Goal: Information Seeking & Learning: Learn about a topic

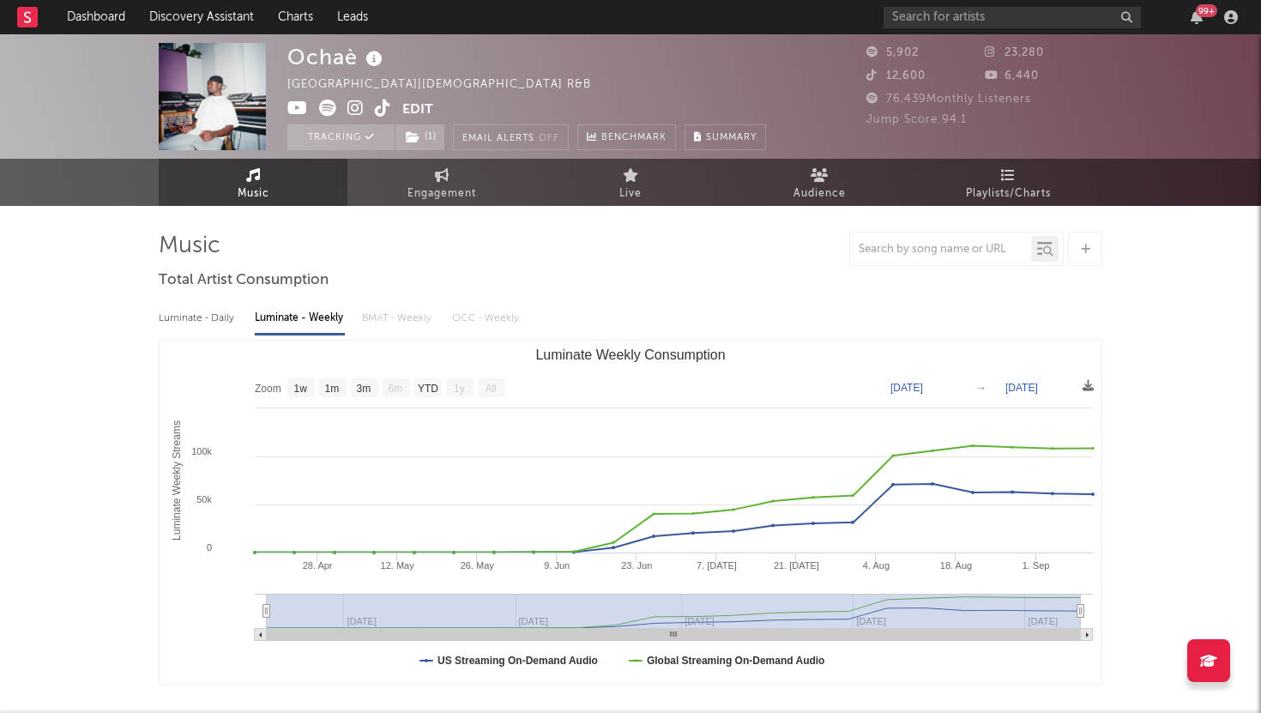
select select "1w"
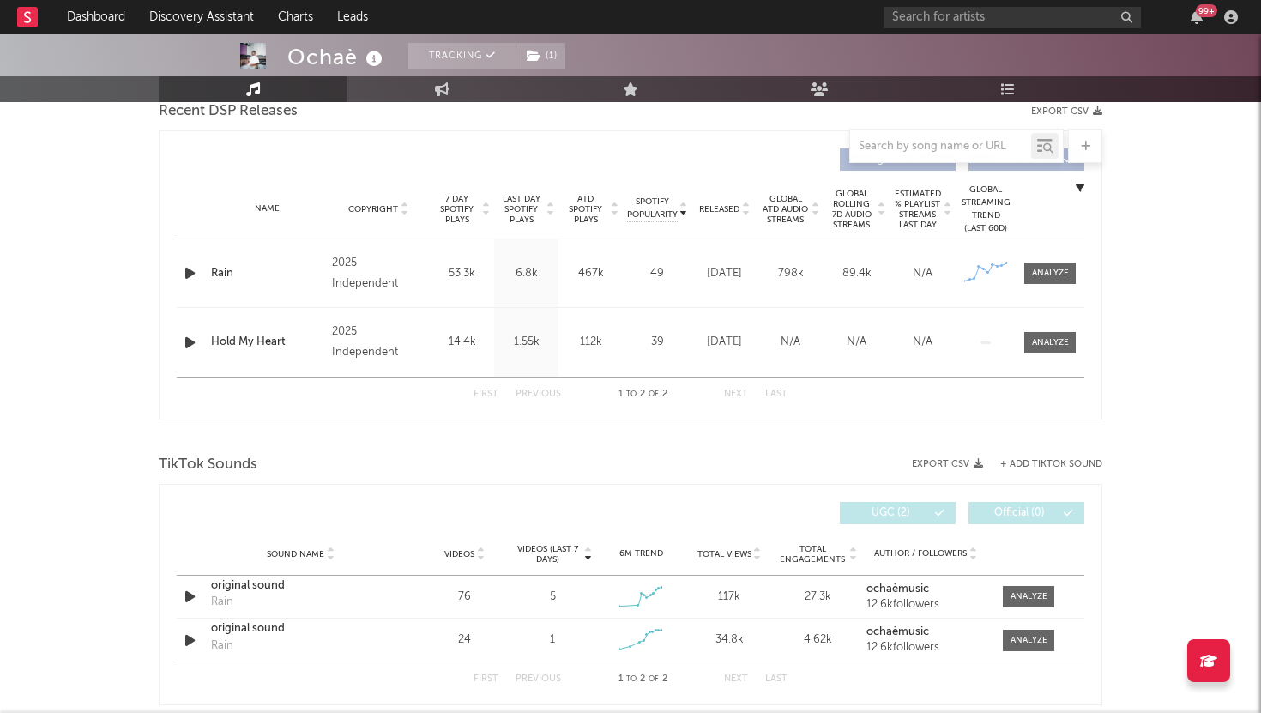
scroll to position [446, 0]
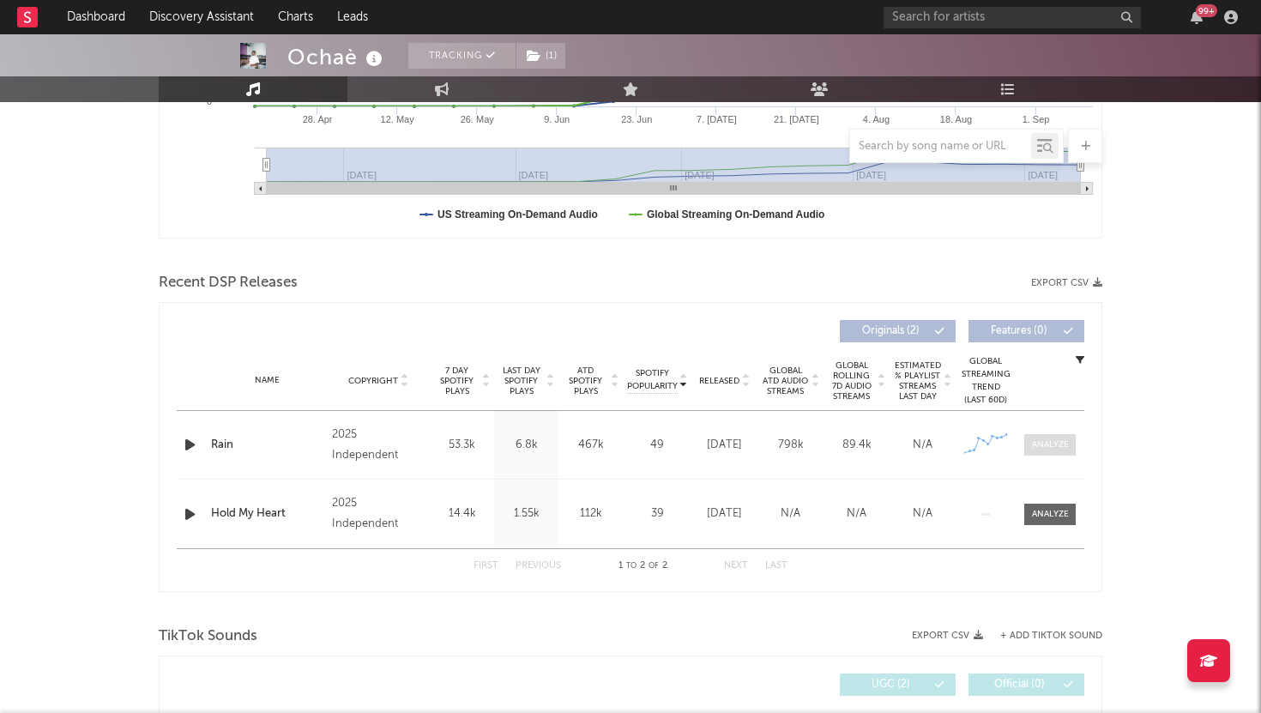
click at [1043, 439] on div at bounding box center [1050, 444] width 37 height 13
select select "1w"
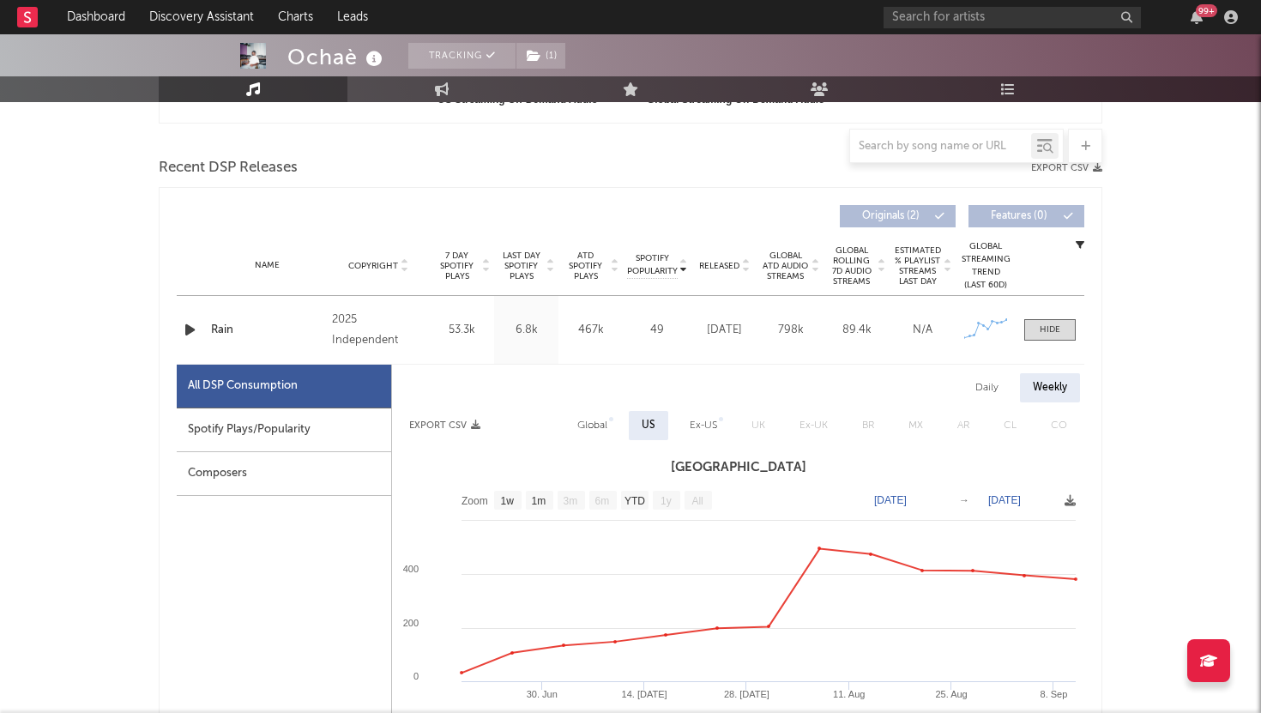
scroll to position [575, 0]
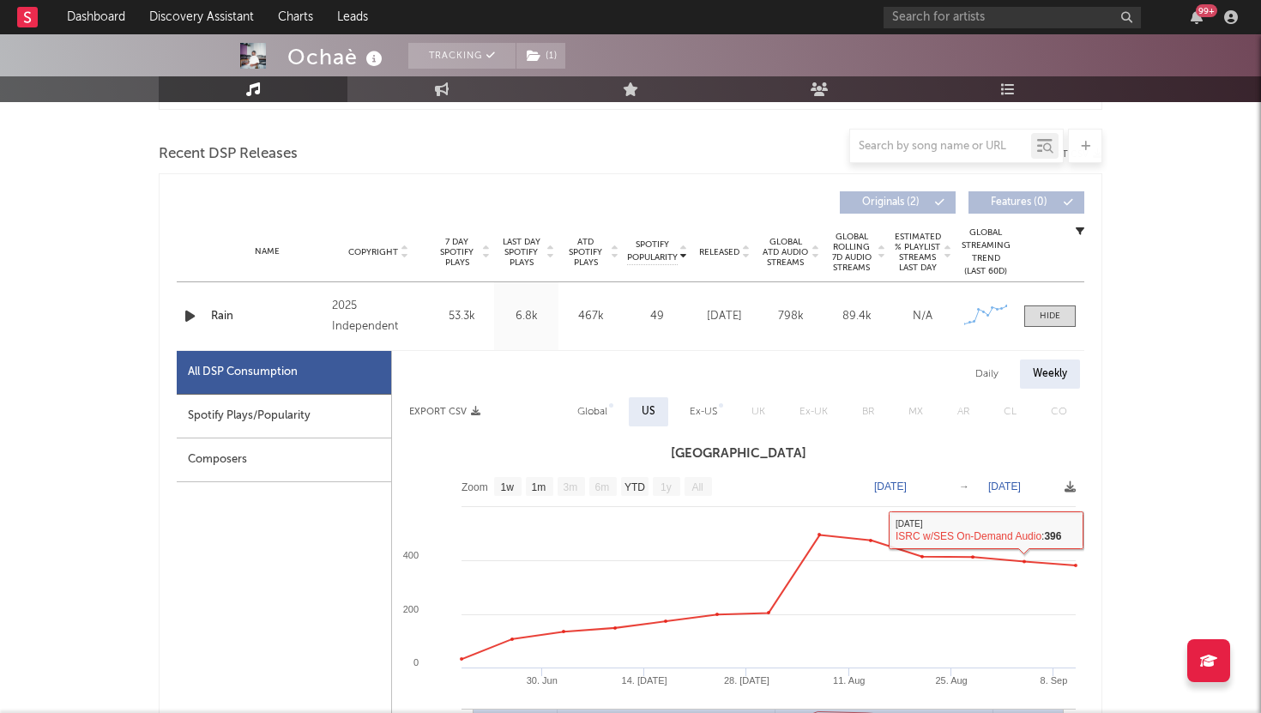
click at [991, 368] on div "Daily" at bounding box center [987, 374] width 49 height 29
select select "1w"
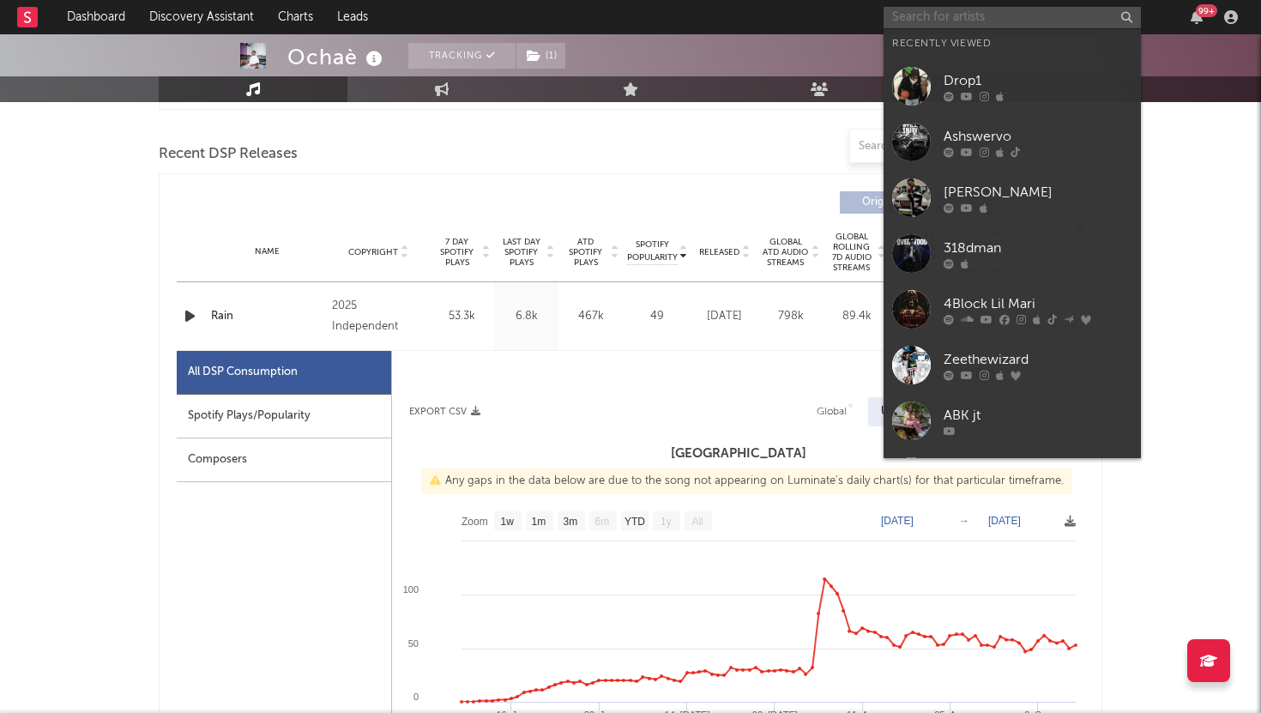
click at [941, 22] on input "text" at bounding box center [1012, 17] width 257 height 21
paste input "Quaa4"
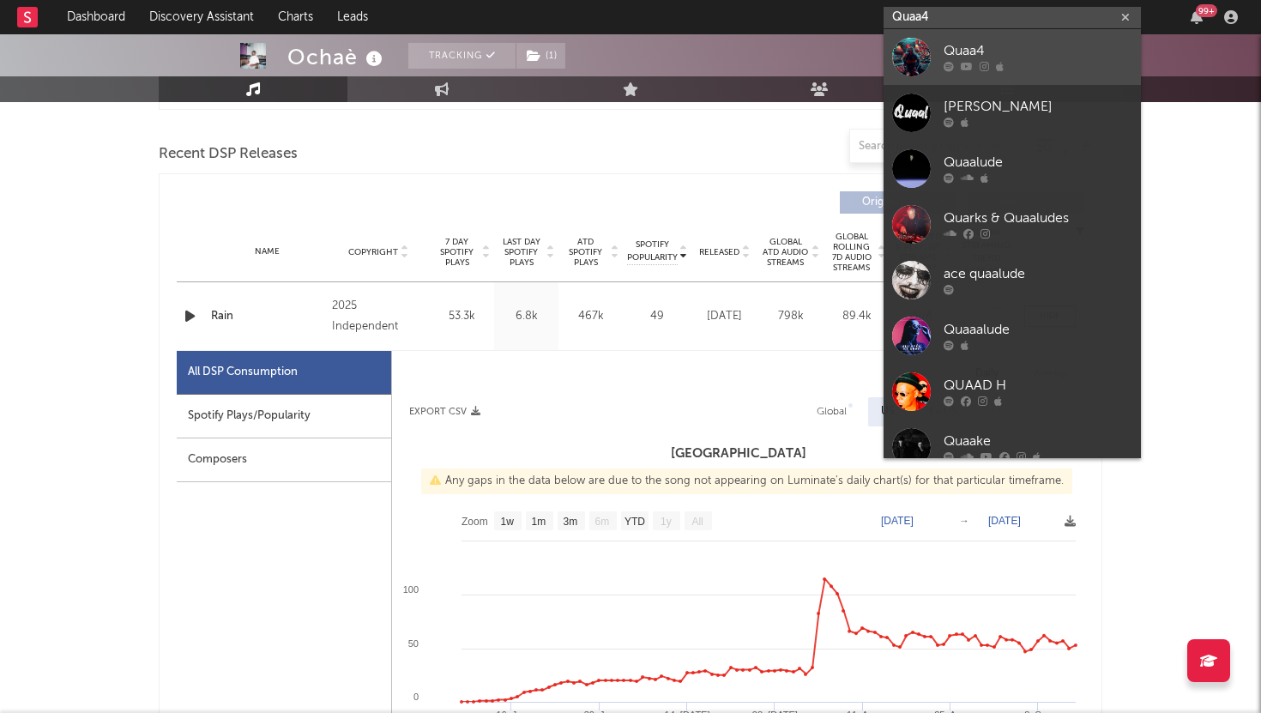
type input "Quaa4"
click at [940, 42] on link "Quaa4" at bounding box center [1012, 57] width 257 height 56
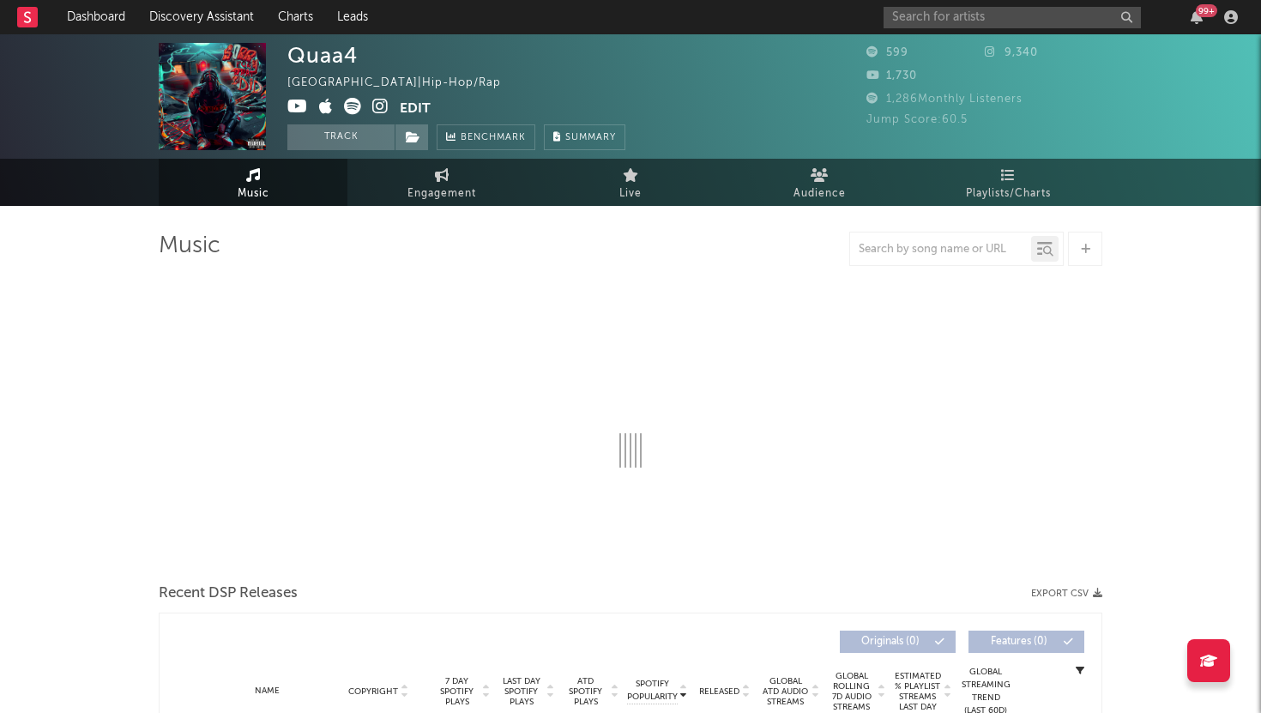
select select "1w"
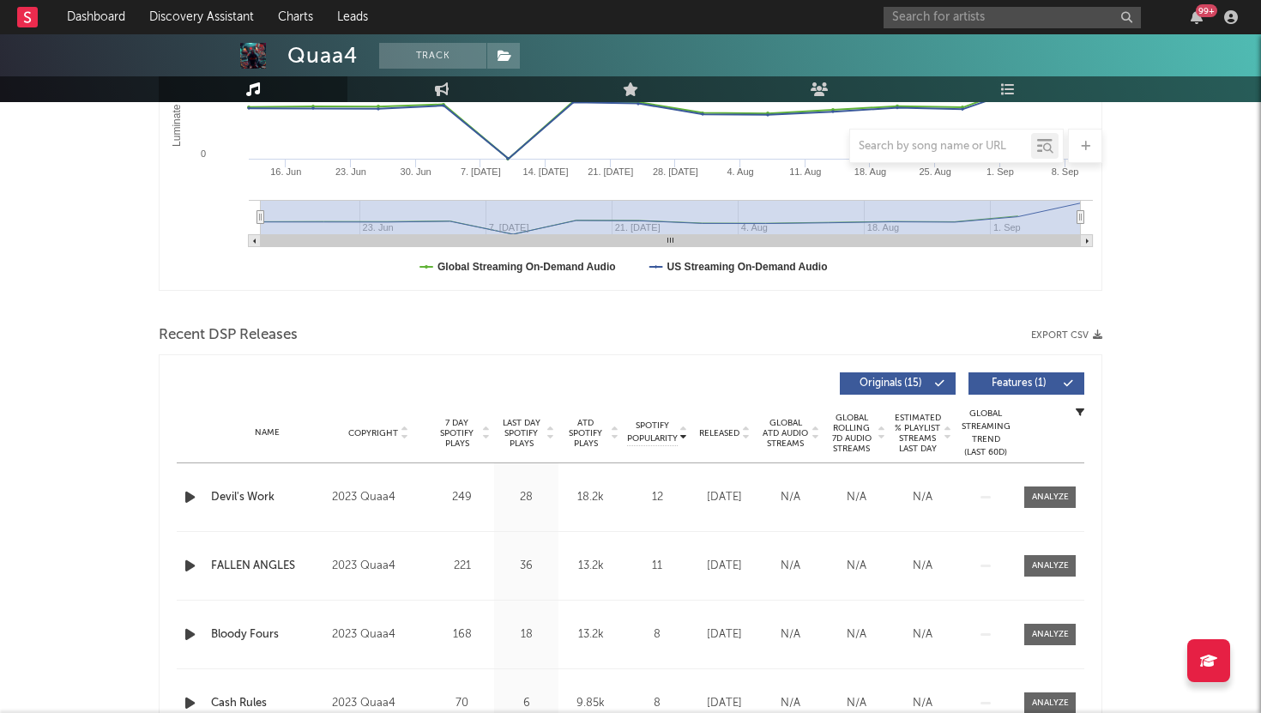
scroll to position [403, 0]
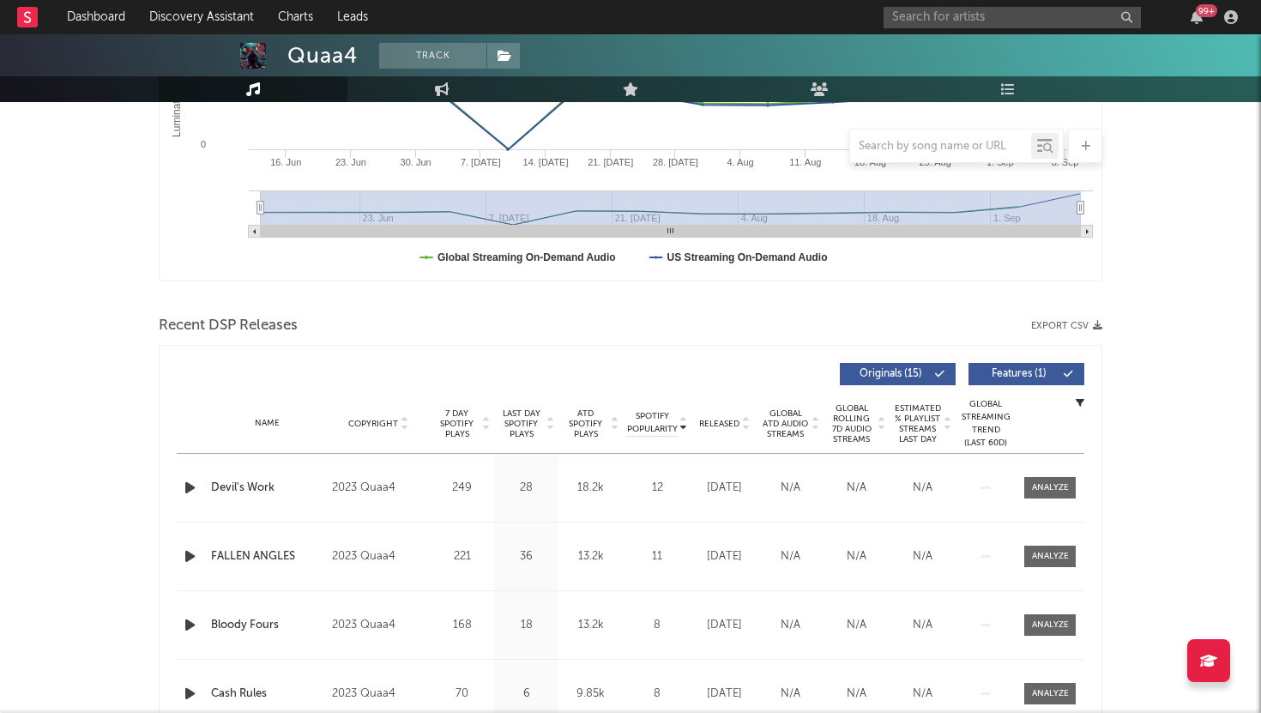
click at [723, 426] on span "Released" at bounding box center [719, 424] width 40 height 10
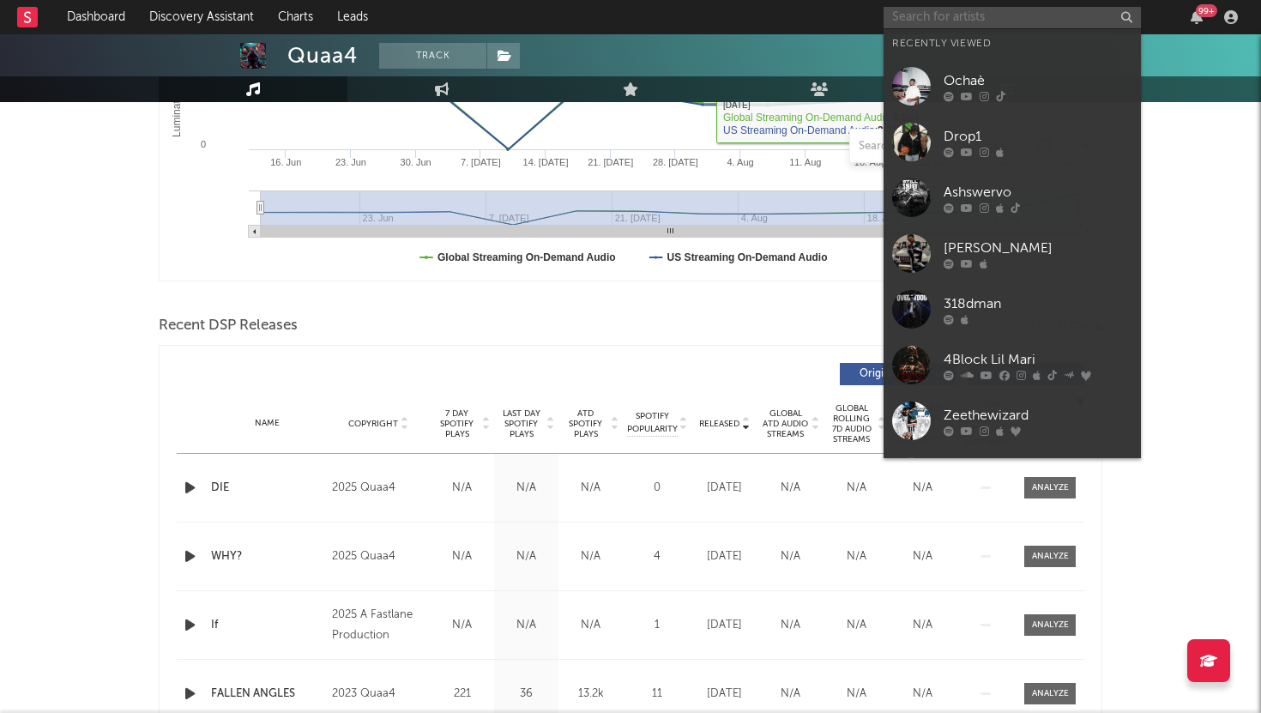
click at [941, 18] on input "text" at bounding box center [1012, 17] width 257 height 21
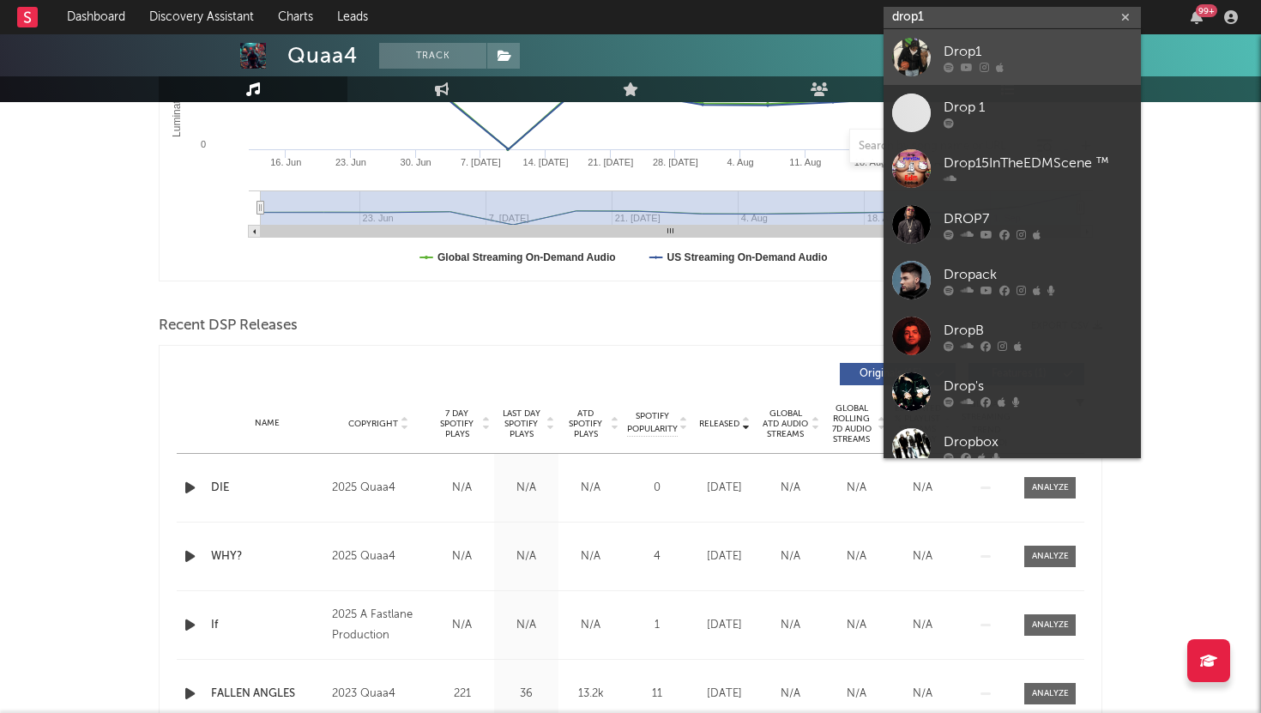
type input "drop1"
click at [972, 53] on div "Drop1" at bounding box center [1038, 51] width 189 height 21
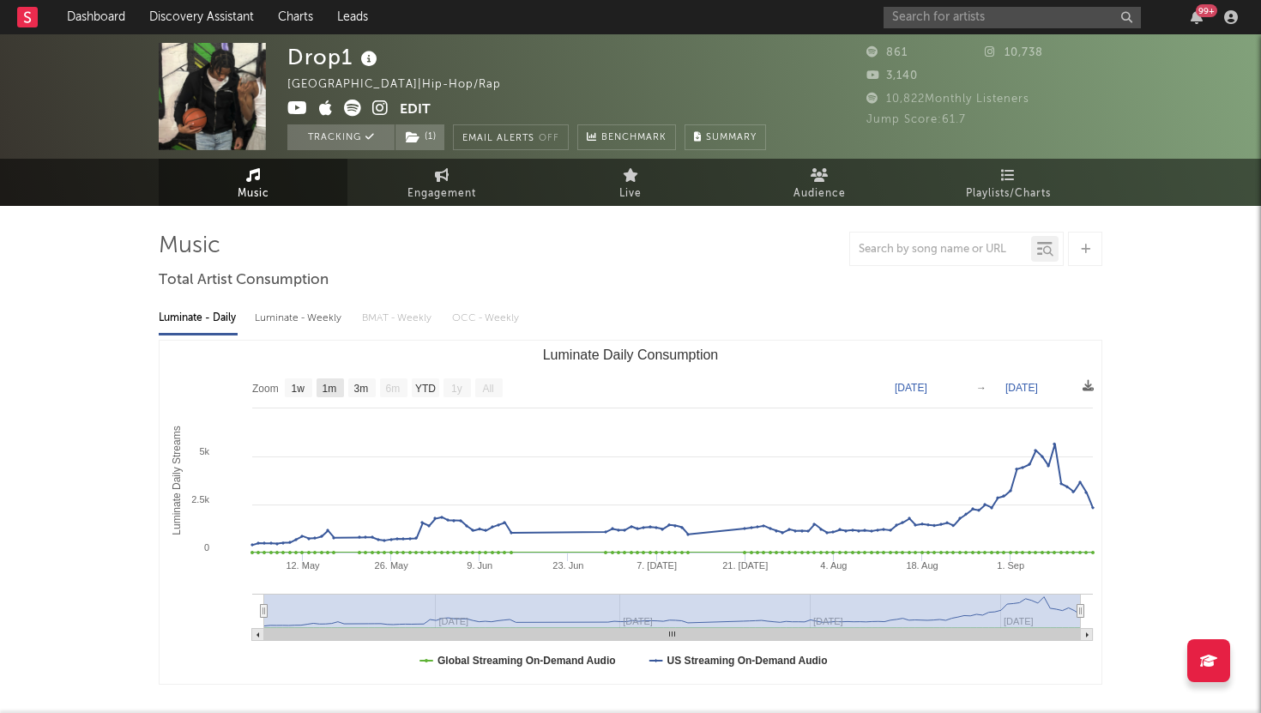
click at [328, 387] on text "1m" at bounding box center [330, 389] width 15 height 12
select select "1m"
type input "[DATE]"
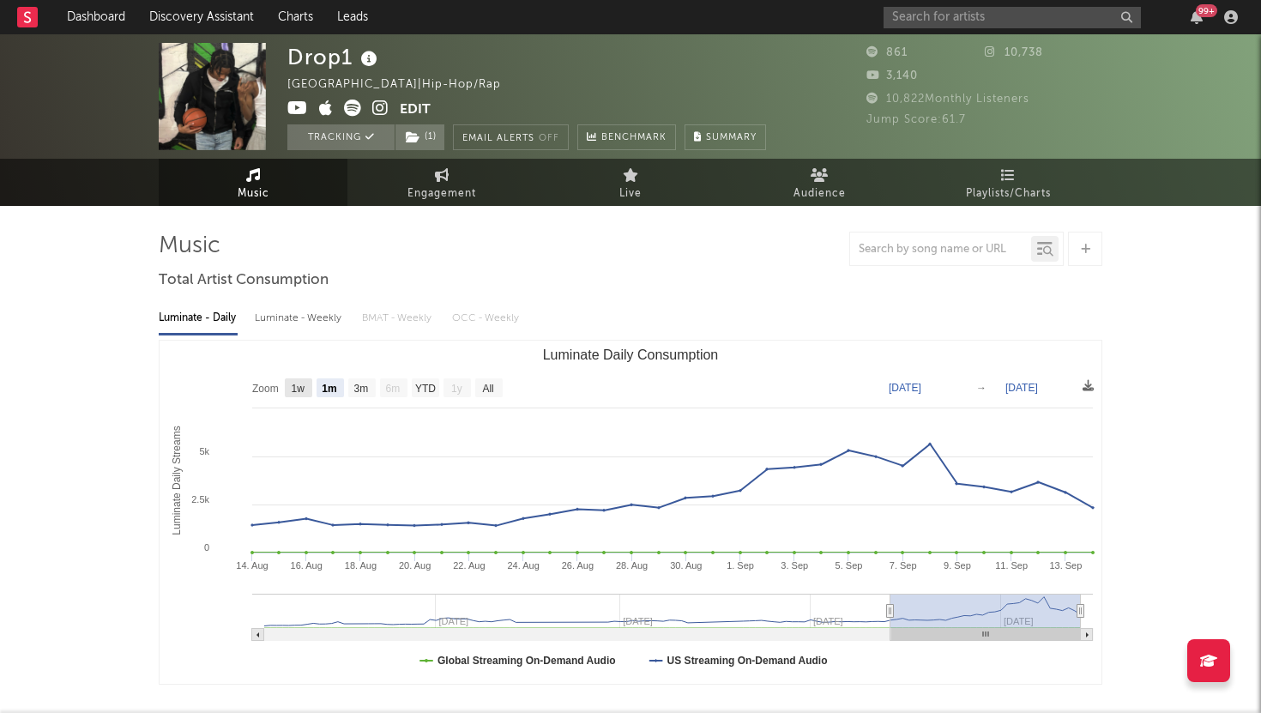
click at [303, 388] on text "1w" at bounding box center [299, 389] width 14 height 12
select select "1w"
type input "[DATE]"
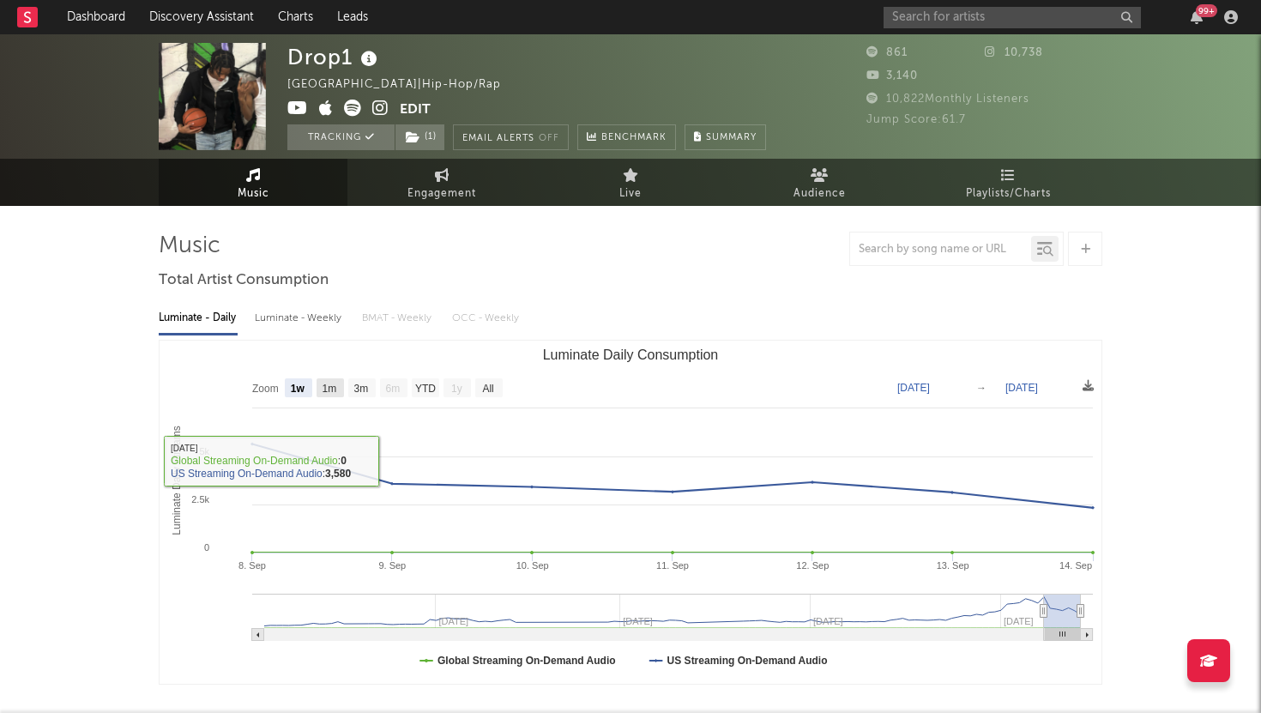
click at [335, 384] on text "1m" at bounding box center [330, 389] width 15 height 12
select select "1m"
type input "[DATE]"
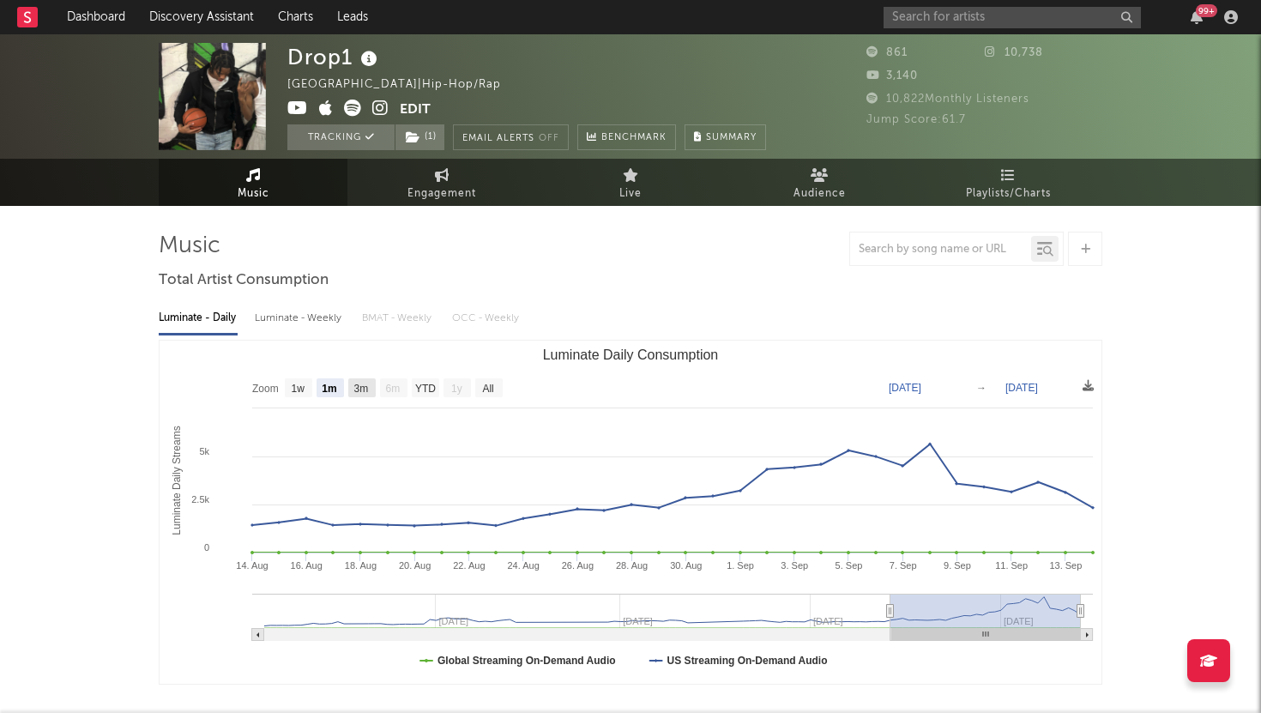
click at [359, 387] on text "3m" at bounding box center [361, 389] width 15 height 12
select select "3m"
type input "[DATE]"
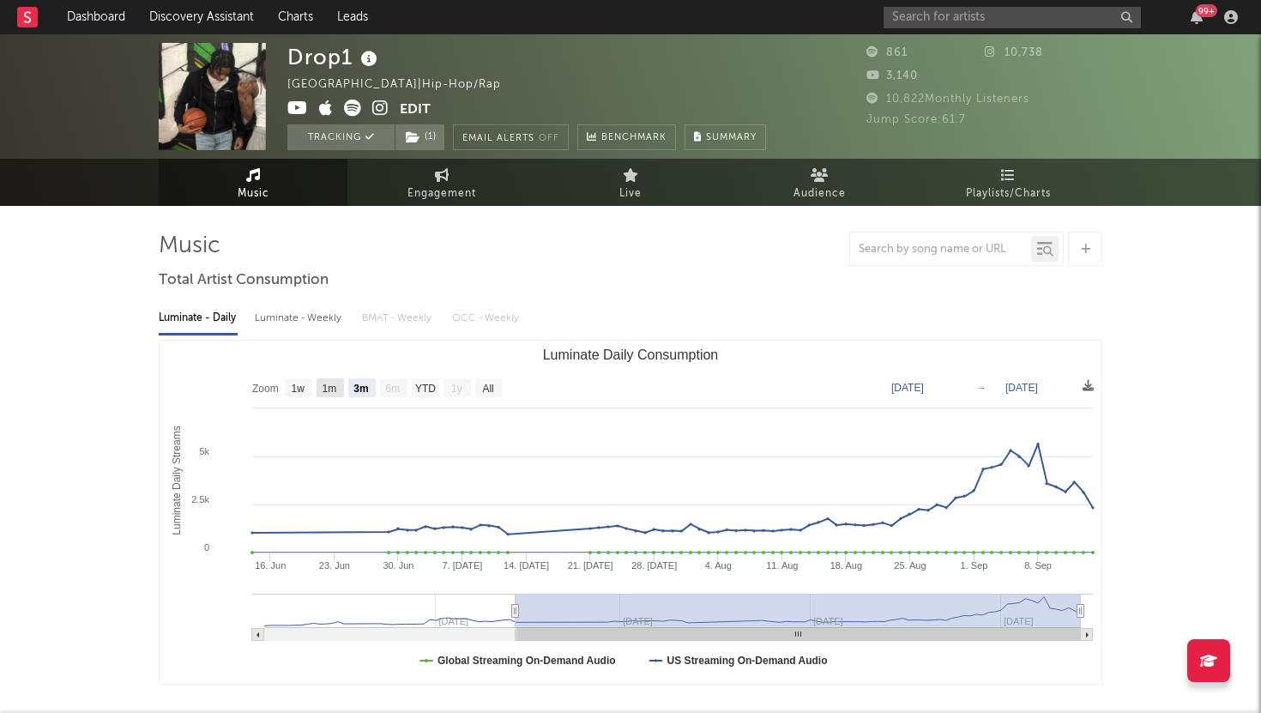
click at [342, 389] on rect "Luminate Daily Consumption" at bounding box center [330, 387] width 27 height 19
select select "1m"
type input "[DATE]"
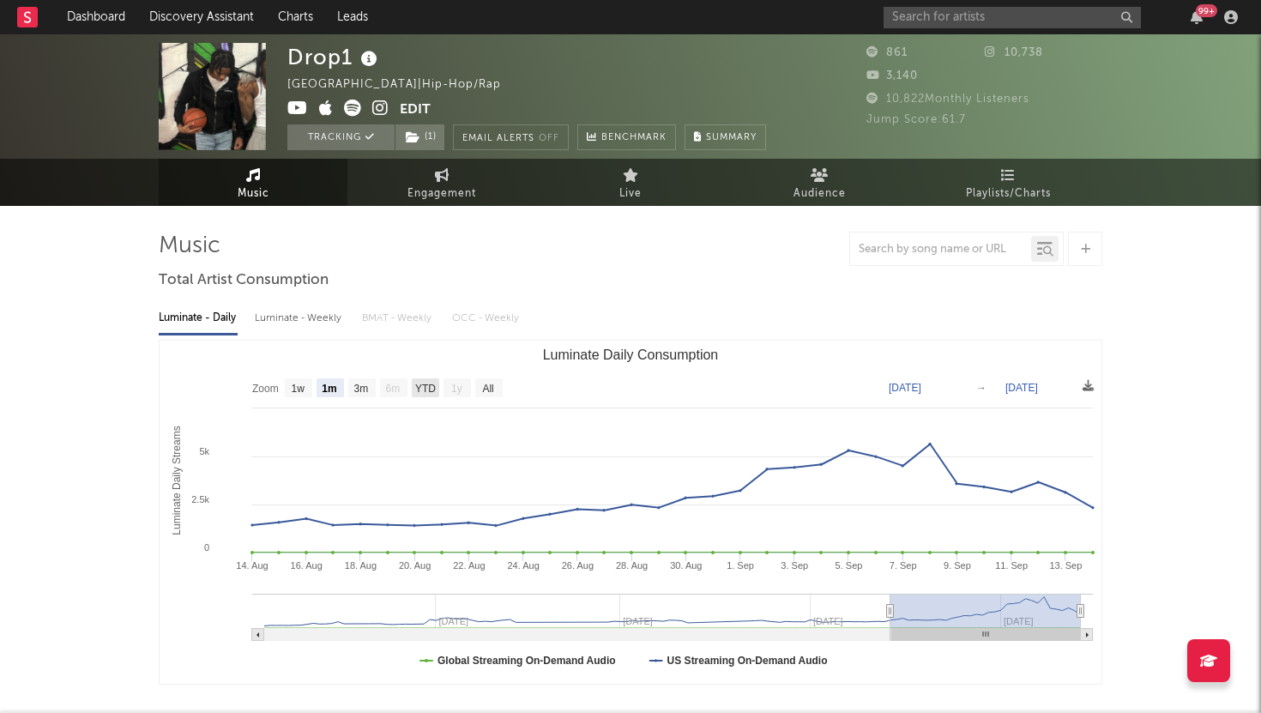
click at [423, 384] on text "YTD" at bounding box center [425, 389] width 21 height 12
select select "YTD"
type input "[DATE]"
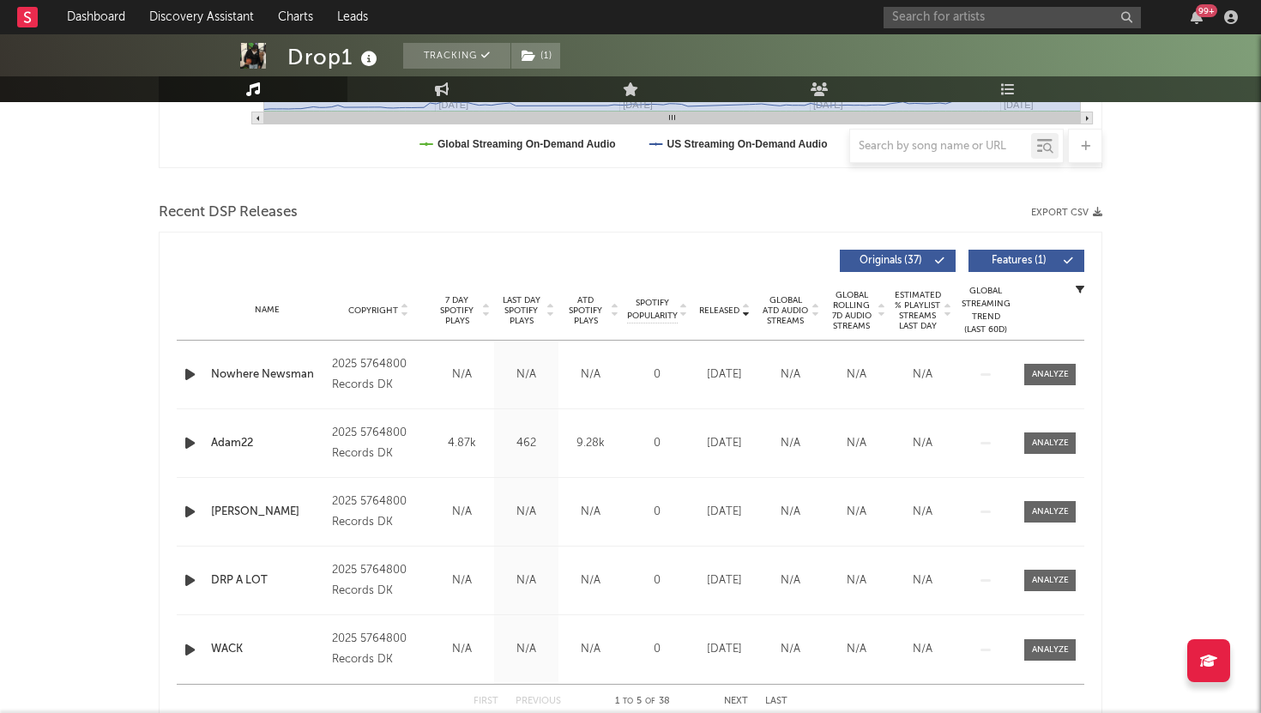
scroll to position [508, 0]
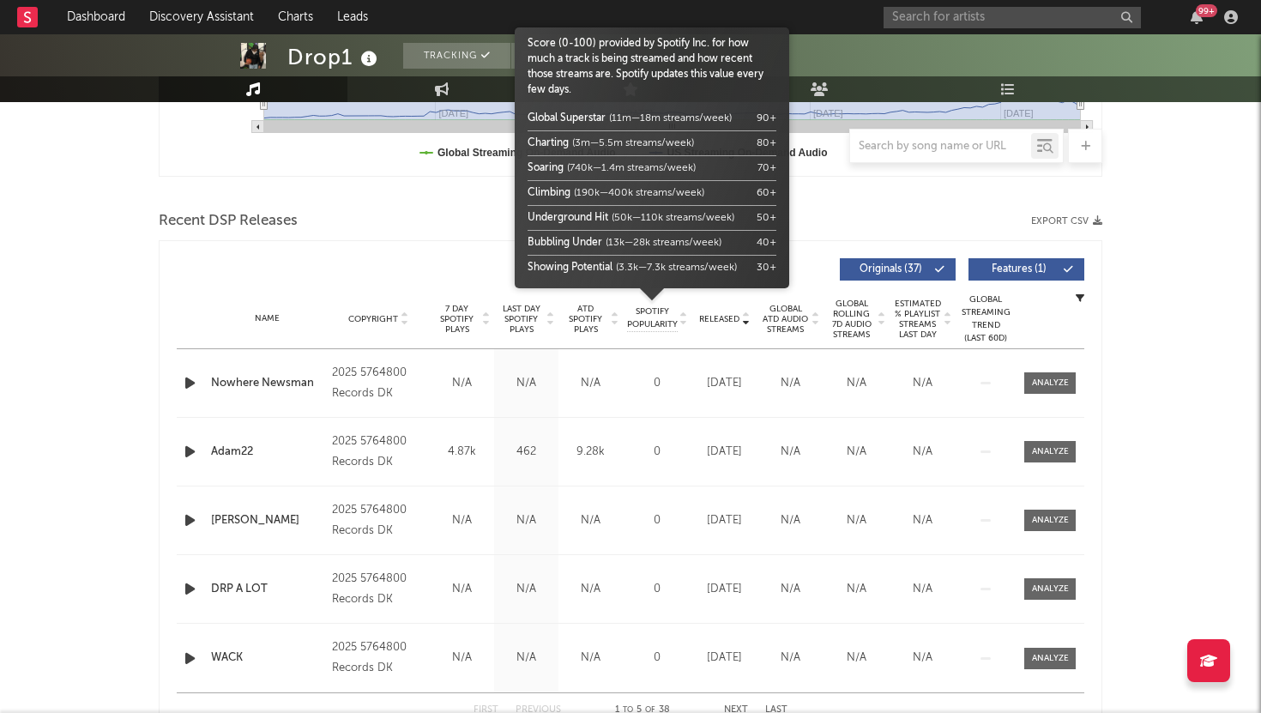
click at [652, 326] on span "Spotify Popularity" at bounding box center [652, 318] width 51 height 26
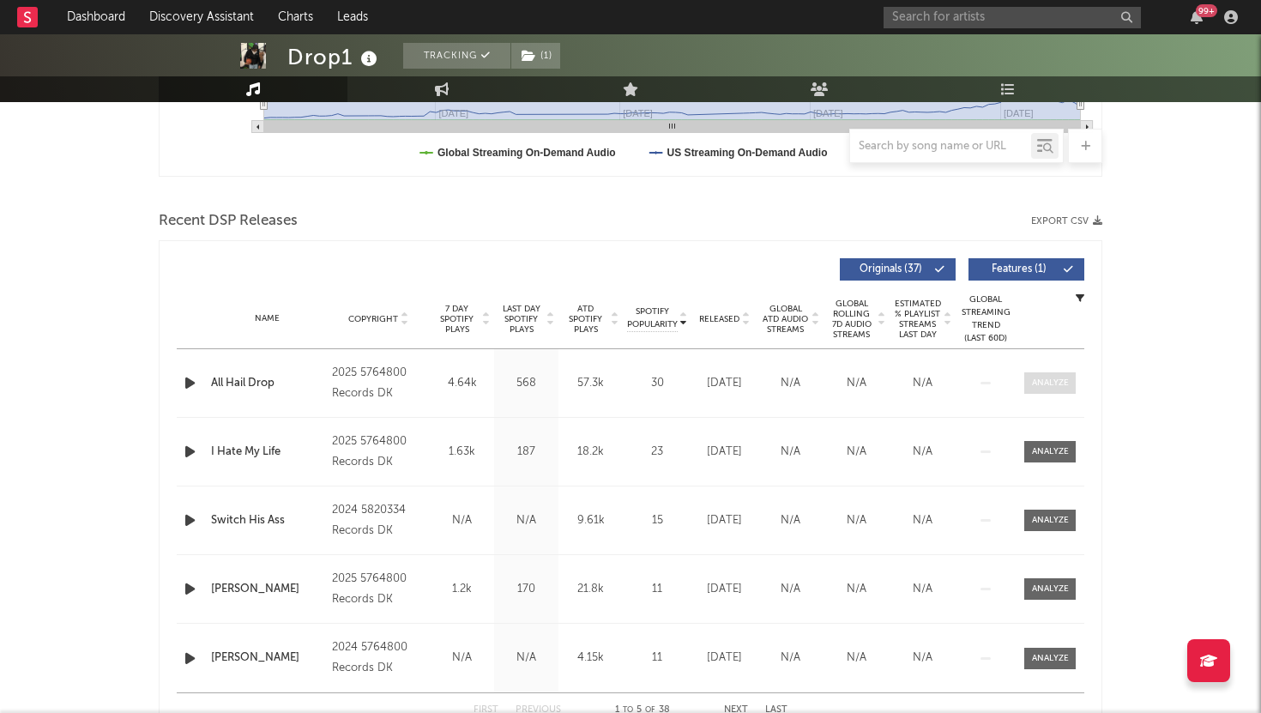
click at [1037, 374] on span at bounding box center [1050, 382] width 51 height 21
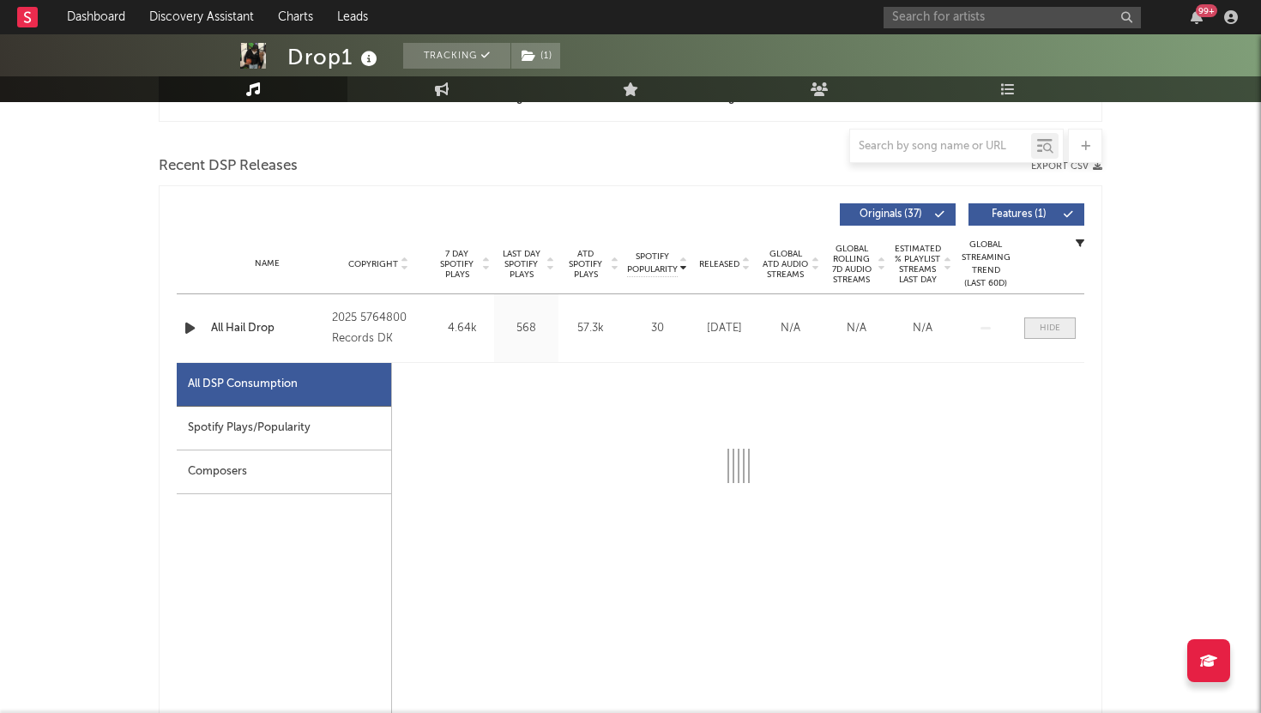
select select "1w"
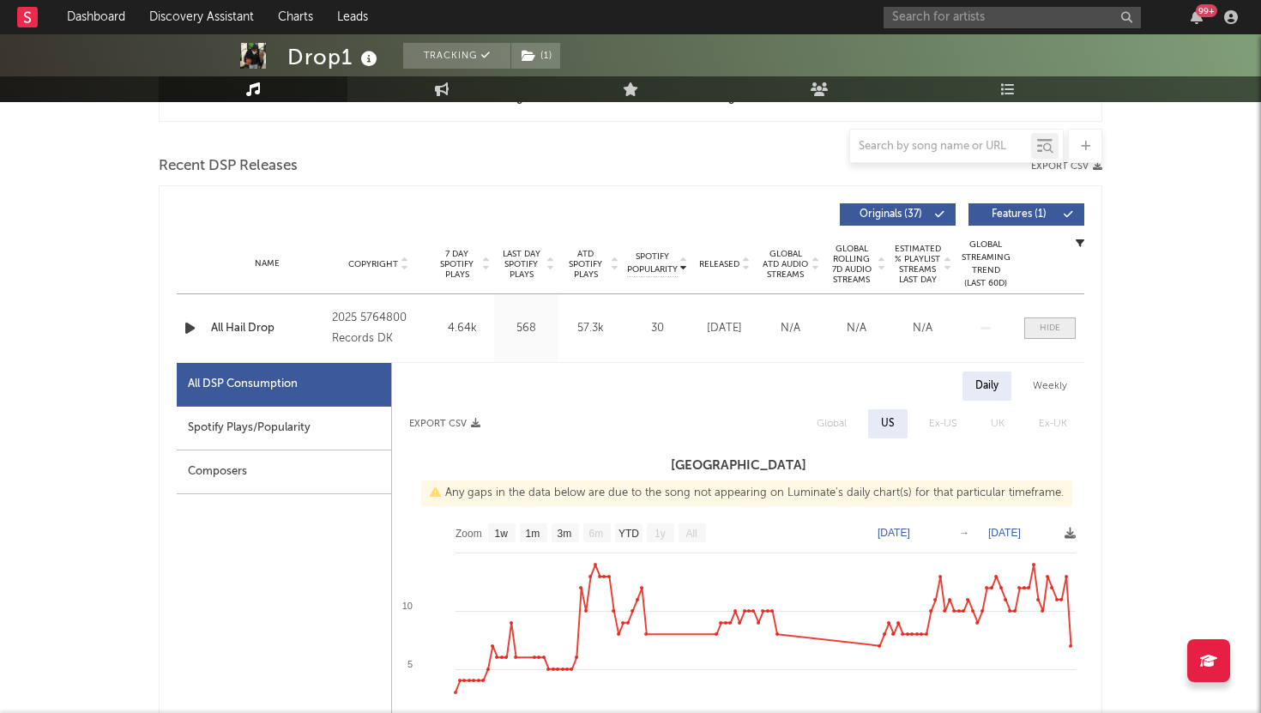
scroll to position [698, 0]
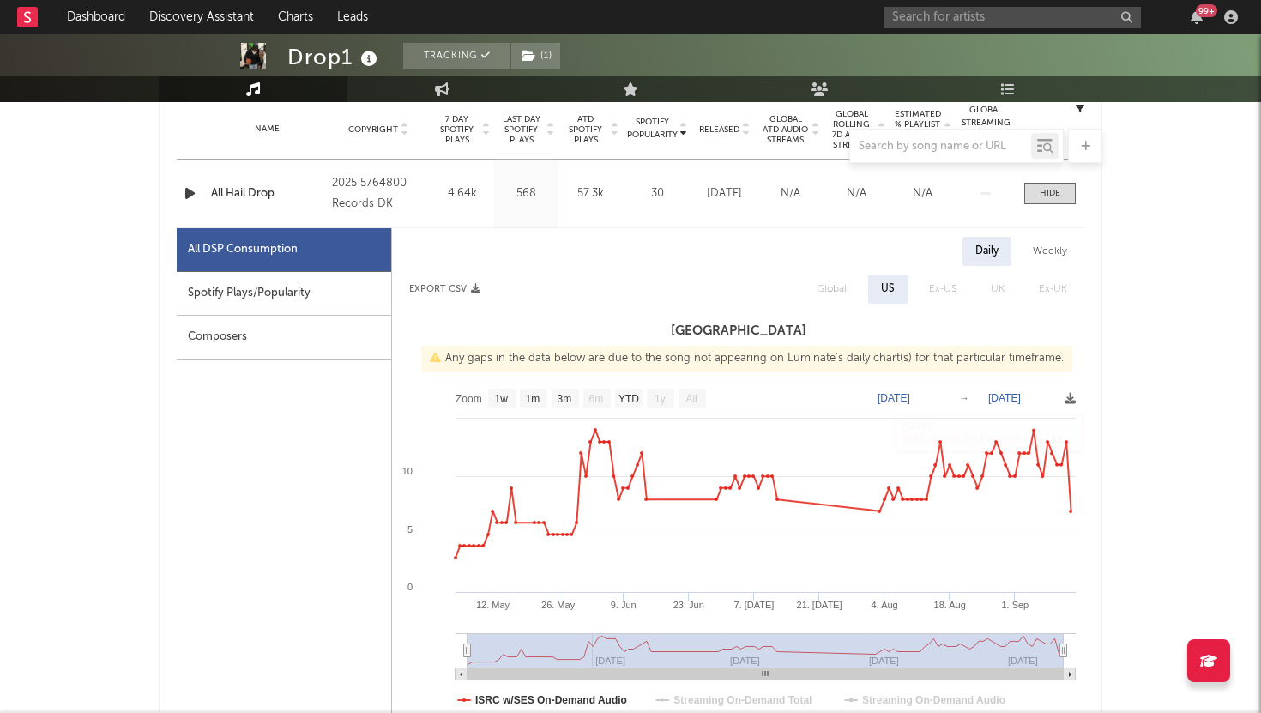
click at [1046, 254] on div "Weekly" at bounding box center [1050, 251] width 60 height 29
select select "1w"
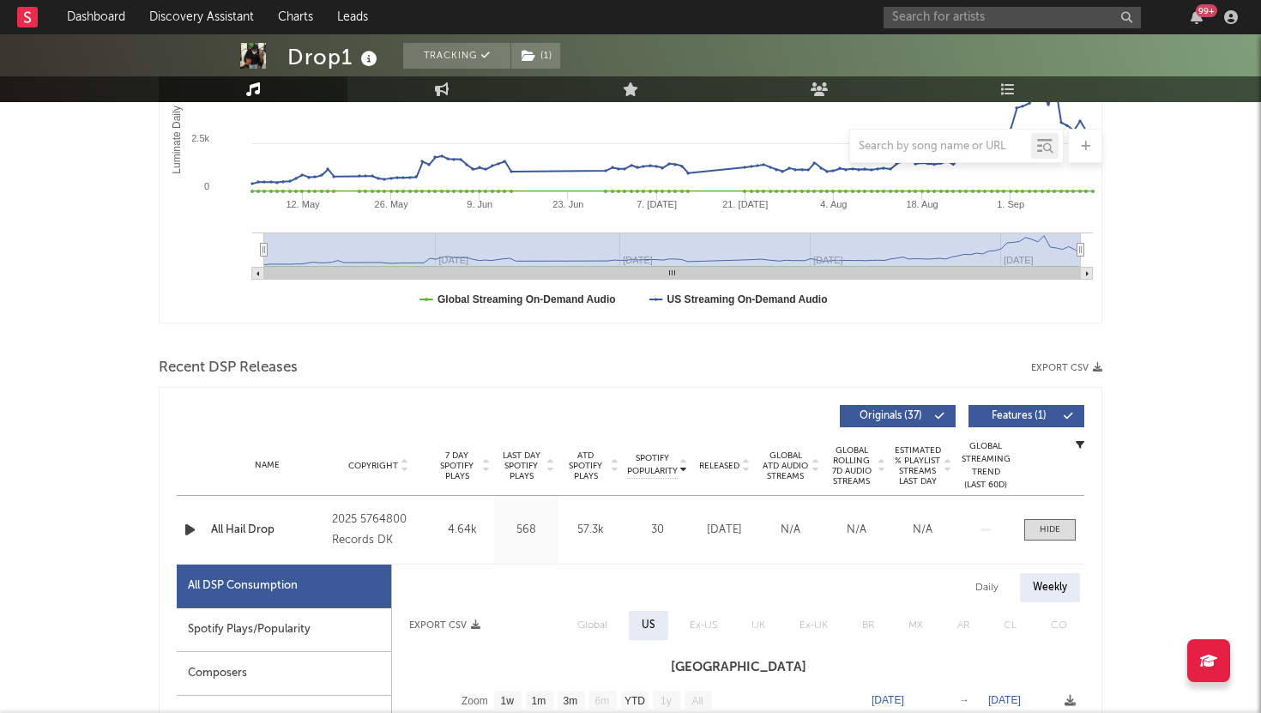
scroll to position [0, 0]
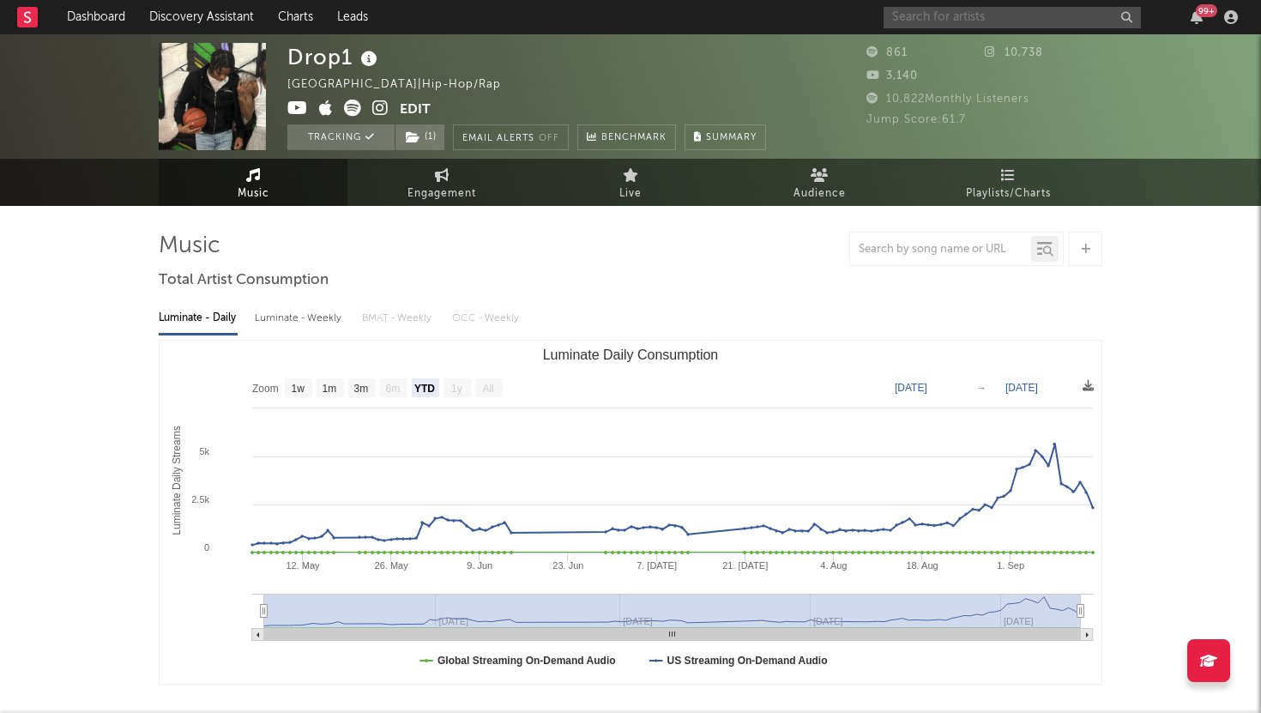
click at [920, 21] on input "text" at bounding box center [1012, 17] width 257 height 21
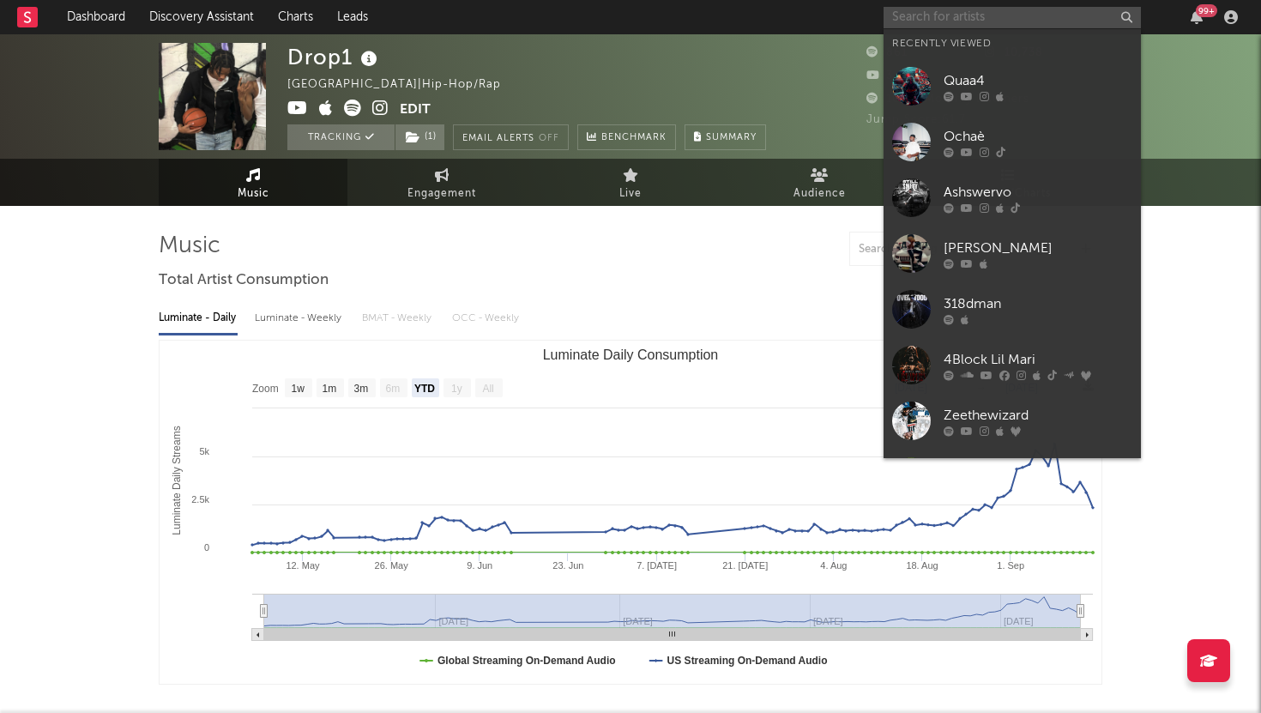
paste input "DoubleBackam"
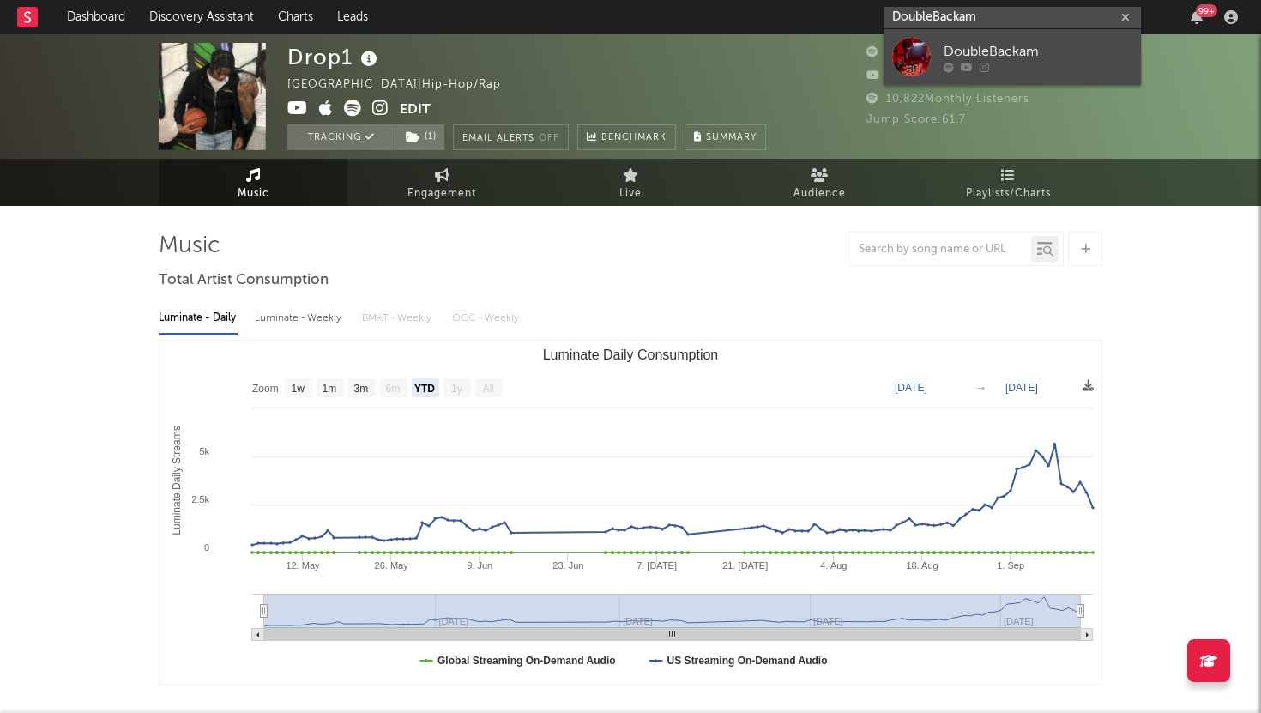
type input "DoubleBackam"
click at [925, 45] on div at bounding box center [911, 57] width 39 height 39
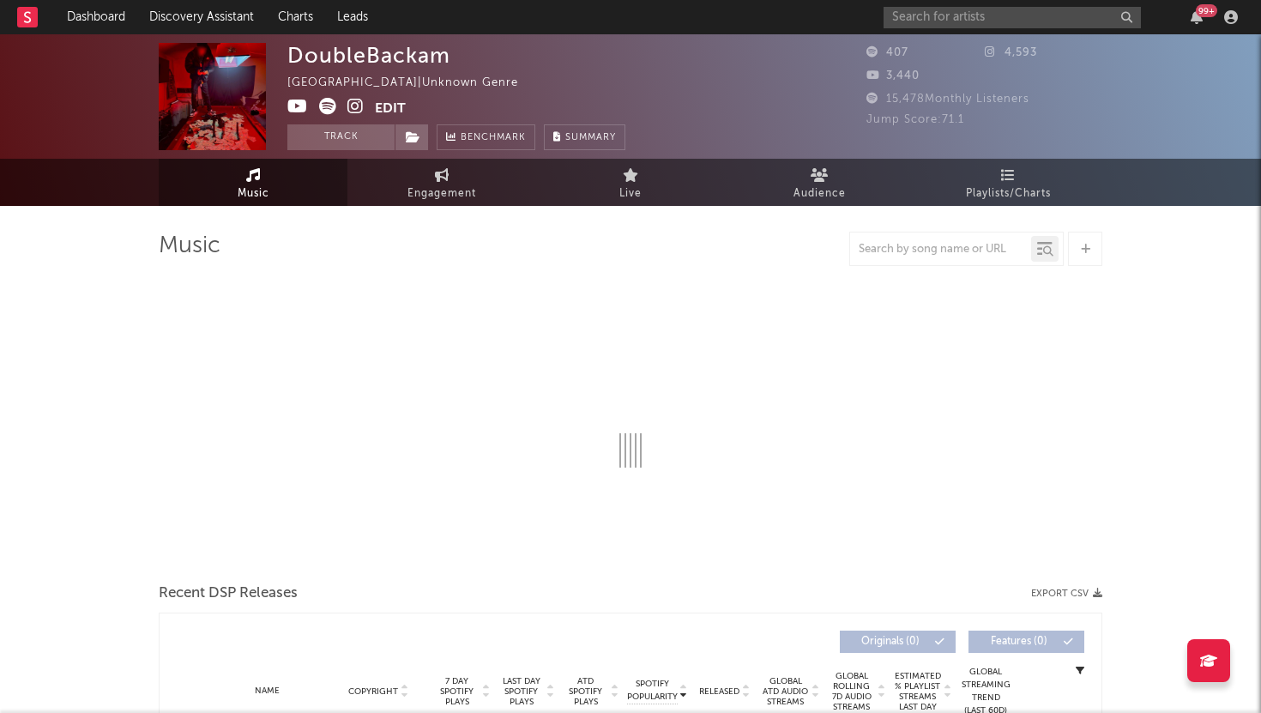
select select "1w"
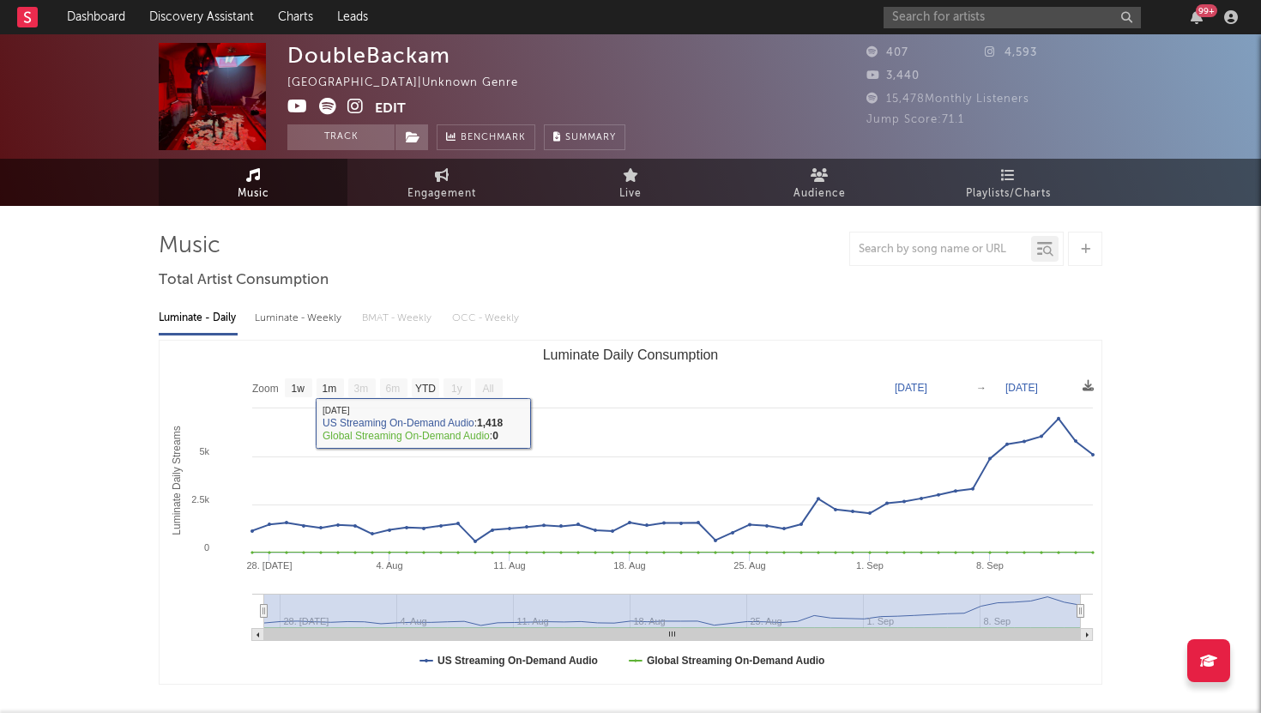
click at [323, 320] on div "Luminate - Weekly" at bounding box center [300, 318] width 90 height 29
select select "1w"
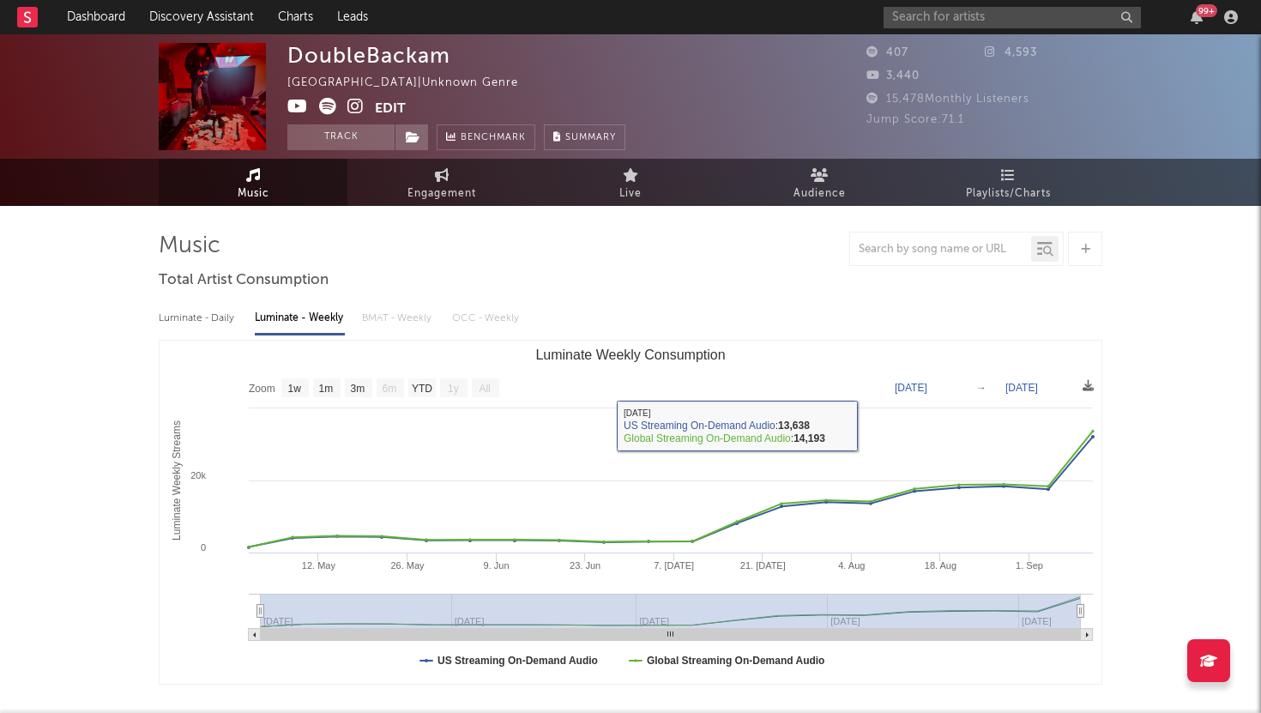
click at [236, 320] on div "Luminate - Daily" at bounding box center [198, 318] width 79 height 29
select select "1w"
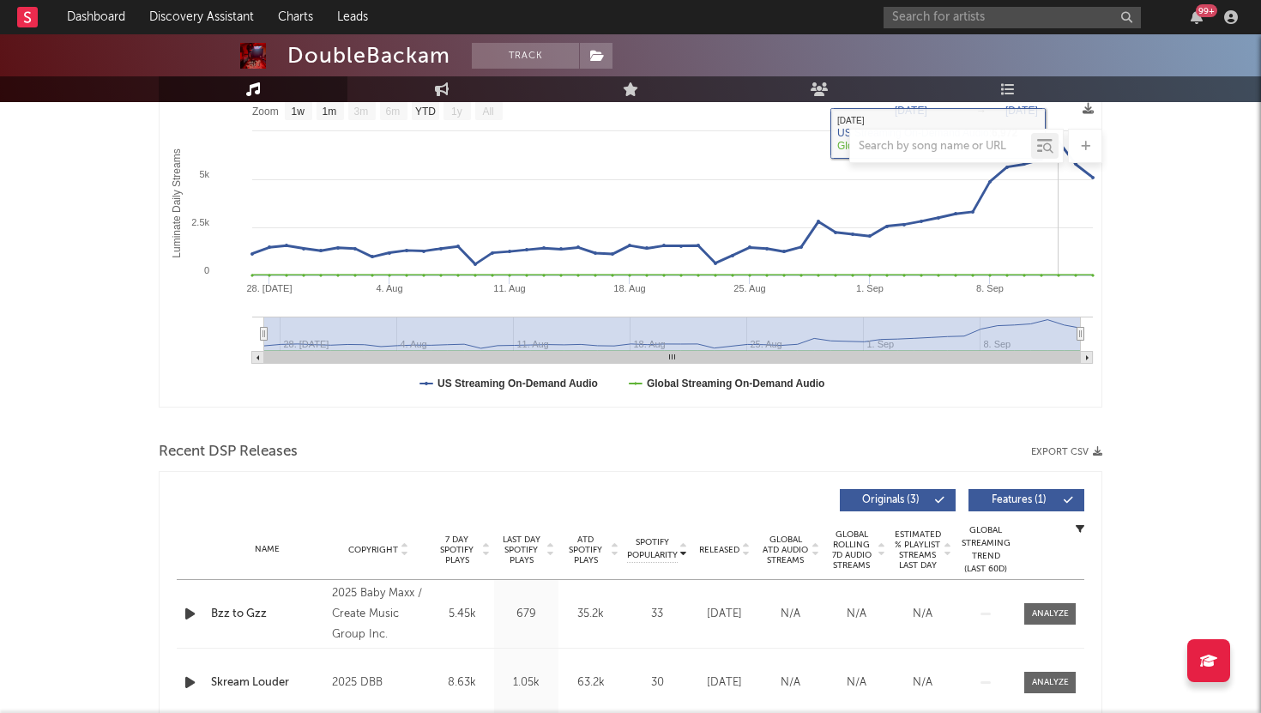
scroll to position [438, 0]
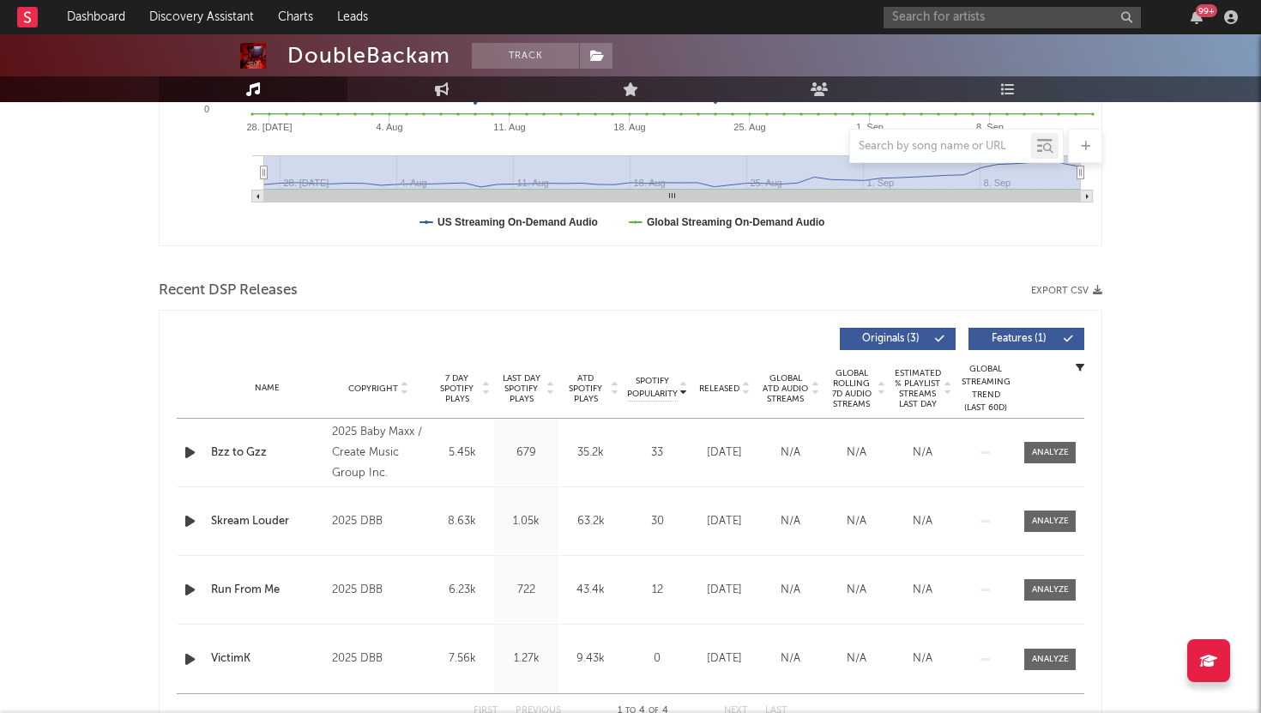
click at [724, 386] on span "Released" at bounding box center [719, 389] width 40 height 10
click at [992, 339] on span "Features ( 1 )" at bounding box center [1019, 339] width 79 height 10
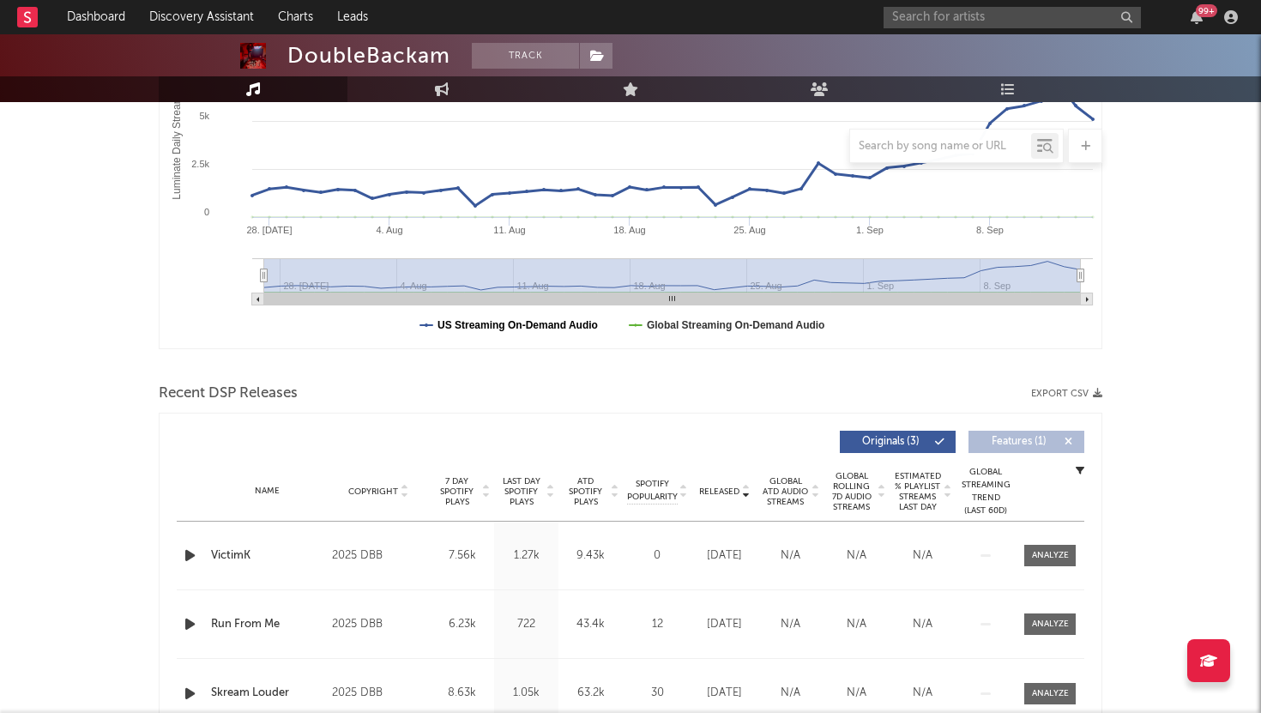
scroll to position [311, 0]
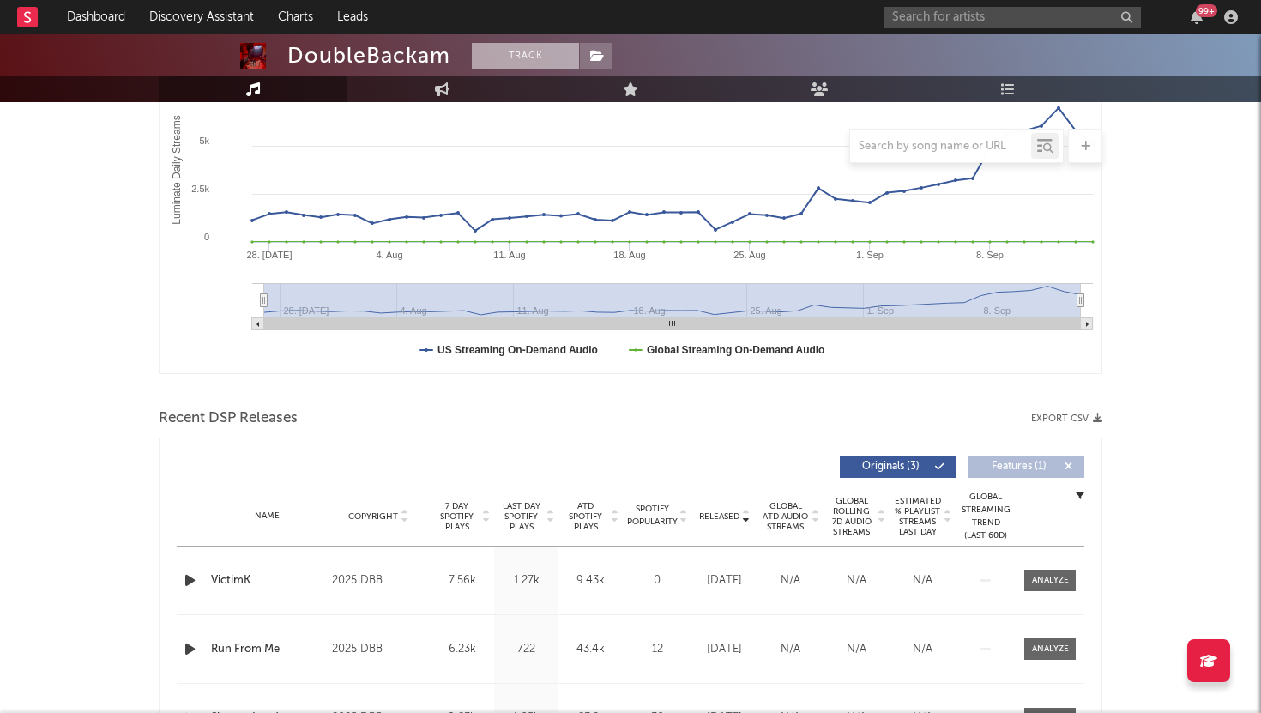
click at [536, 58] on button "Track" at bounding box center [525, 56] width 107 height 26
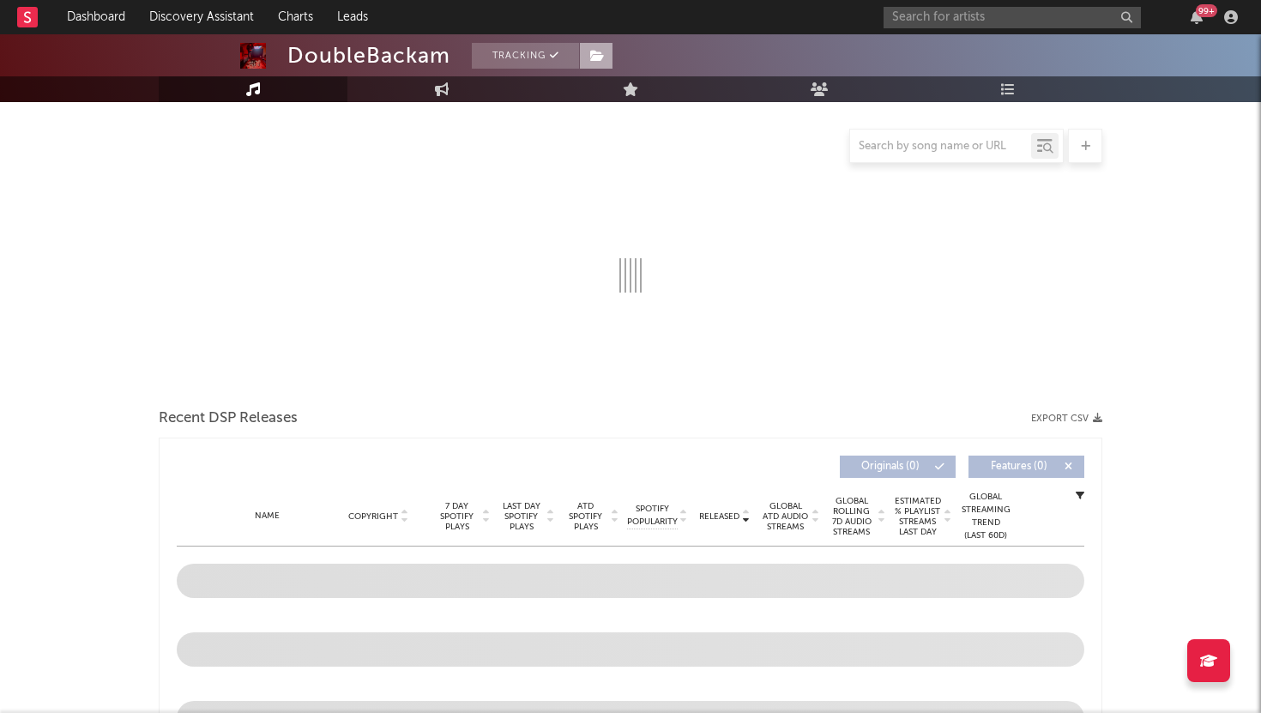
select select "1w"
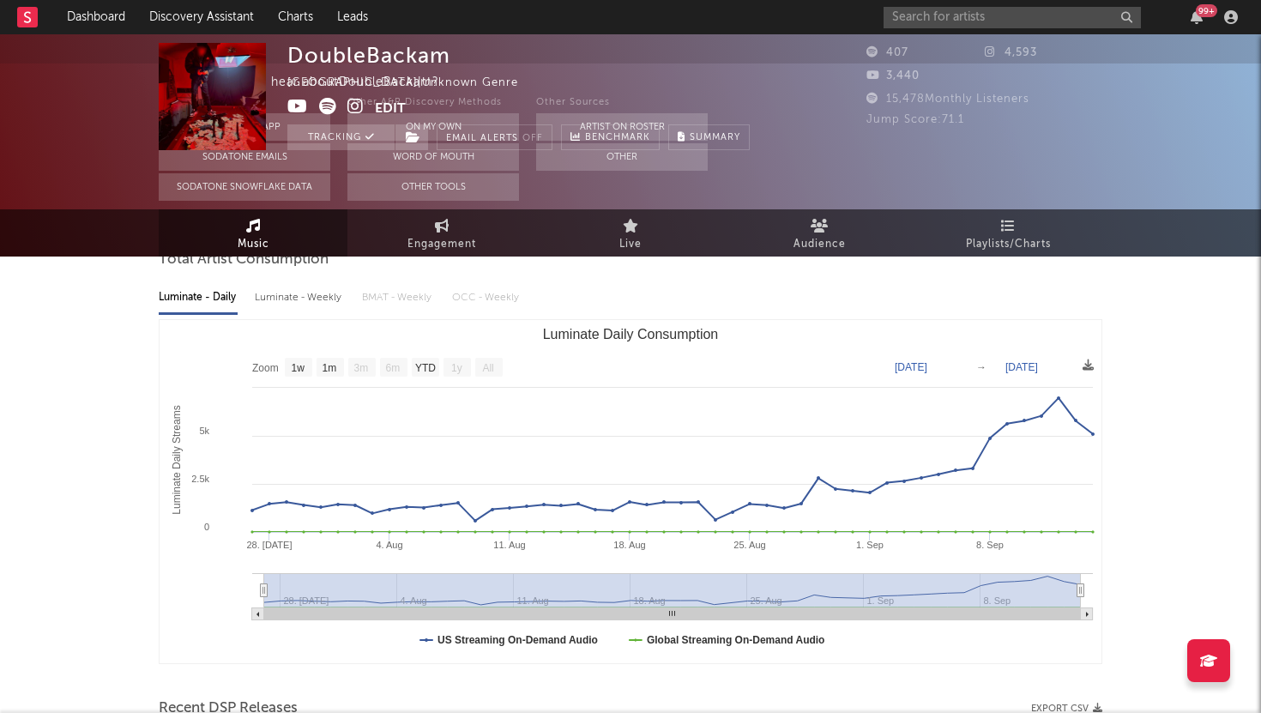
scroll to position [0, 0]
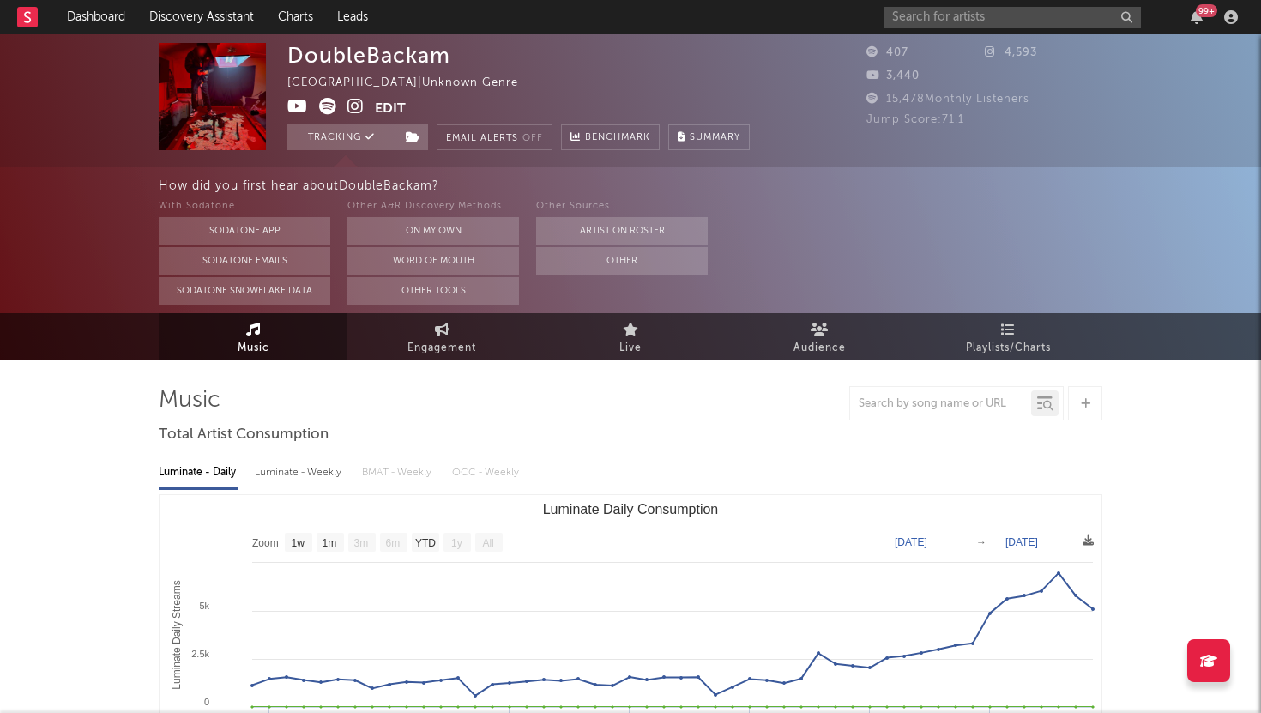
click at [602, 52] on div "DoubleBackam [GEOGRAPHIC_DATA] | Unknown Genre Edit Tracking Email Alerts Off B…" at bounding box center [518, 96] width 463 height 107
click at [590, 262] on button "Other" at bounding box center [622, 260] width 172 height 27
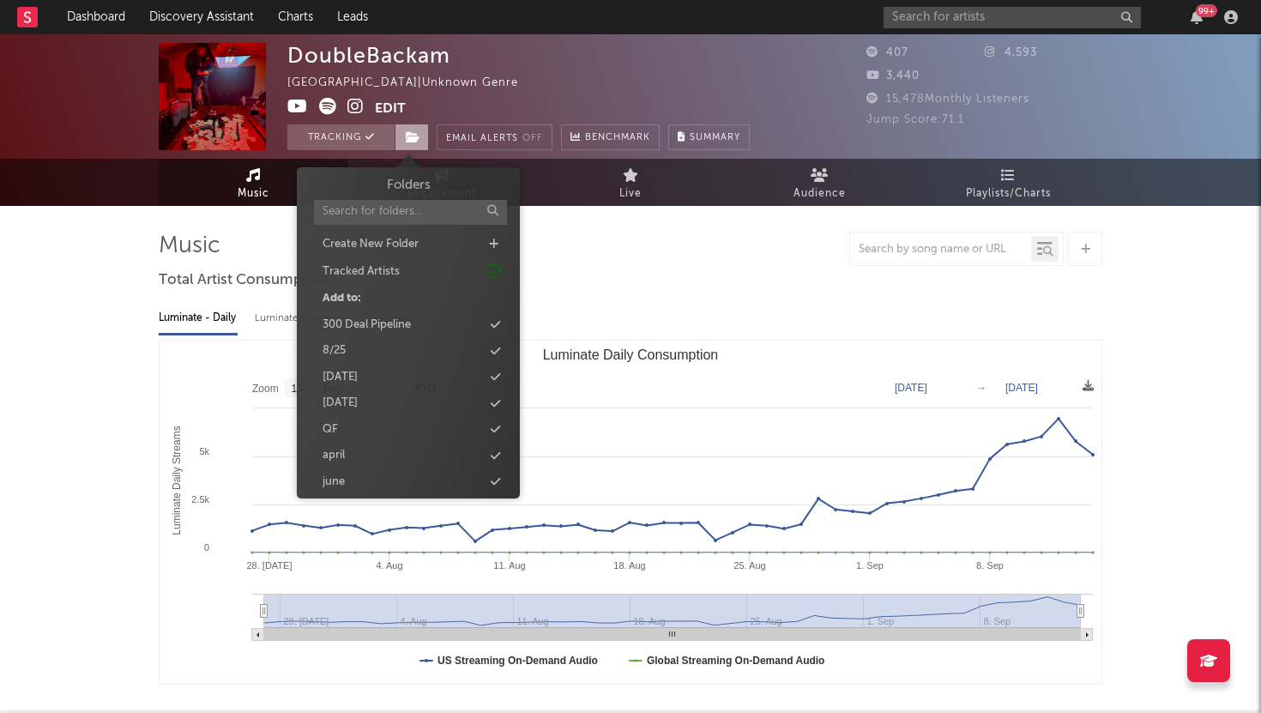
click at [408, 145] on span at bounding box center [412, 137] width 34 height 26
click at [475, 238] on div "Create New Folder" at bounding box center [408, 244] width 197 height 22
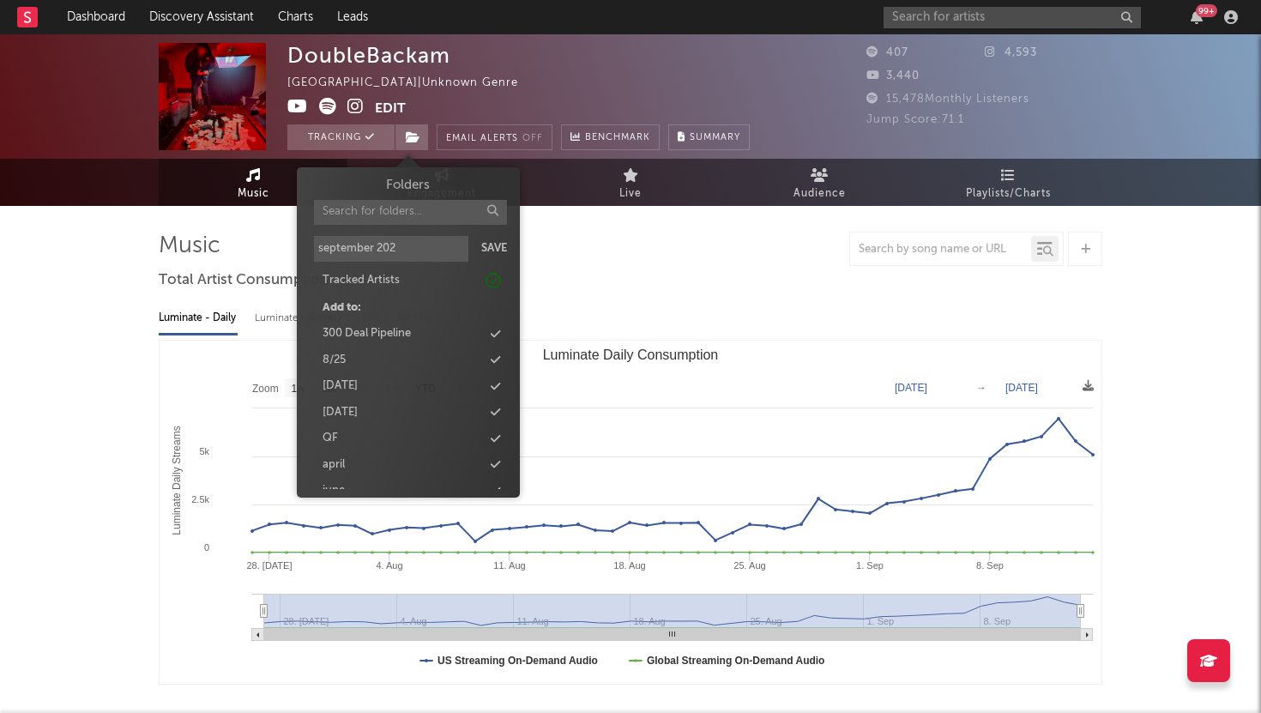
type input "[DATE]"
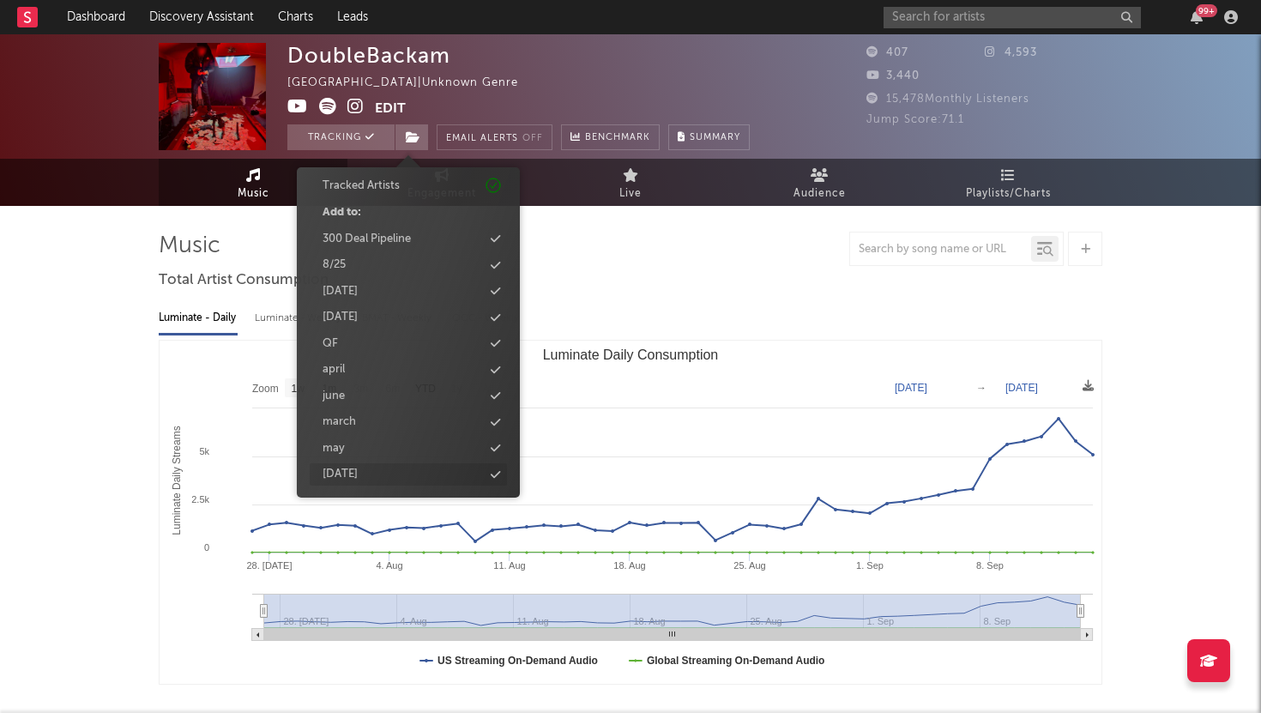
click at [413, 472] on div "[DATE]" at bounding box center [408, 474] width 197 height 22
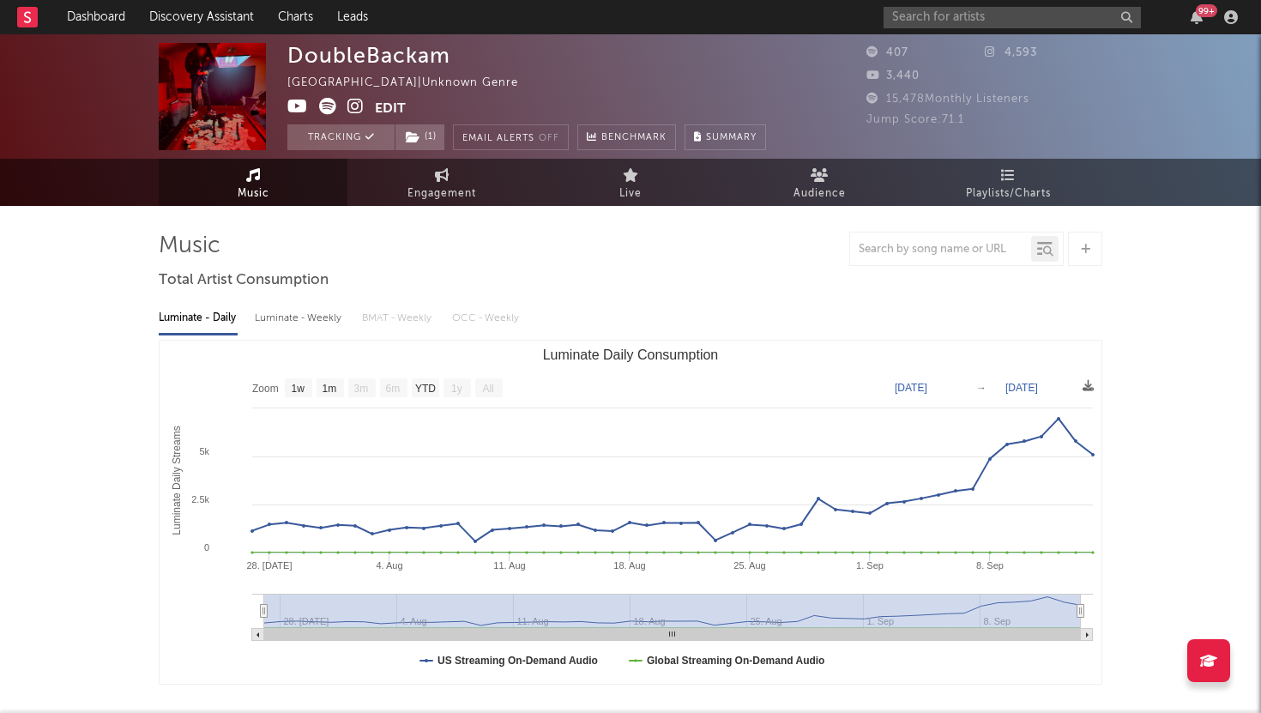
click at [100, 19] on link "Dashboard" at bounding box center [96, 17] width 82 height 34
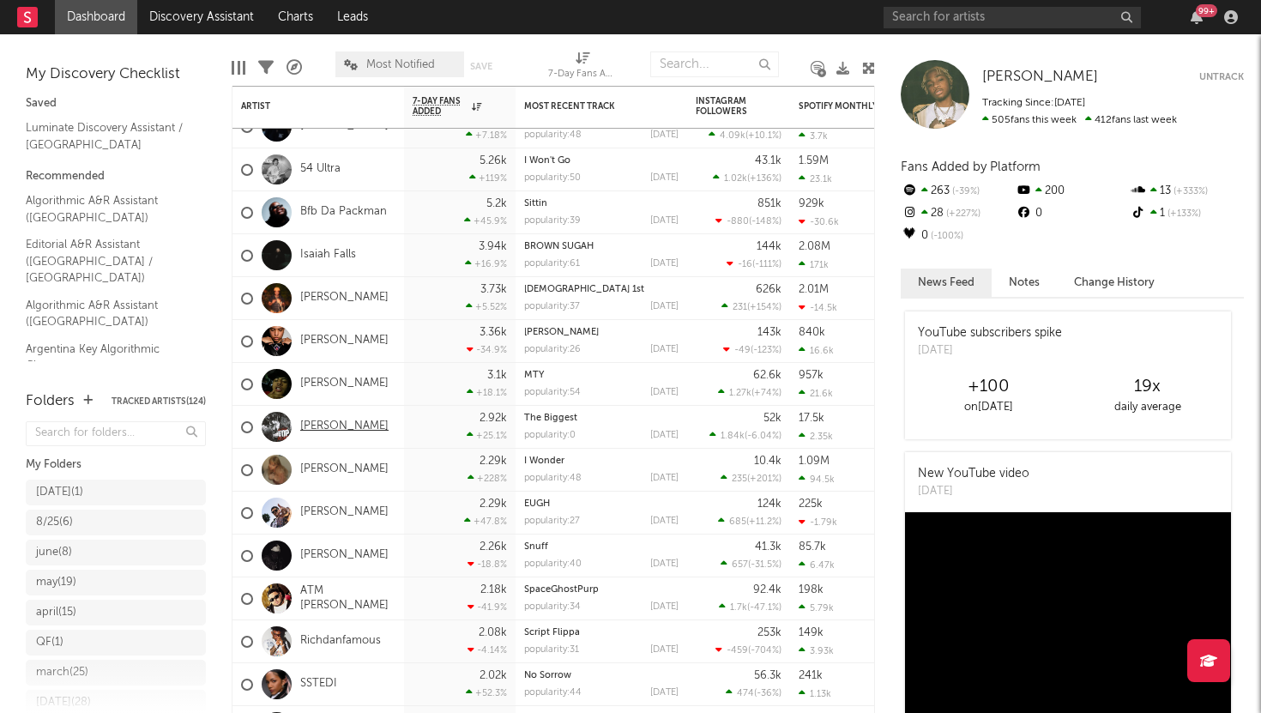
click at [326, 426] on link "[PERSON_NAME]" at bounding box center [344, 427] width 88 height 15
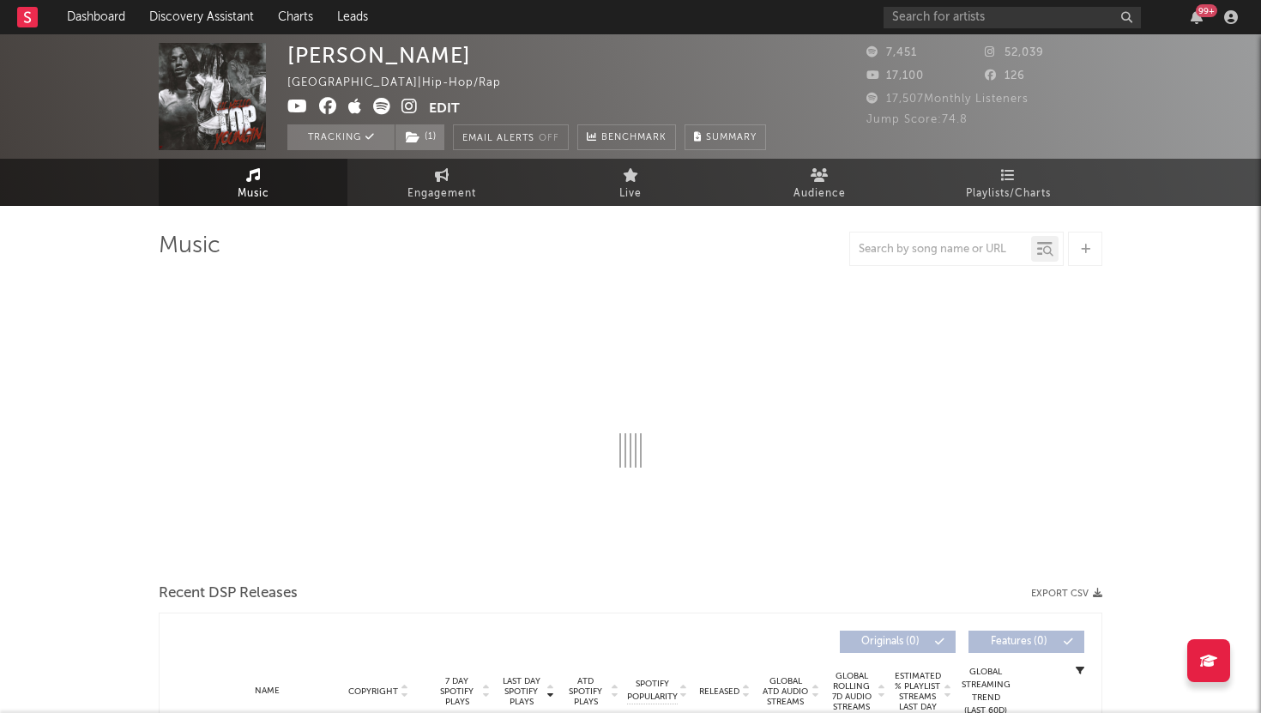
scroll to position [16, 0]
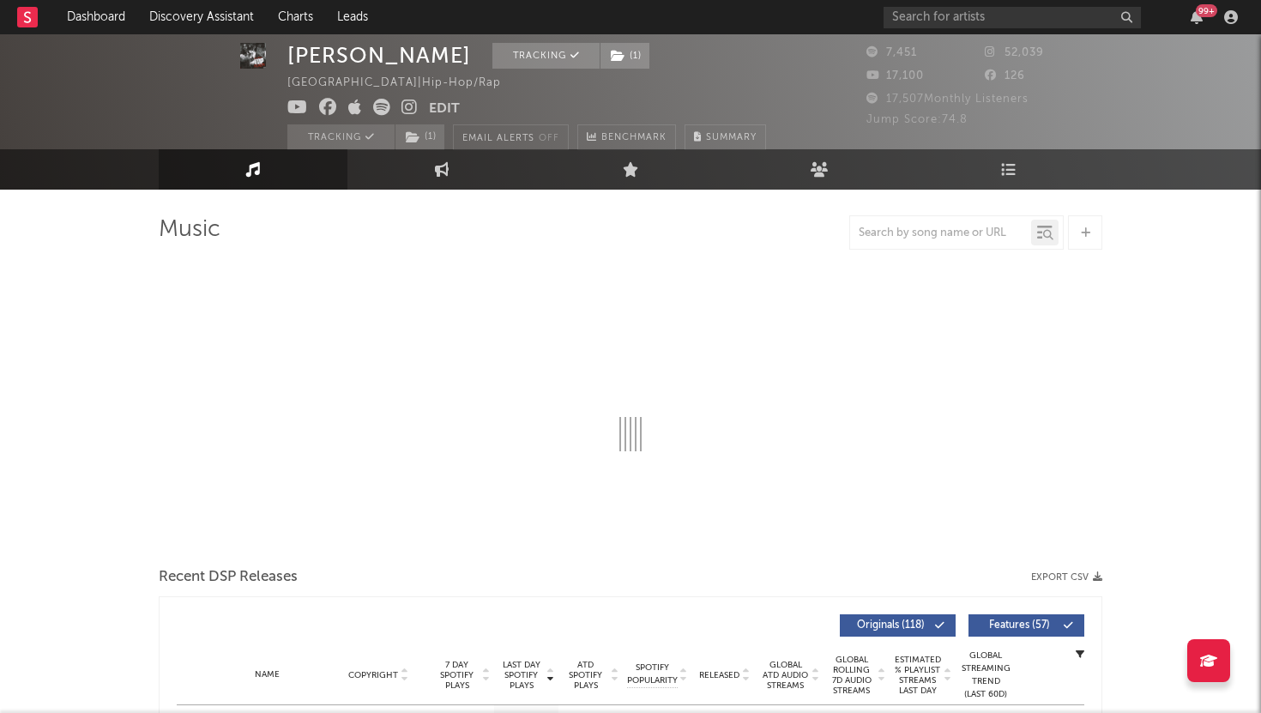
select select "6m"
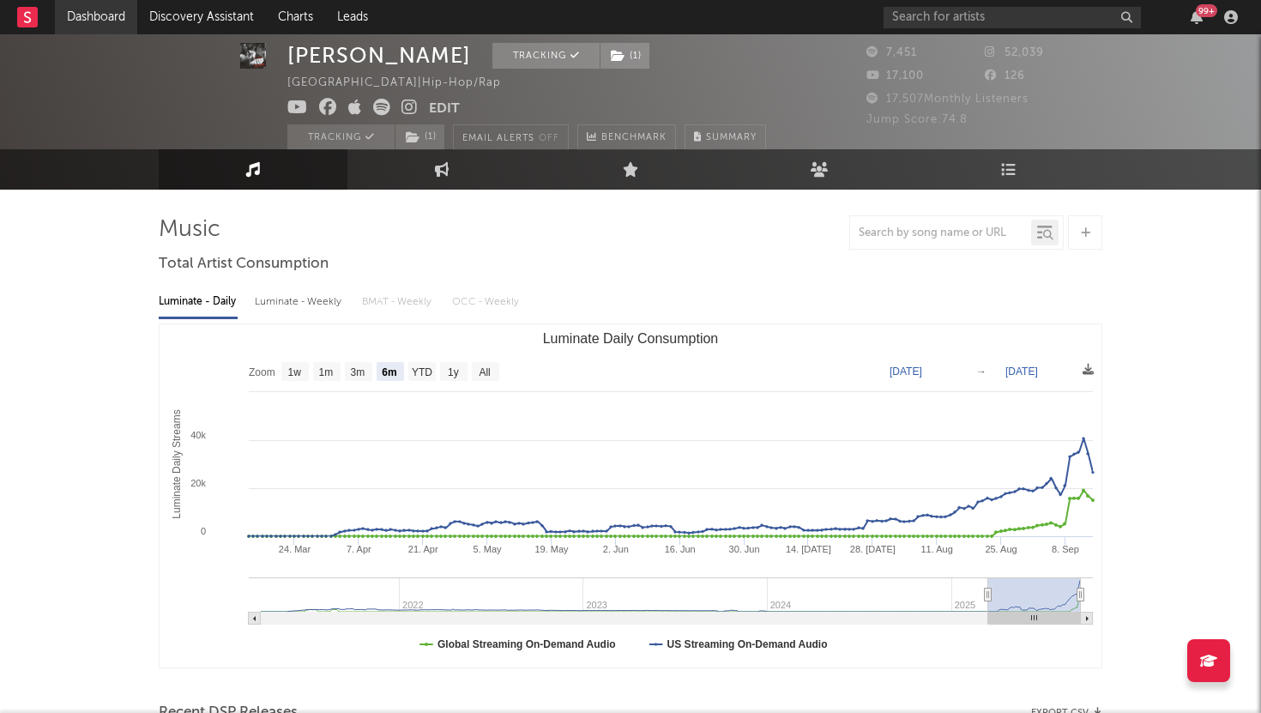
click at [136, 21] on link "Dashboard" at bounding box center [96, 17] width 82 height 34
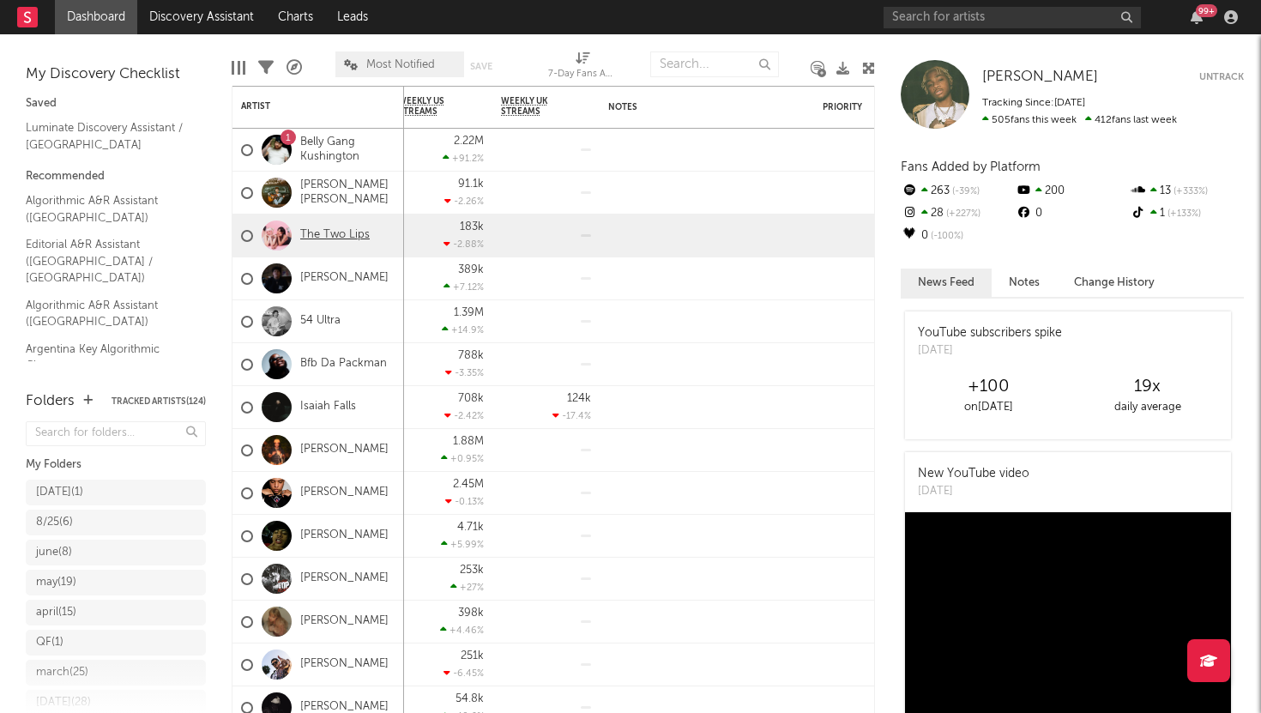
click at [334, 233] on link "The Two Lips" at bounding box center [335, 235] width 70 height 15
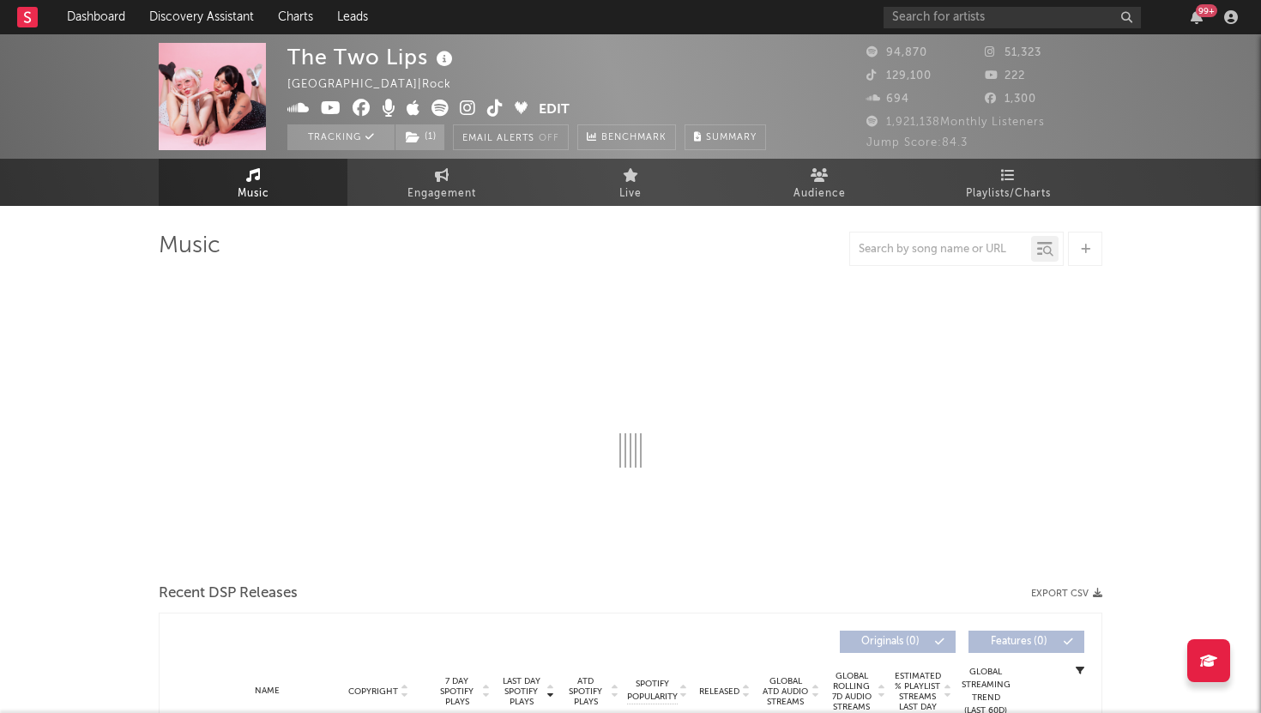
select select "6m"
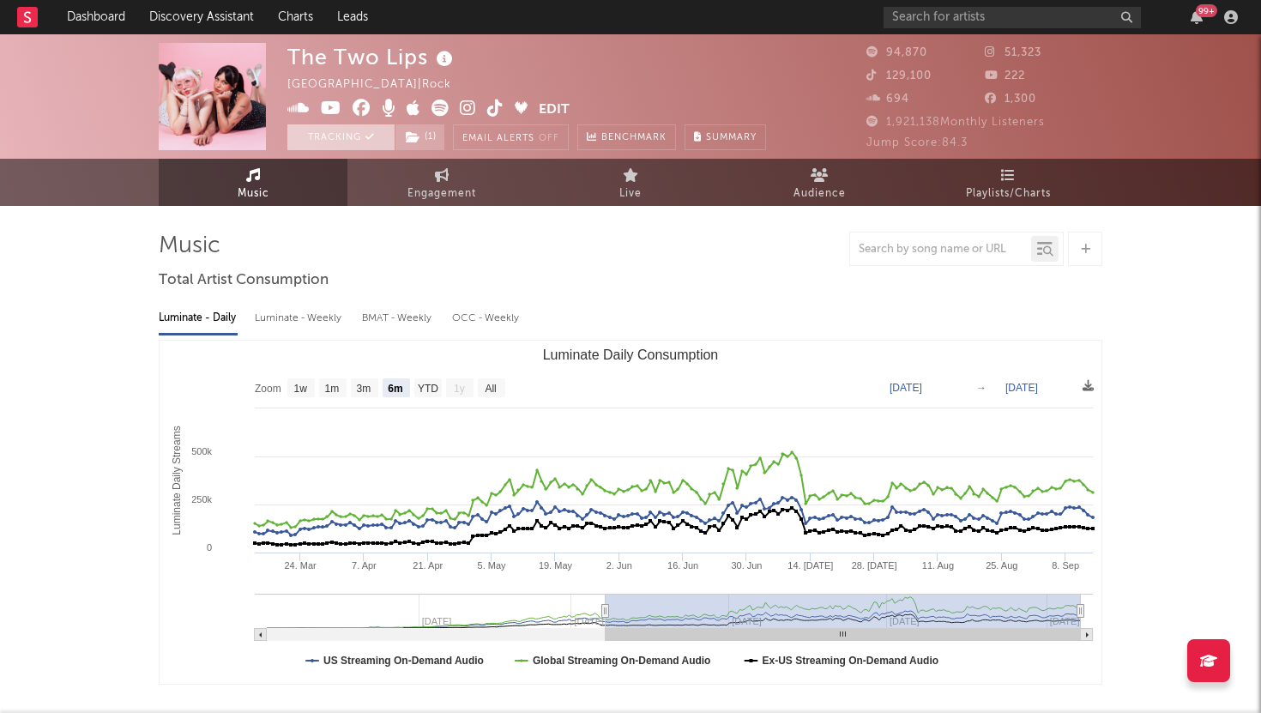
click at [350, 145] on button "Tracking" at bounding box center [340, 137] width 107 height 26
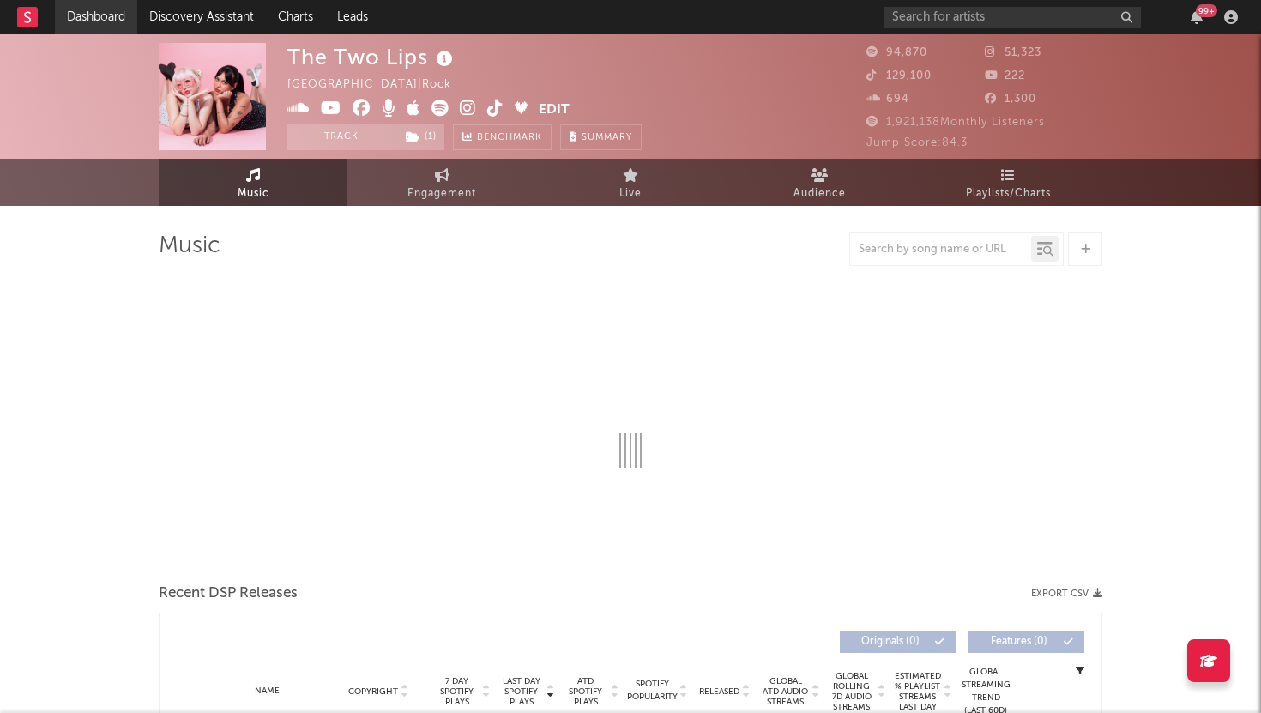
select select "6m"
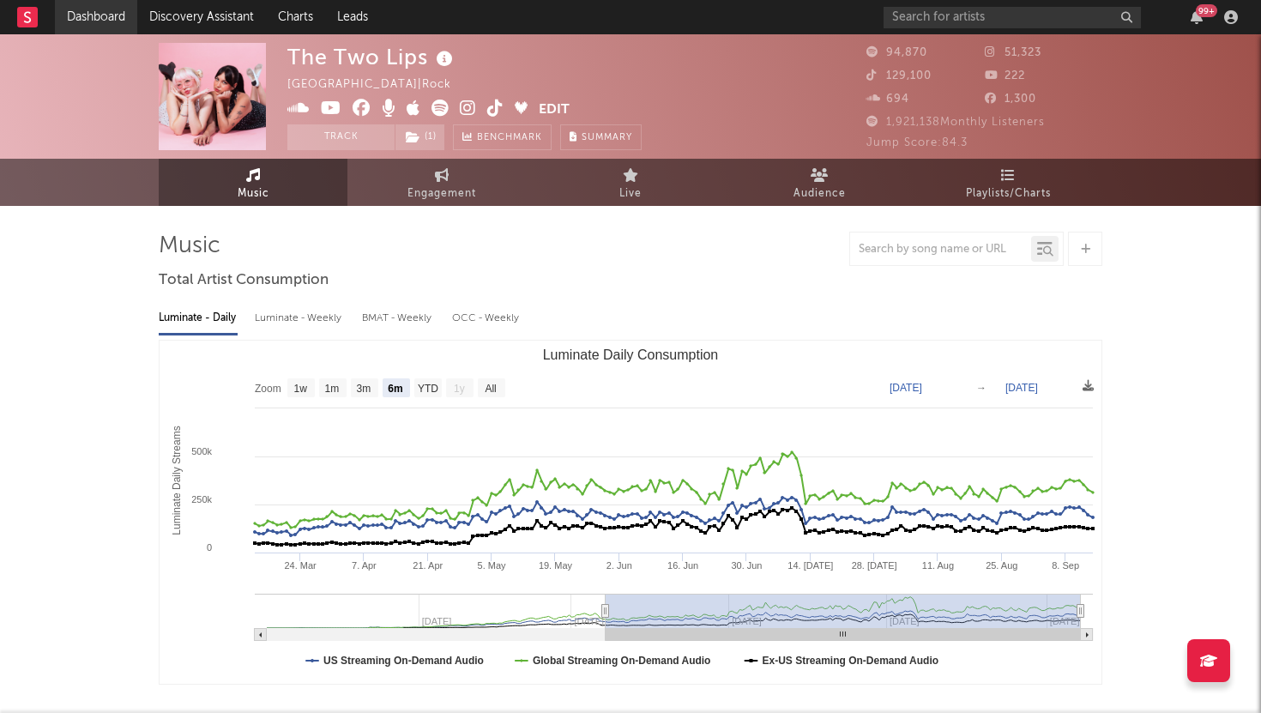
click at [115, 15] on link "Dashboard" at bounding box center [96, 17] width 82 height 34
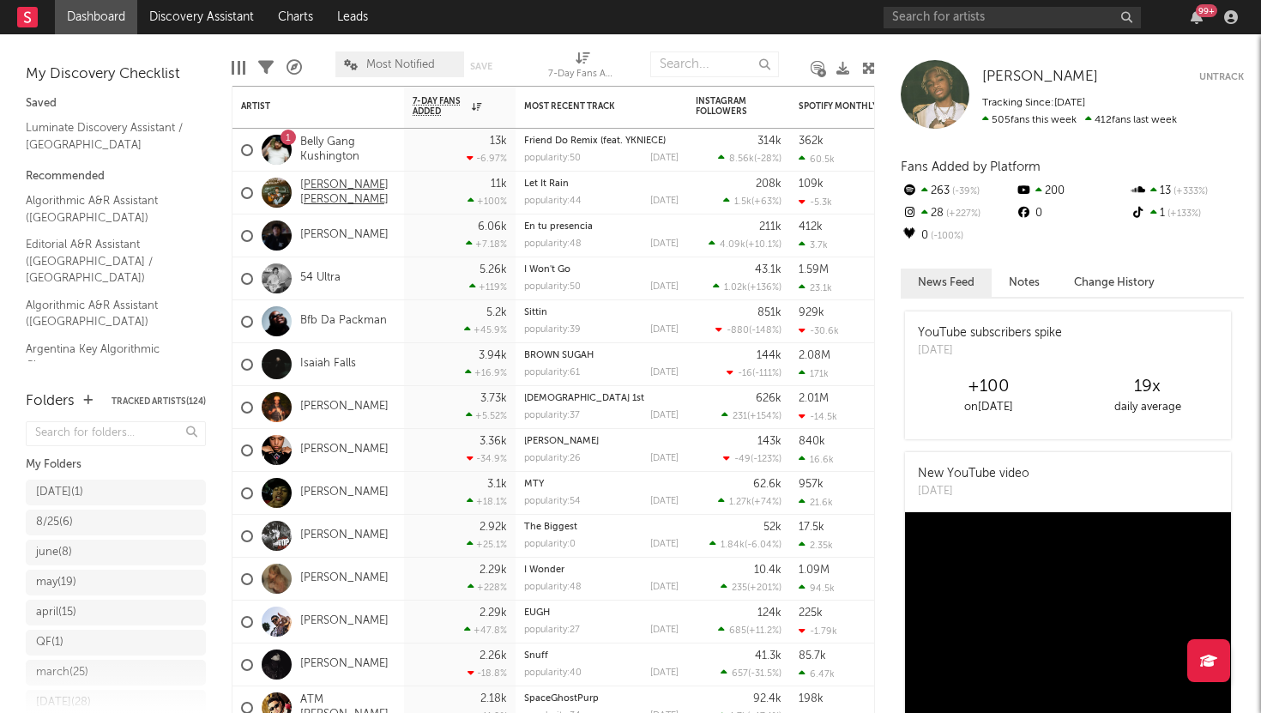
click at [313, 191] on link "[PERSON_NAME] [PERSON_NAME]" at bounding box center [347, 192] width 95 height 29
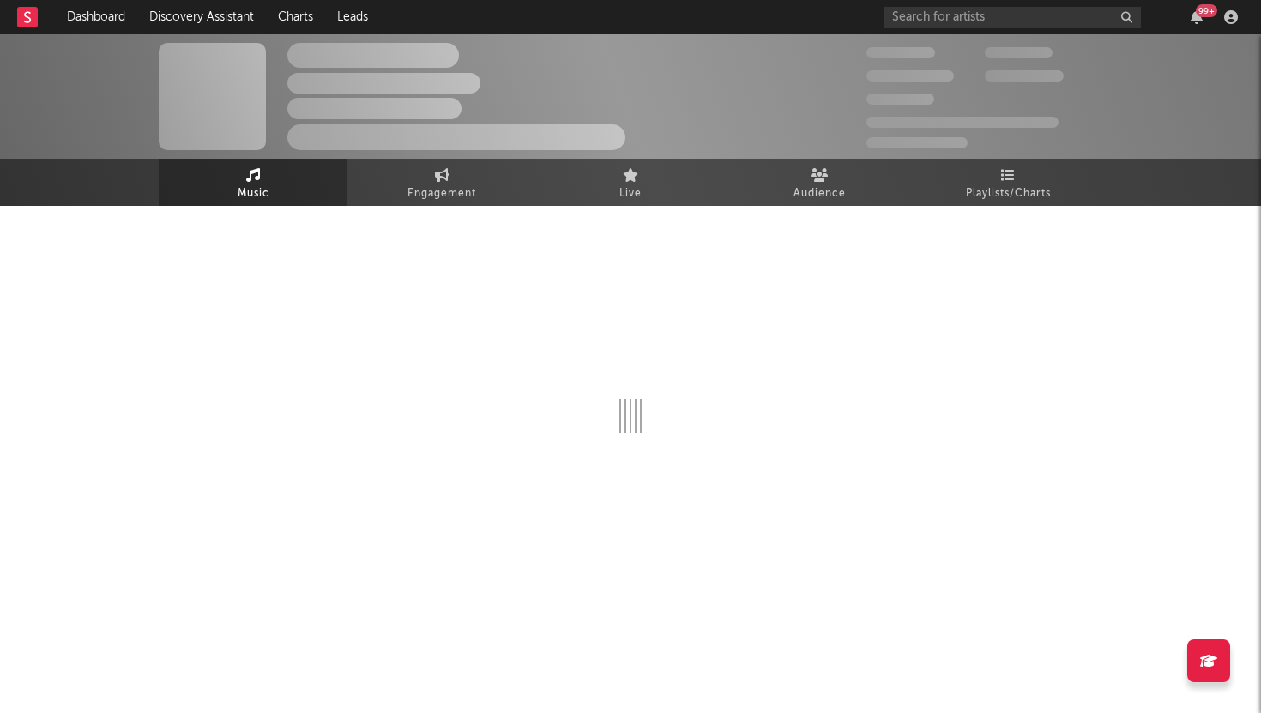
select select "6m"
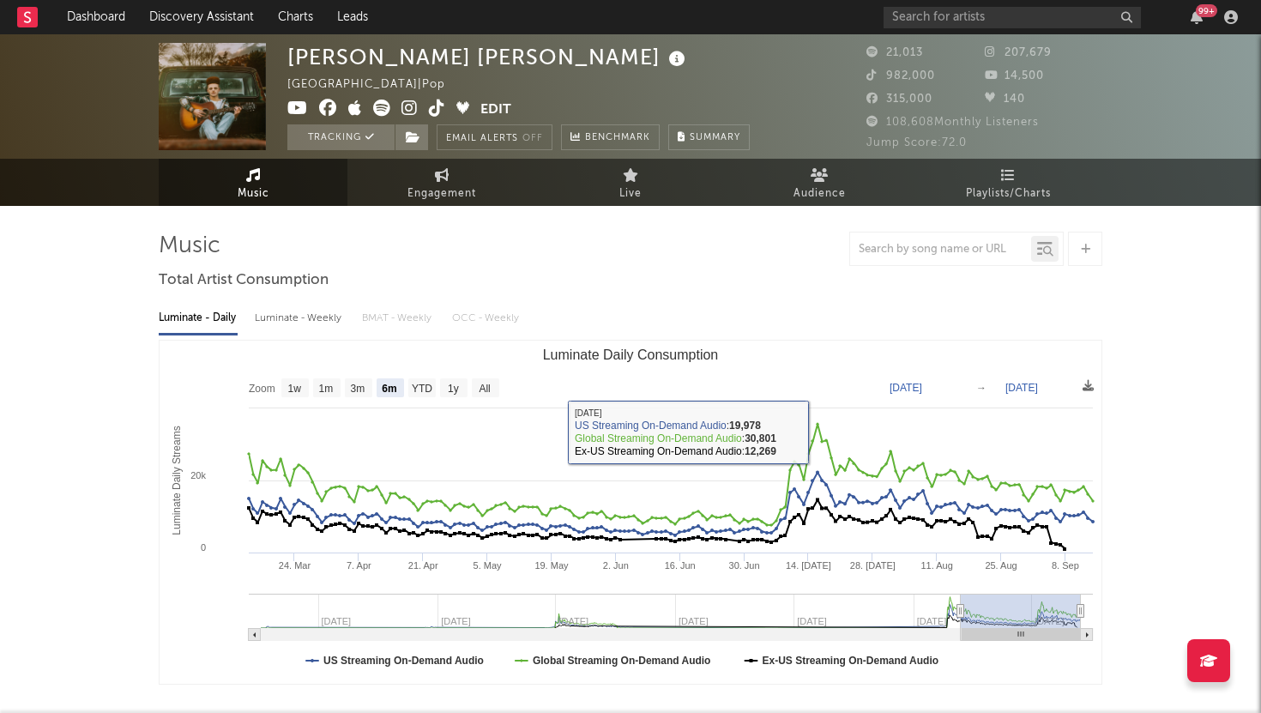
click at [326, 313] on div "Luminate - Weekly" at bounding box center [300, 318] width 90 height 29
select select "6m"
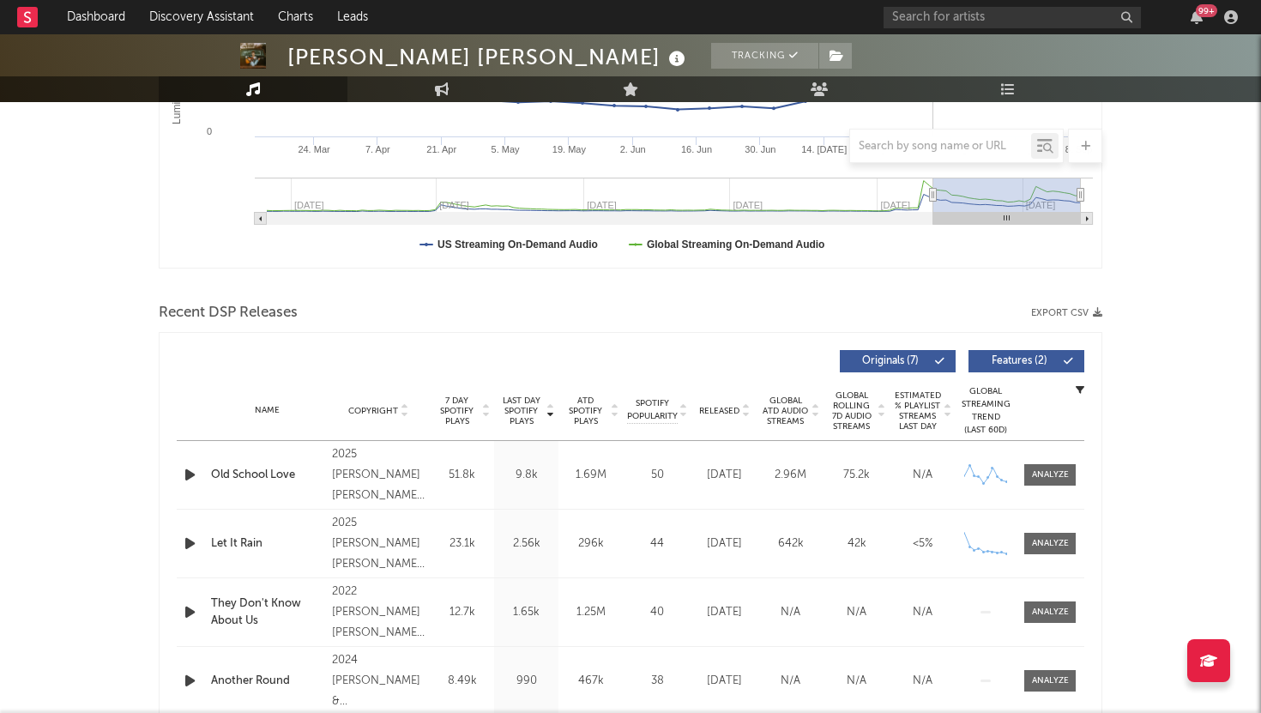
scroll to position [494, 0]
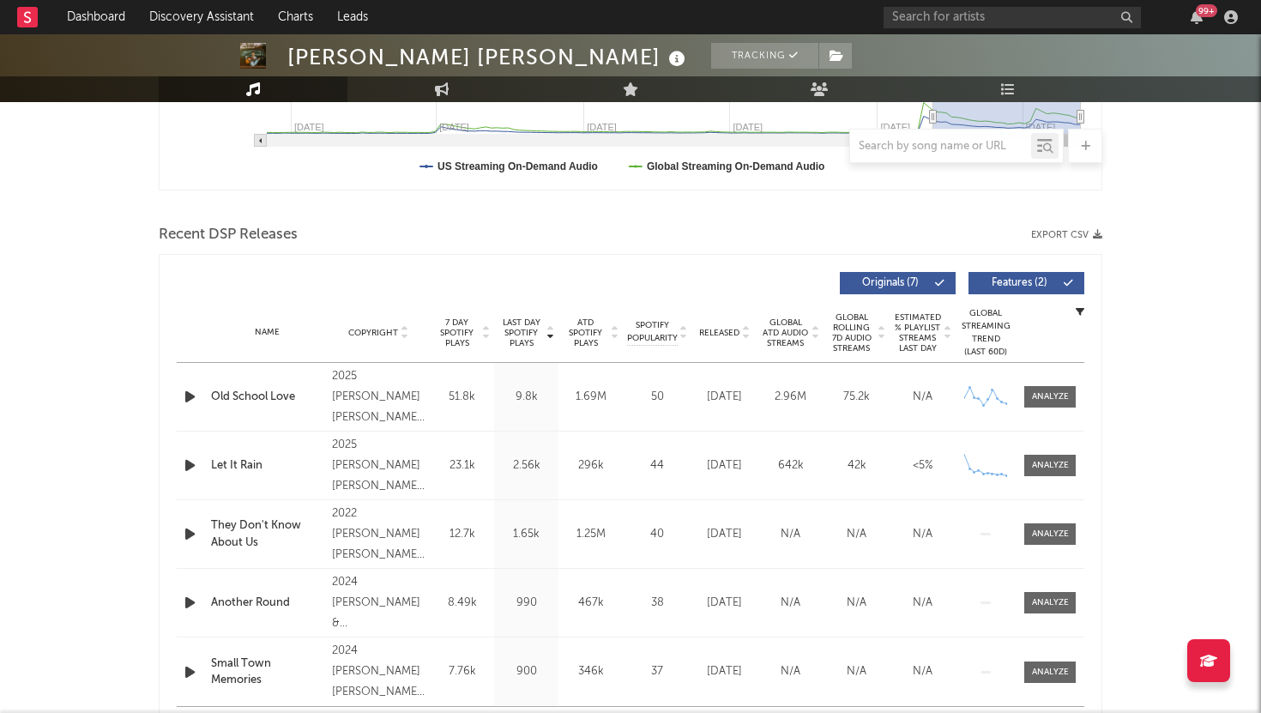
click at [730, 330] on span "Released" at bounding box center [719, 333] width 40 height 10
click at [1037, 400] on div at bounding box center [1050, 396] width 37 height 13
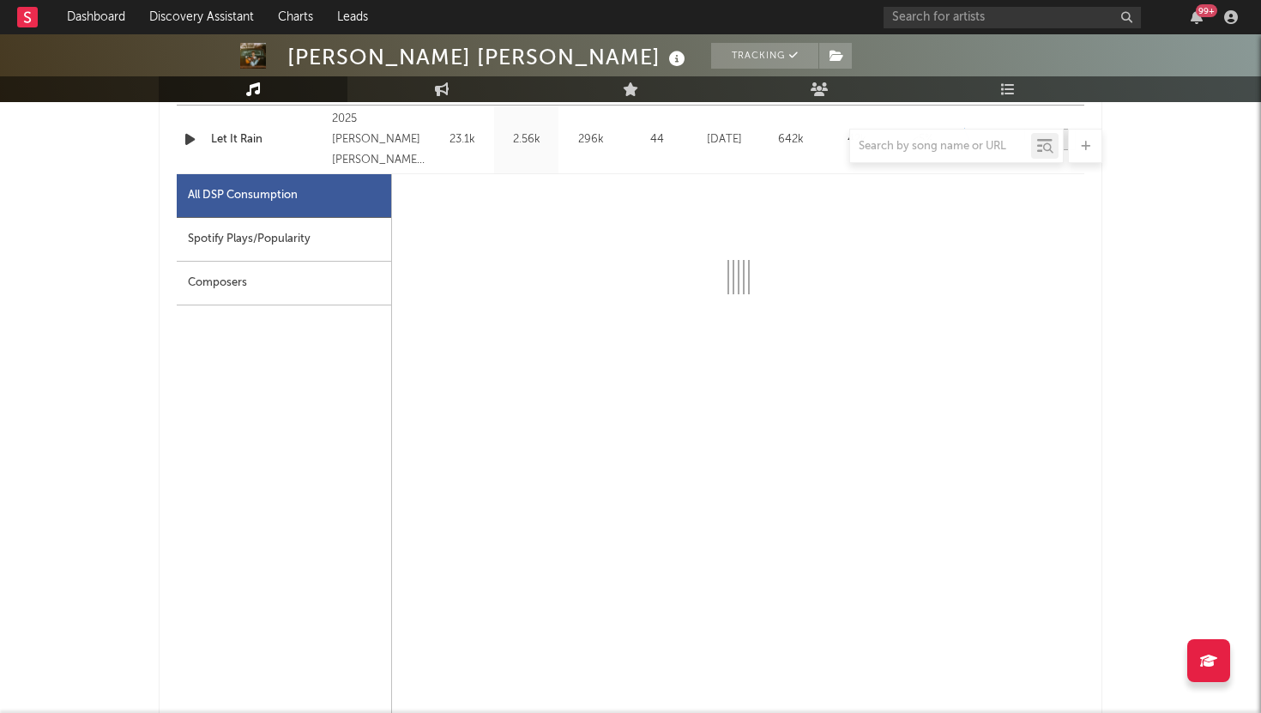
scroll to position [767, 0]
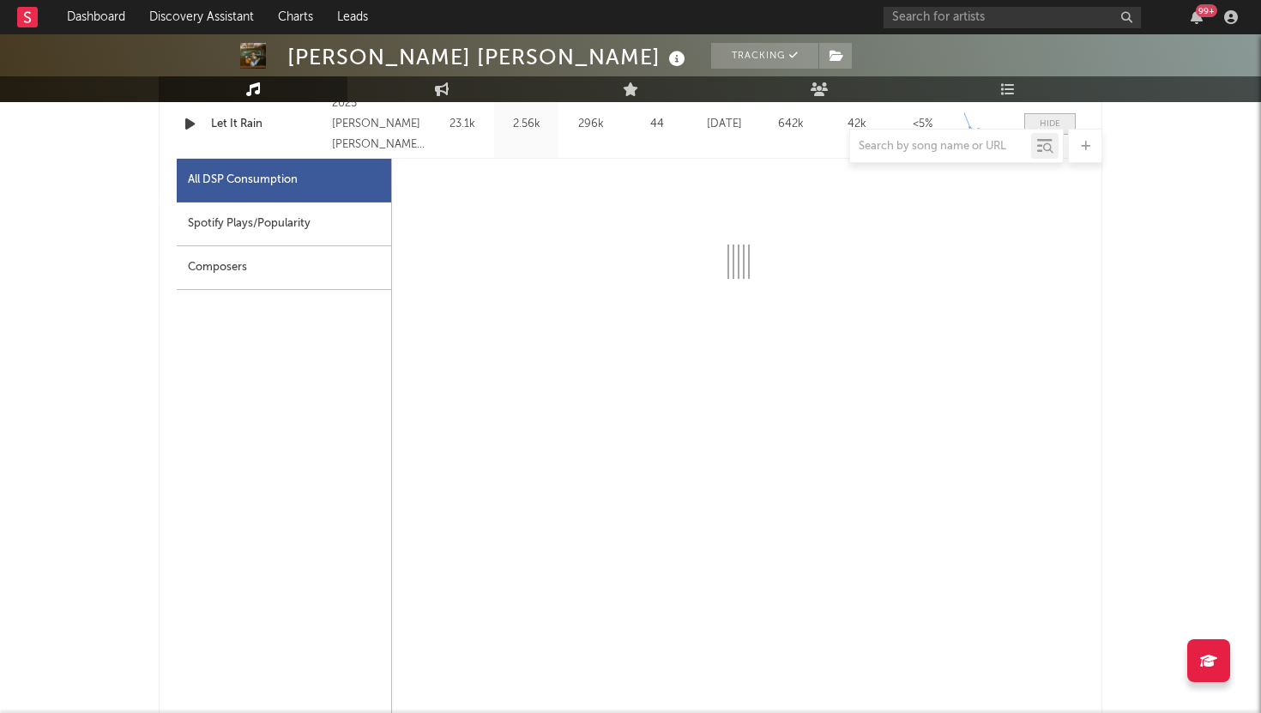
select select "1w"
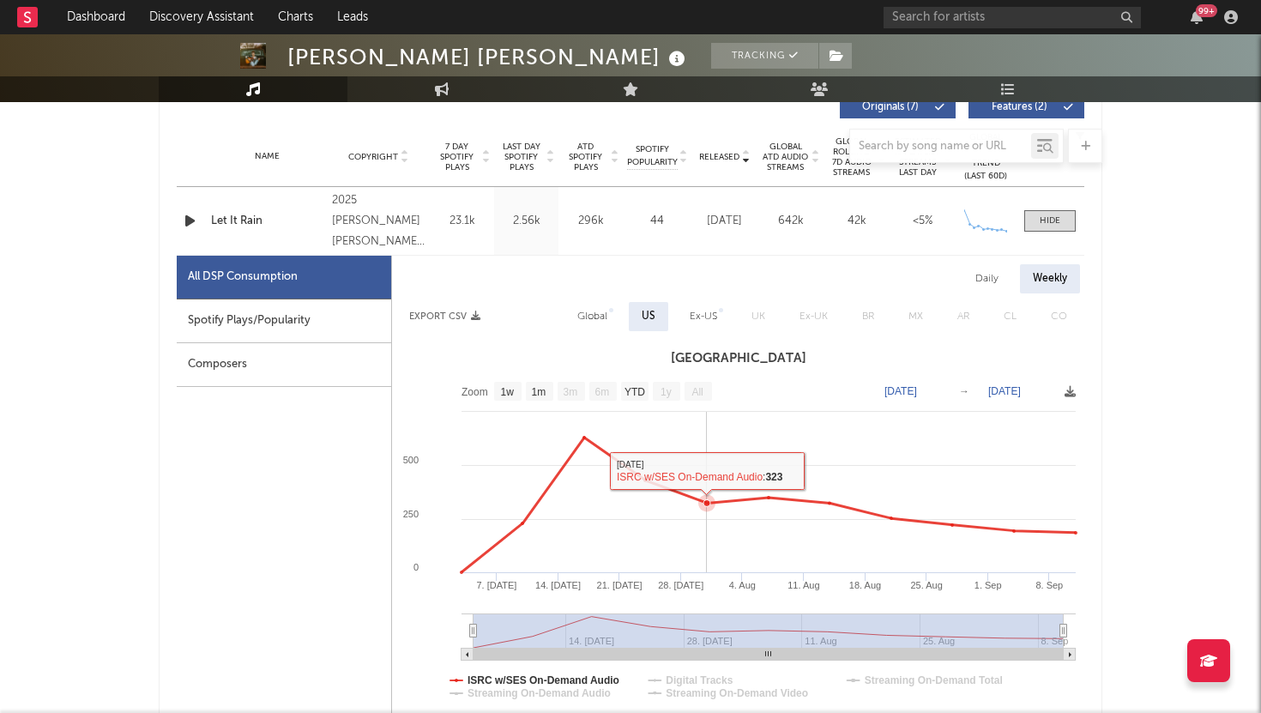
scroll to position [656, 0]
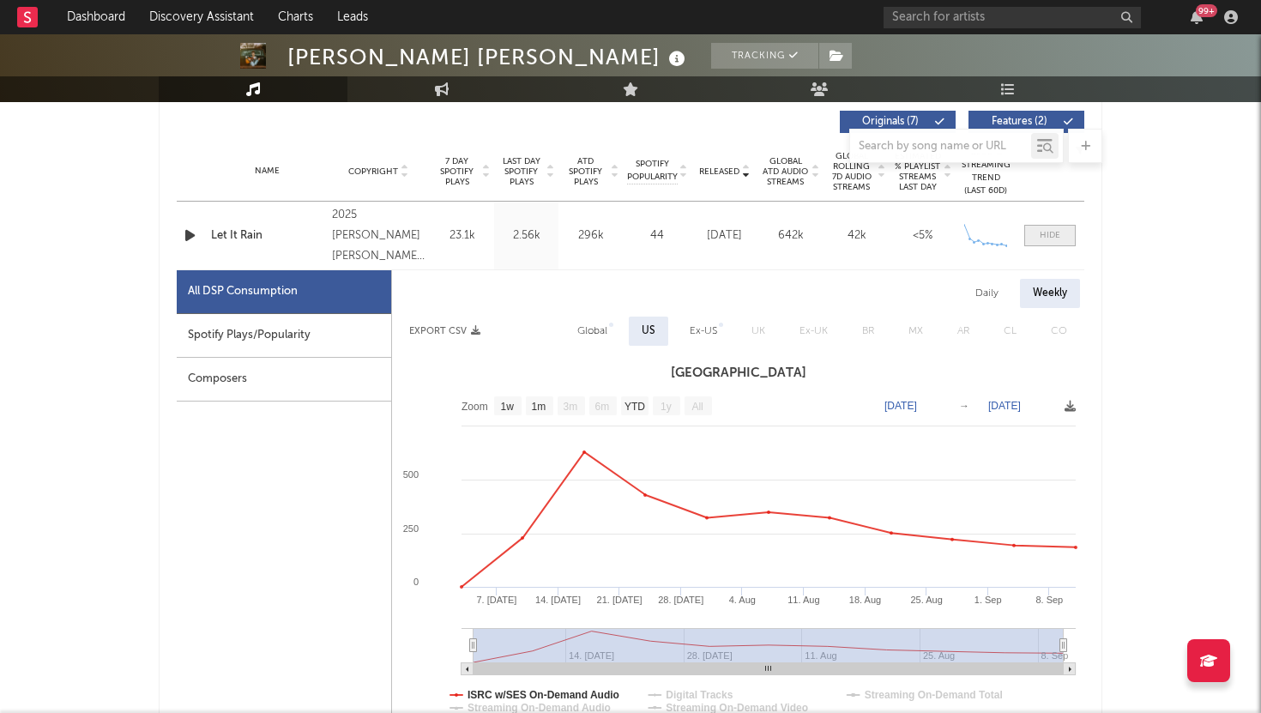
click at [1038, 227] on span at bounding box center [1050, 235] width 51 height 21
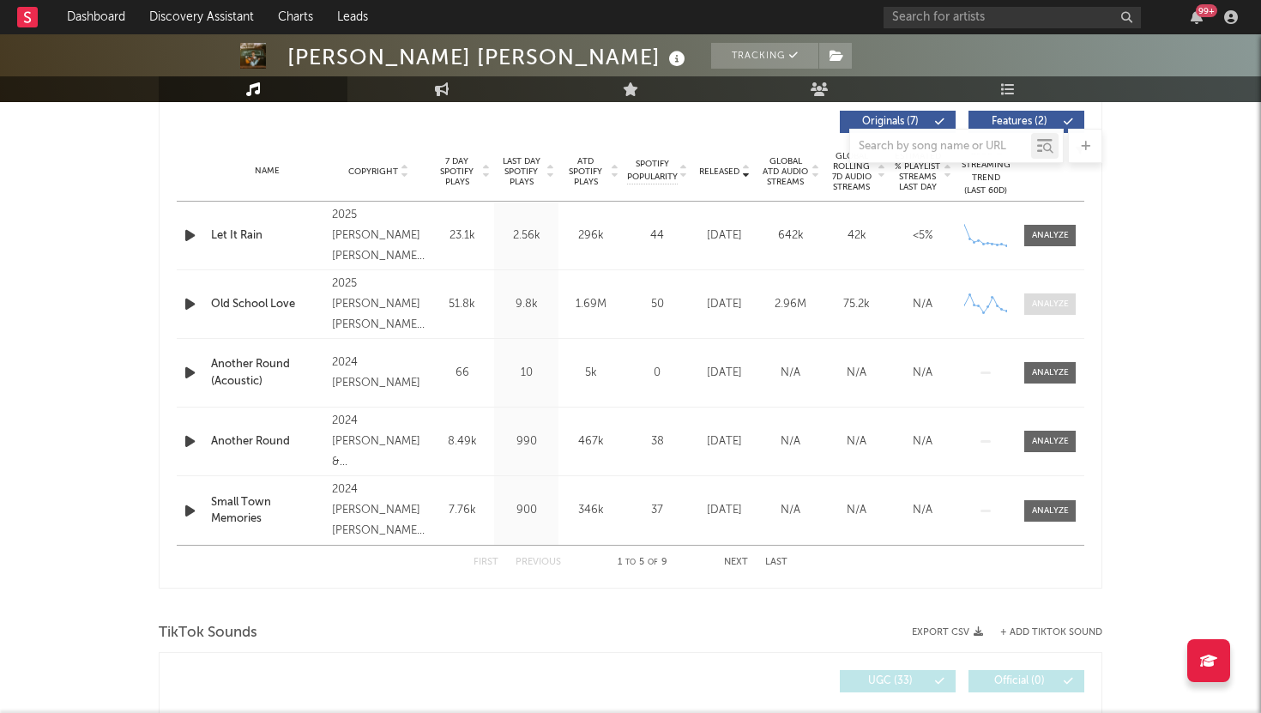
click at [1046, 305] on div at bounding box center [1050, 304] width 37 height 13
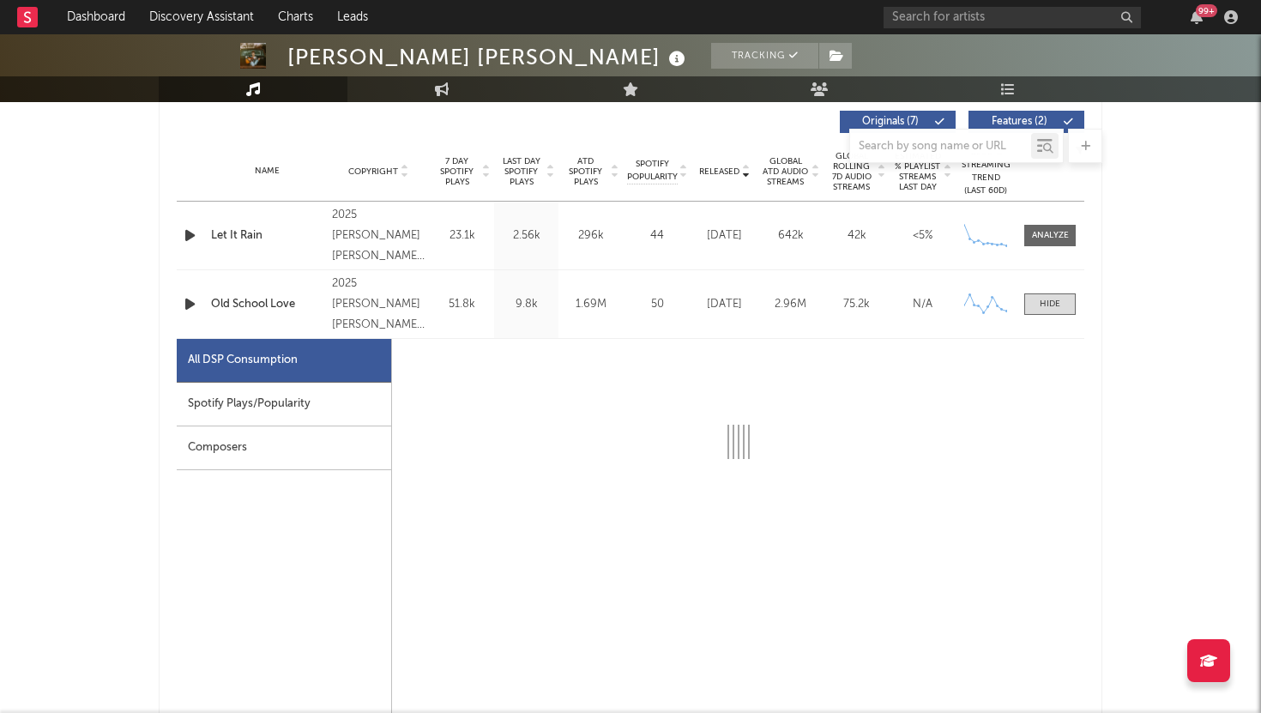
select select "6m"
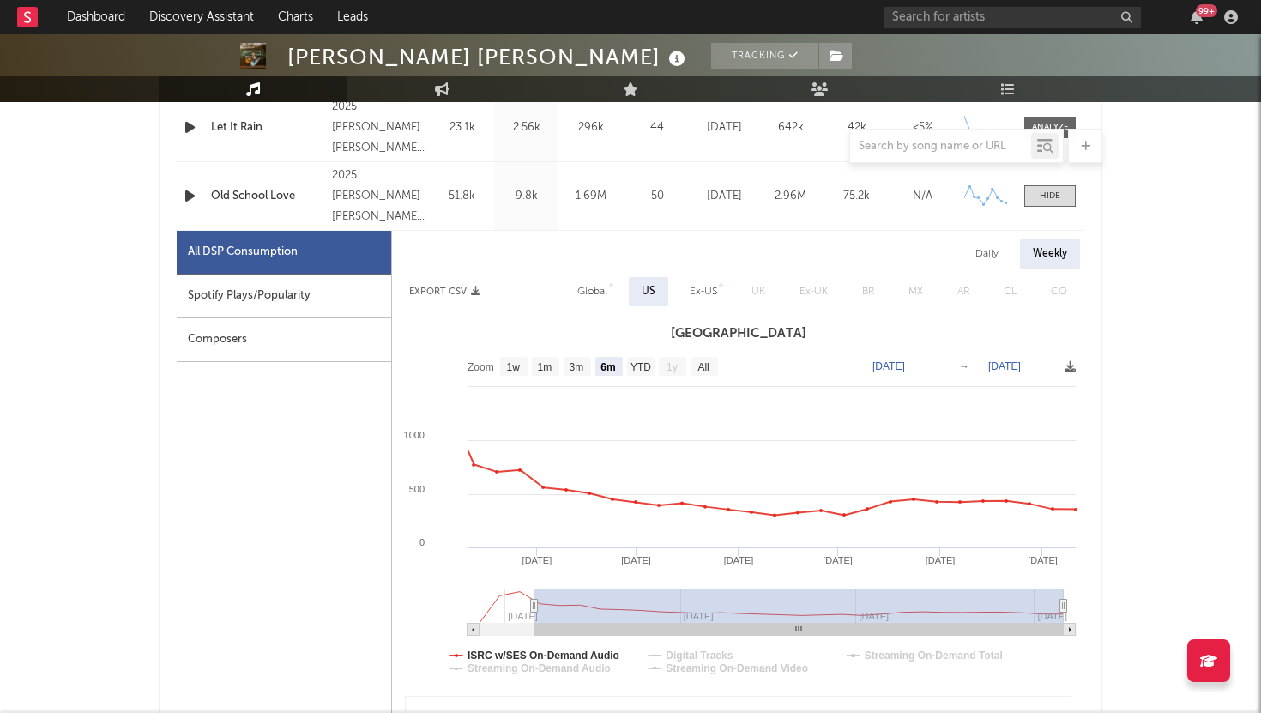
scroll to position [846, 0]
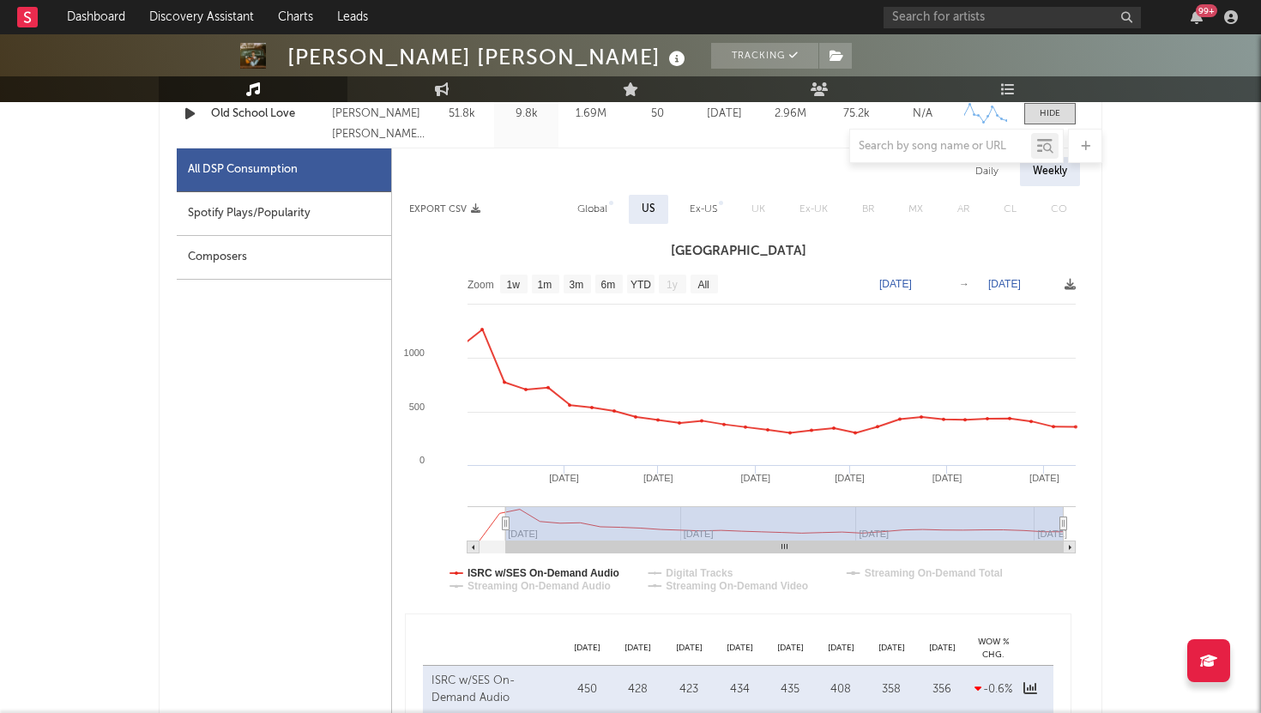
type input "[DATE]"
select select "All"
drag, startPoint x: 533, startPoint y: 521, endPoint x: 420, endPoint y: 521, distance: 113.3
click at [420, 521] on icon "Created with Highcharts 10.3.3 Apr '[DATE] Jun '[DATE] Aug '[DATE] Mar '[DATE] …" at bounding box center [738, 437] width 692 height 343
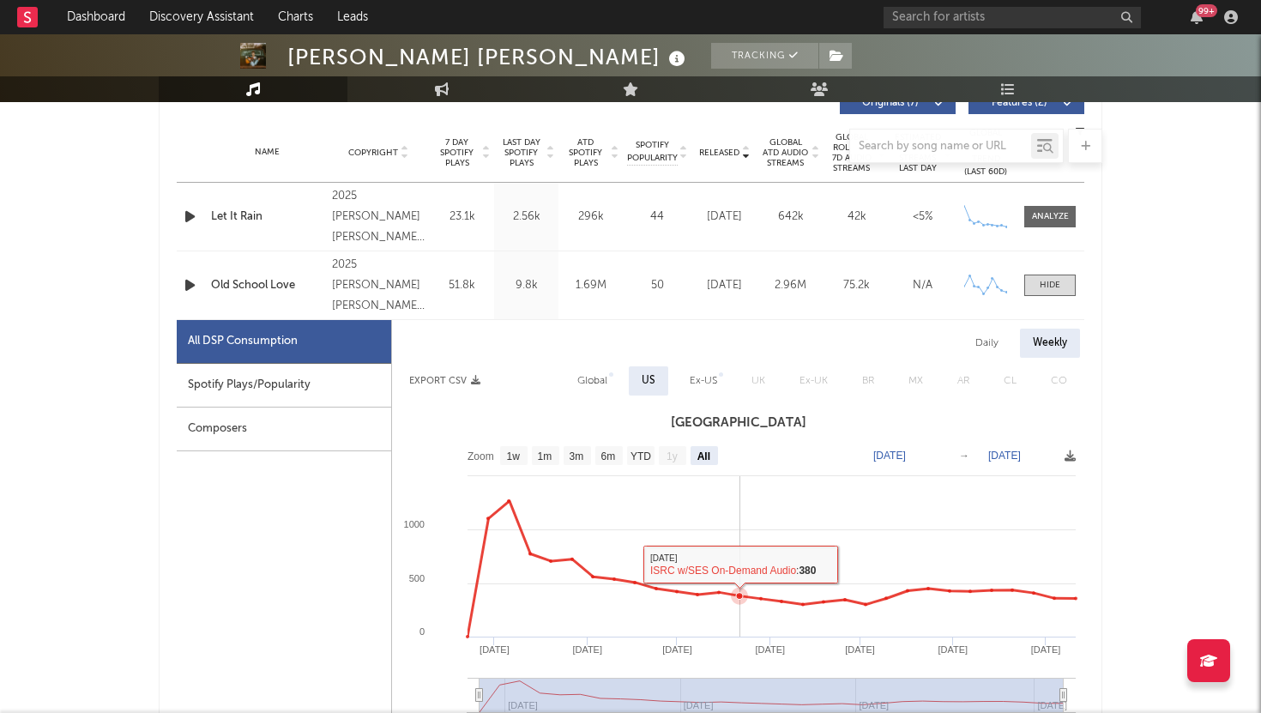
scroll to position [636, 0]
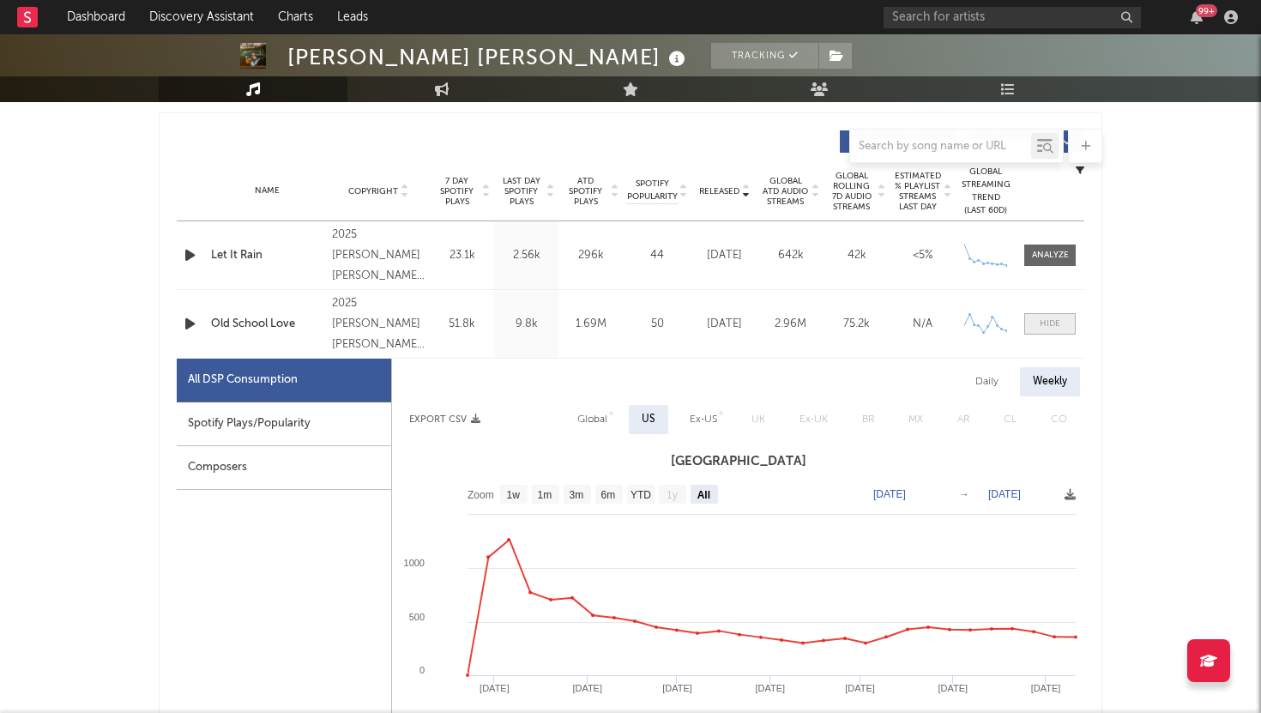
click at [1048, 318] on div at bounding box center [1050, 323] width 21 height 13
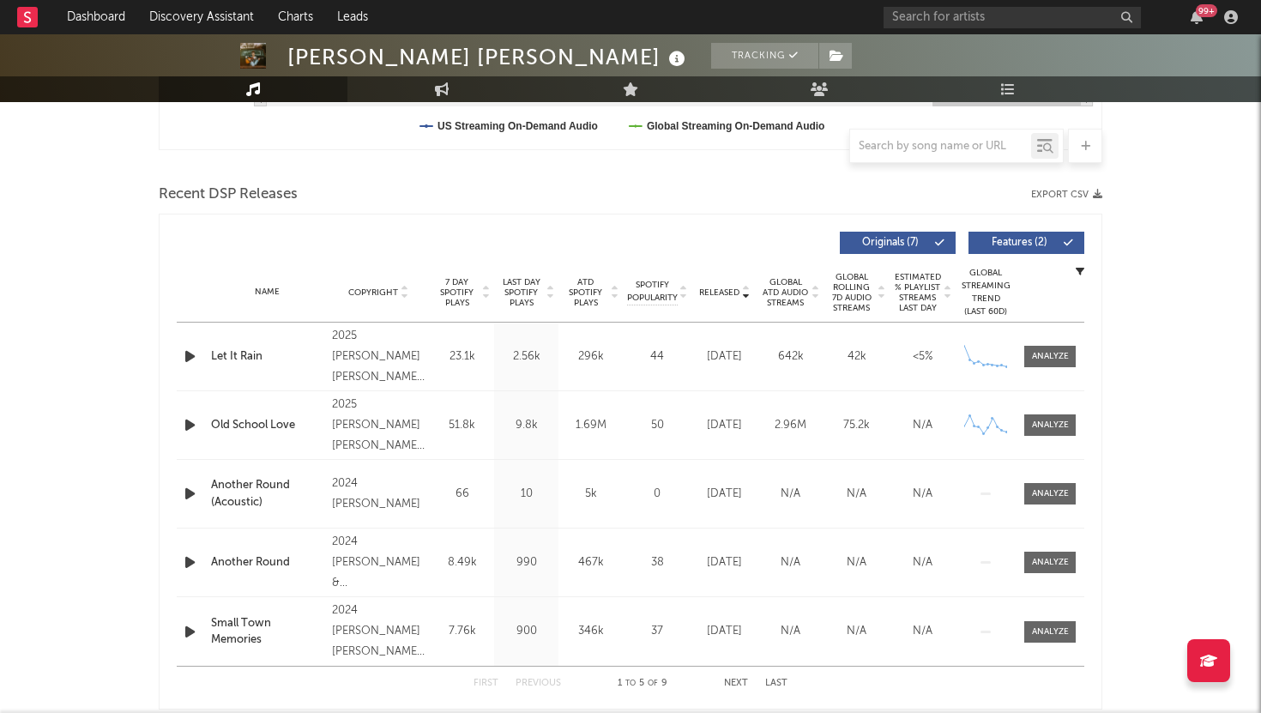
scroll to position [412, 0]
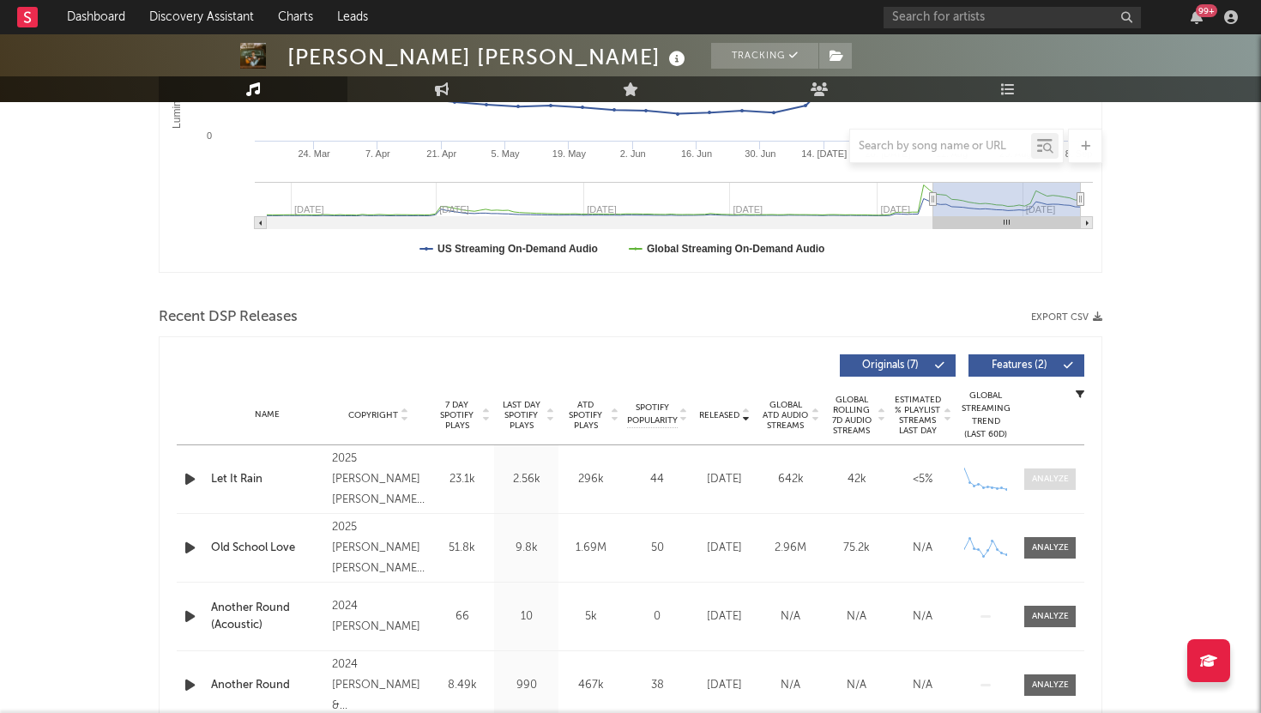
click at [1032, 474] on div at bounding box center [1050, 479] width 37 height 13
select select "1w"
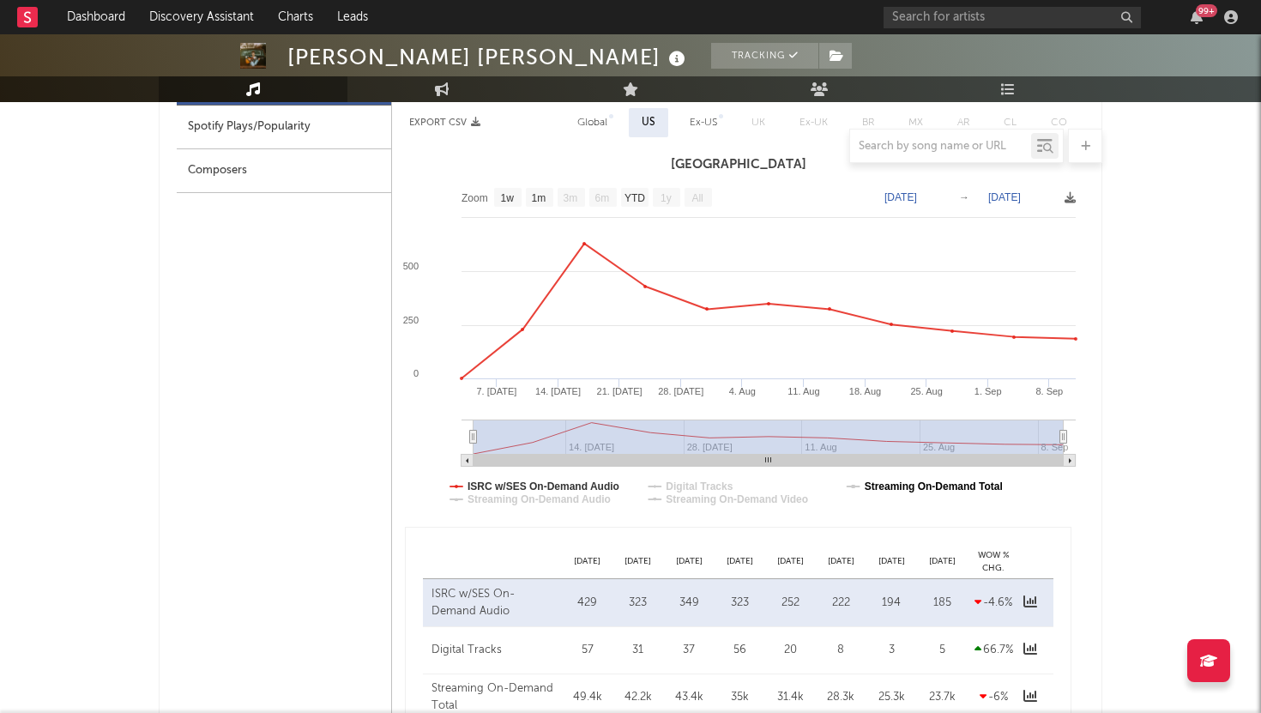
scroll to position [874, 0]
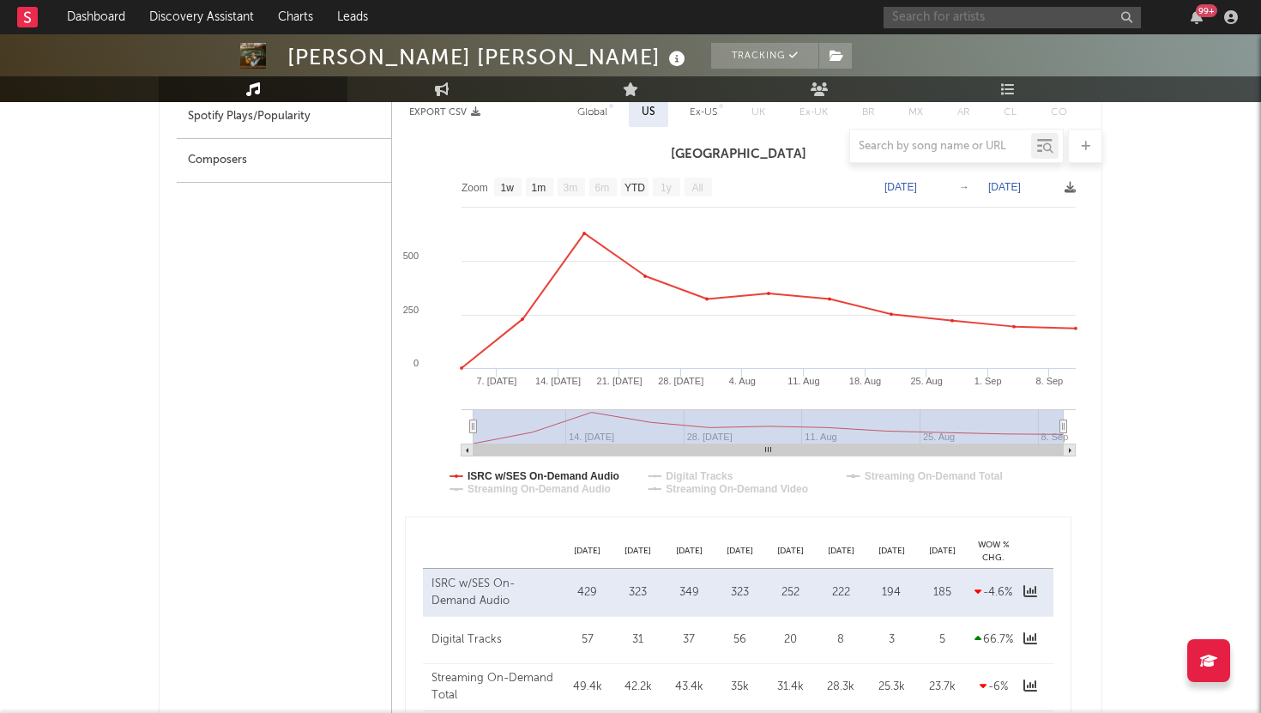
click at [969, 19] on input "text" at bounding box center [1012, 17] width 257 height 21
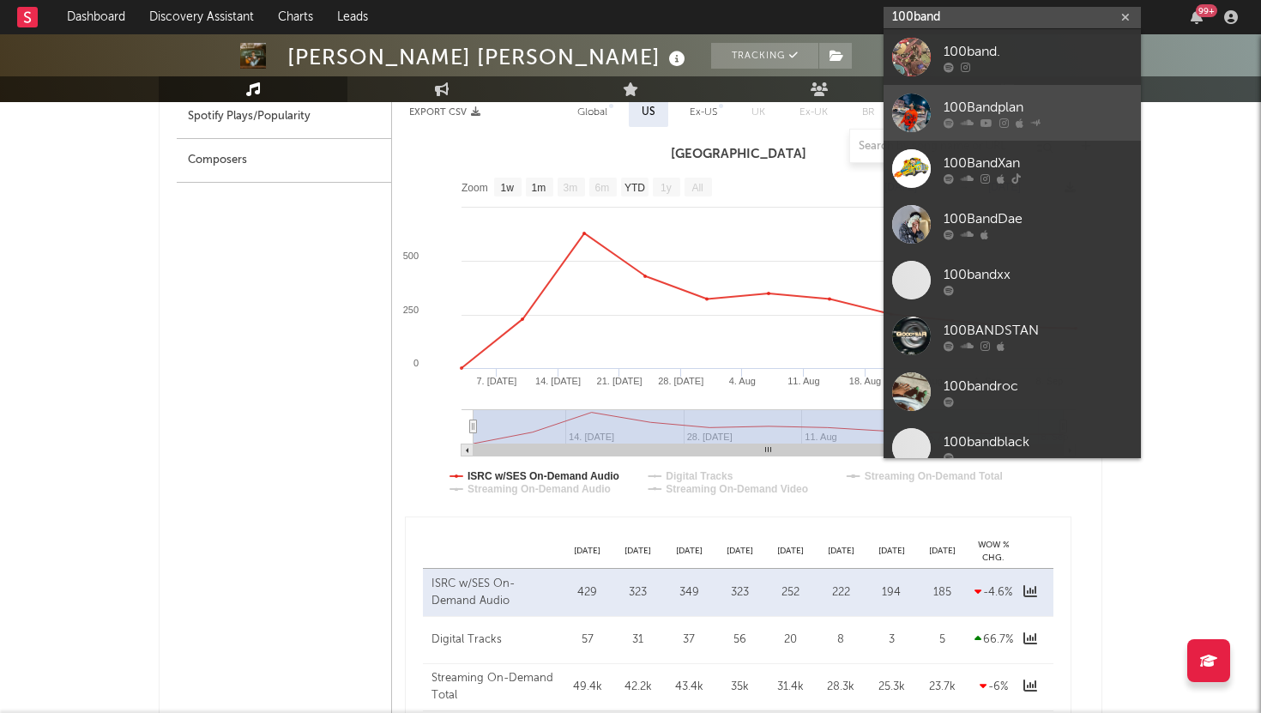
type input "100band"
click at [951, 109] on div "100Bandplan" at bounding box center [1038, 107] width 189 height 21
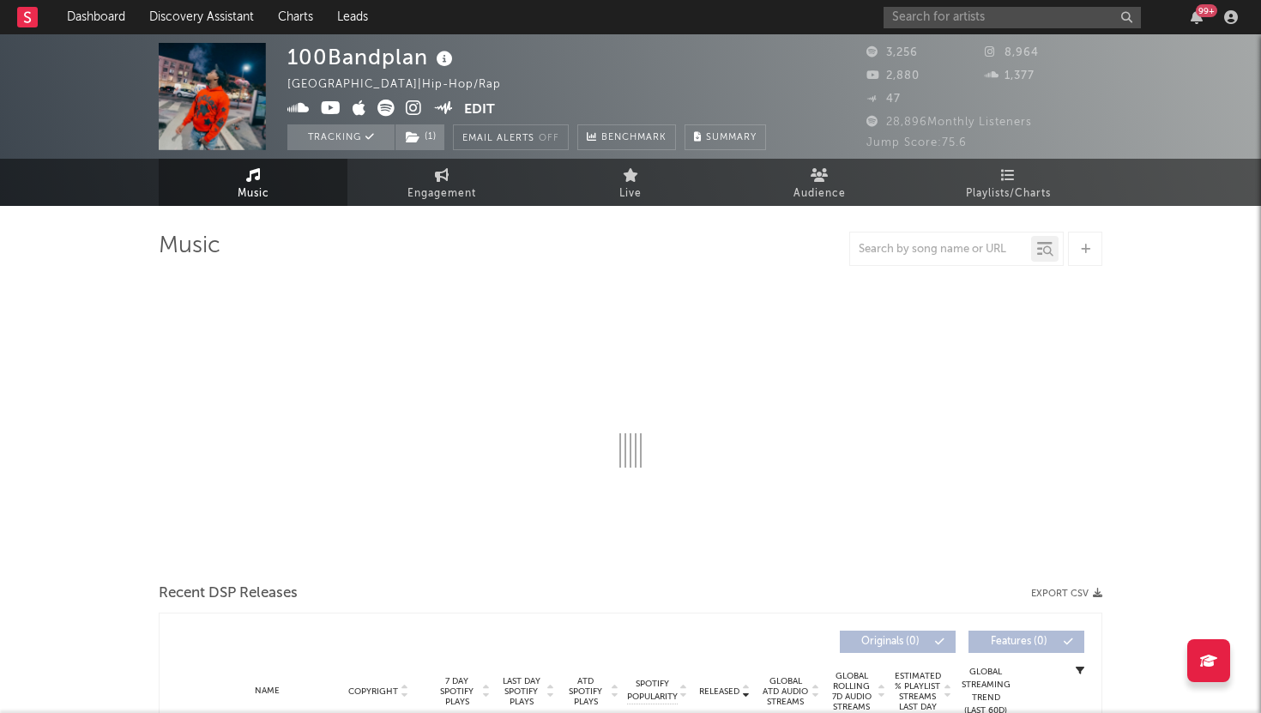
select select "1w"
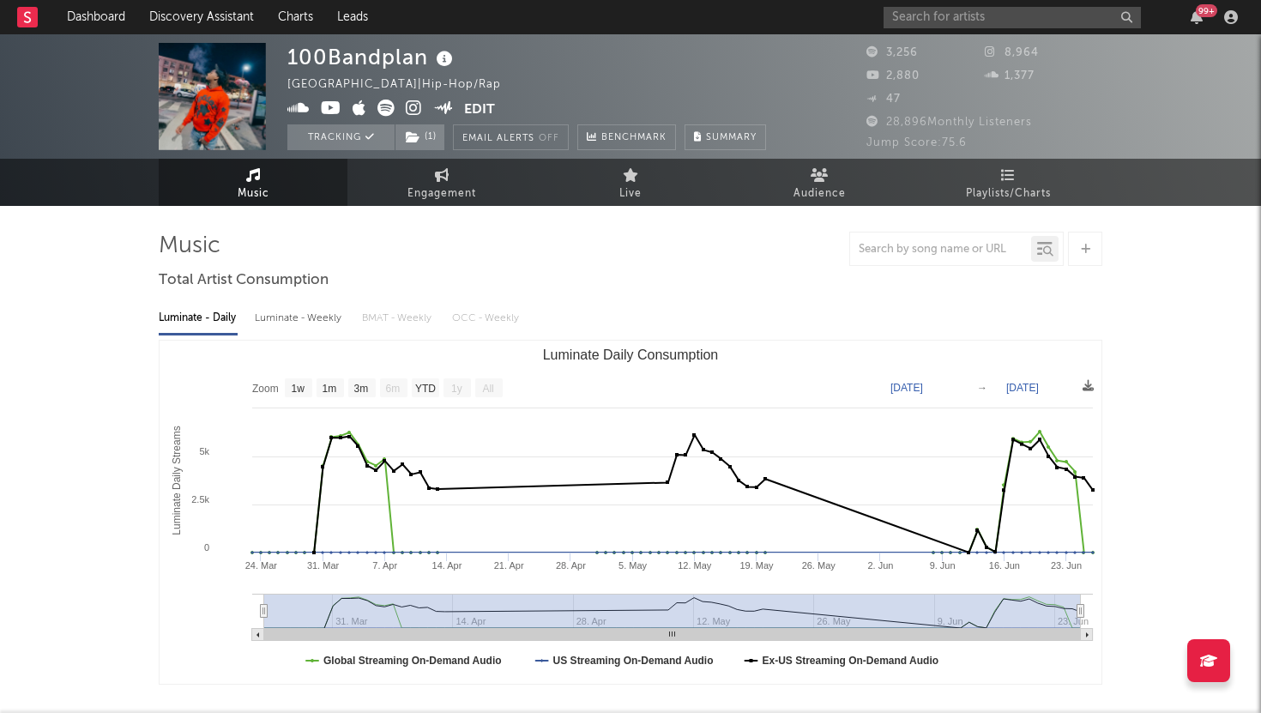
click at [322, 313] on div "Luminate - Weekly" at bounding box center [300, 318] width 90 height 29
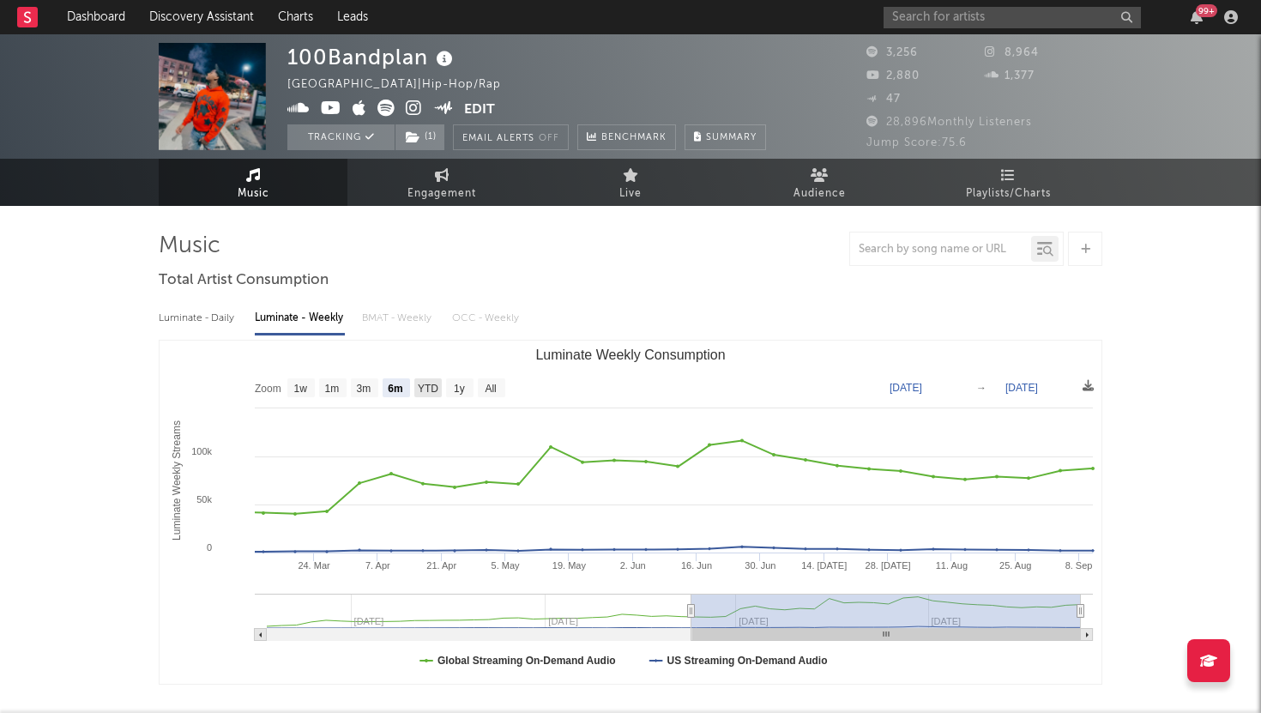
click at [432, 390] on text "YTD" at bounding box center [428, 389] width 21 height 12
select select "YTD"
type input "[DATE]"
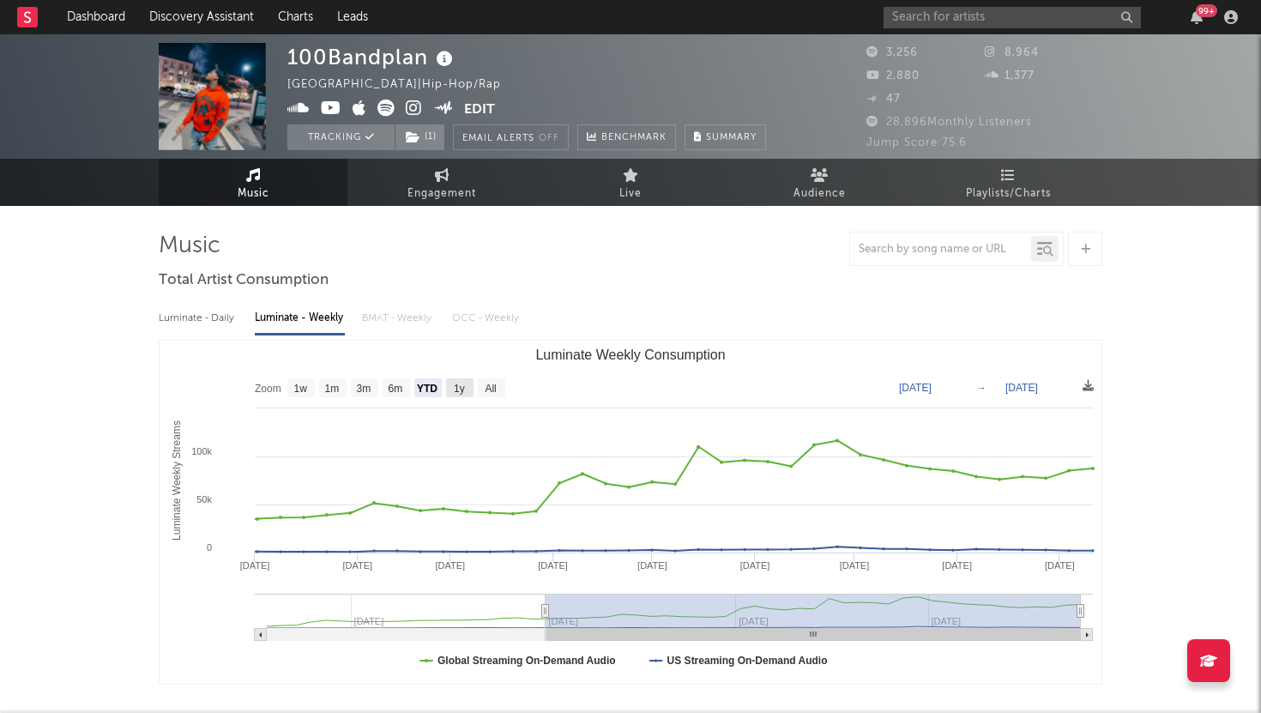
click at [453, 388] on rect "Luminate Weekly Consumption" at bounding box center [459, 387] width 27 height 19
select select "1y"
type input "[DATE]"
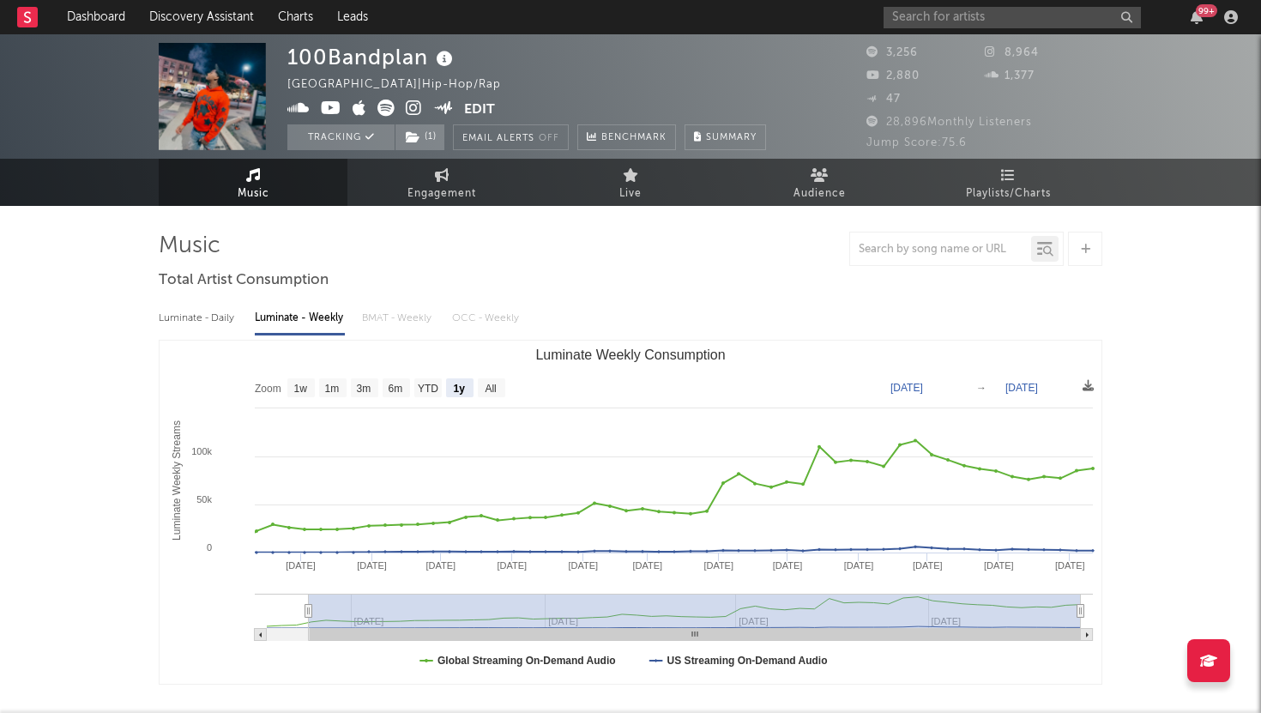
click at [477, 384] on rect "Luminate Weekly Consumption" at bounding box center [631, 512] width 942 height 343
click at [493, 384] on text "All" at bounding box center [490, 389] width 11 height 12
select select "All"
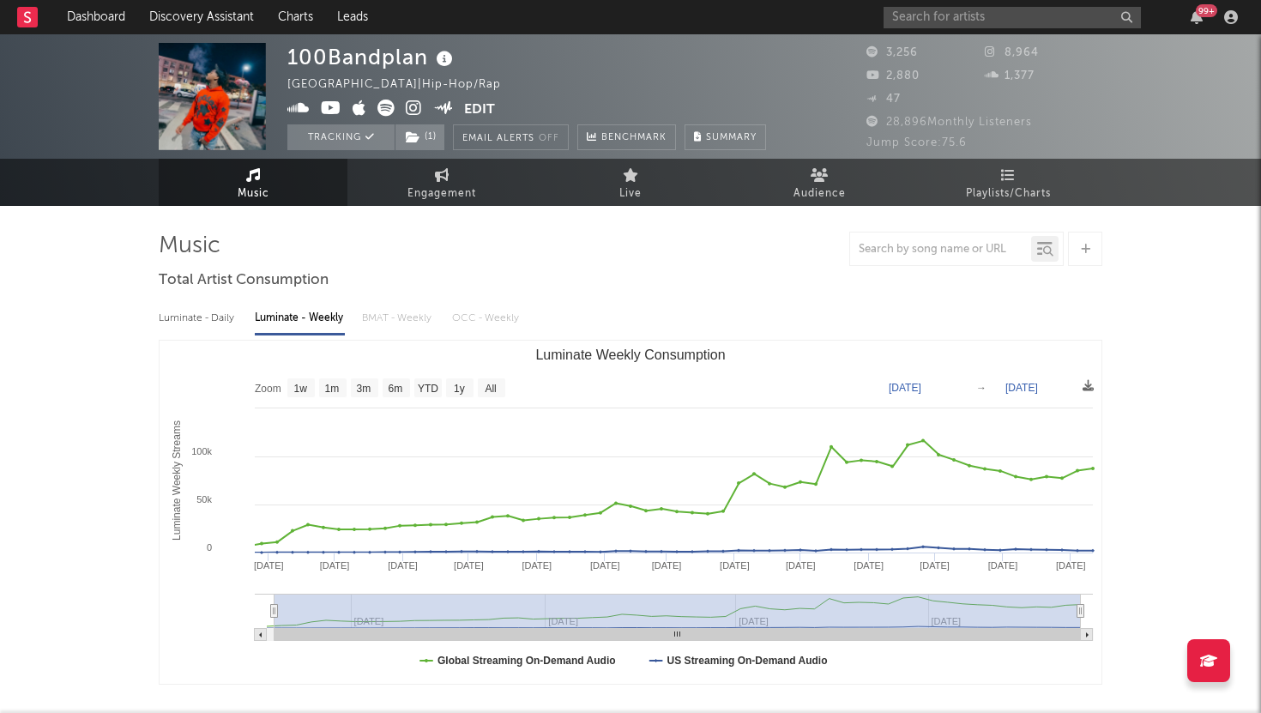
type input "[DATE]"
select select "All"
type input "[DATE]"
drag, startPoint x: 265, startPoint y: 612, endPoint x: 235, endPoint y: 635, distance: 37.9
click at [235, 635] on icon "Created with Highcharts 10.3.3 Luminate Weekly Streams Luminate Weekly Consumpt…" at bounding box center [631, 512] width 942 height 343
